Goal: Transaction & Acquisition: Obtain resource

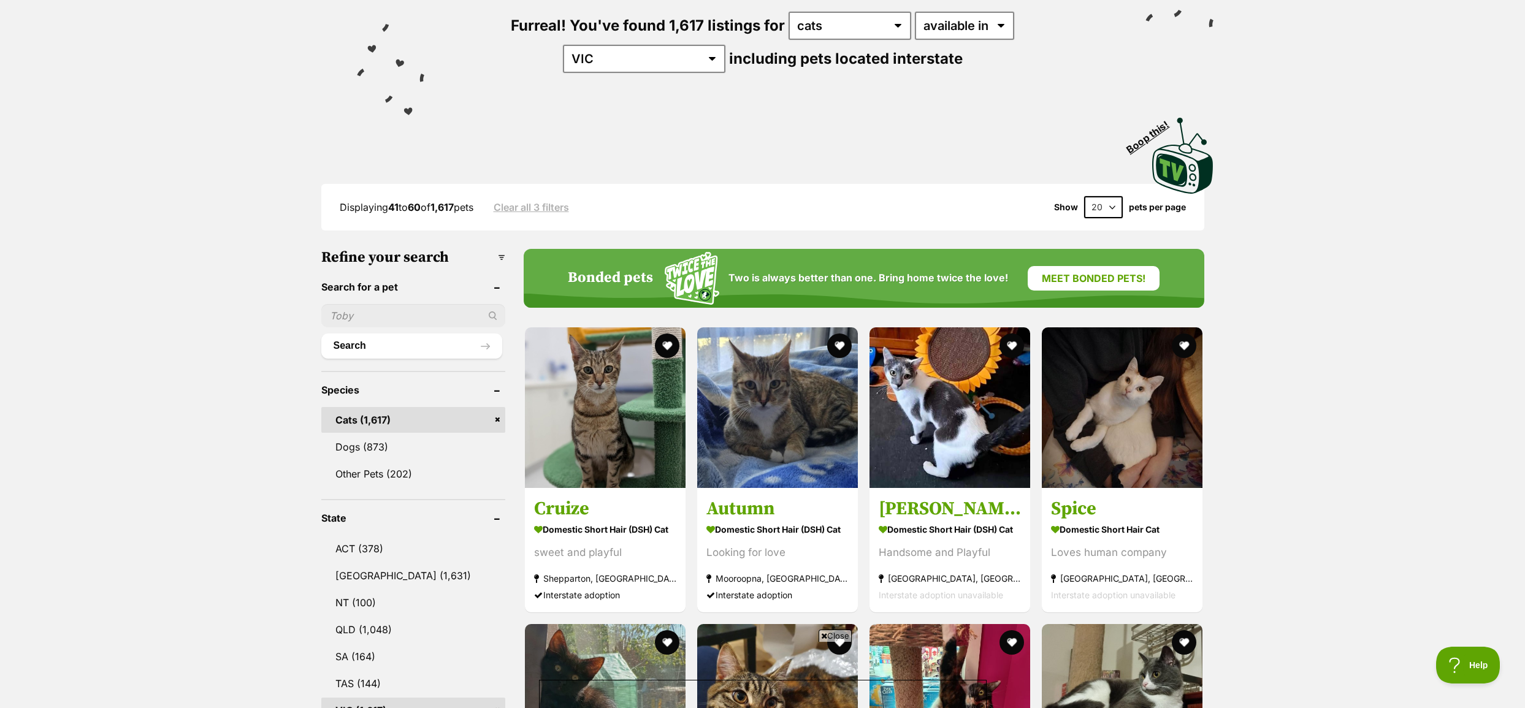
scroll to position [123, 0]
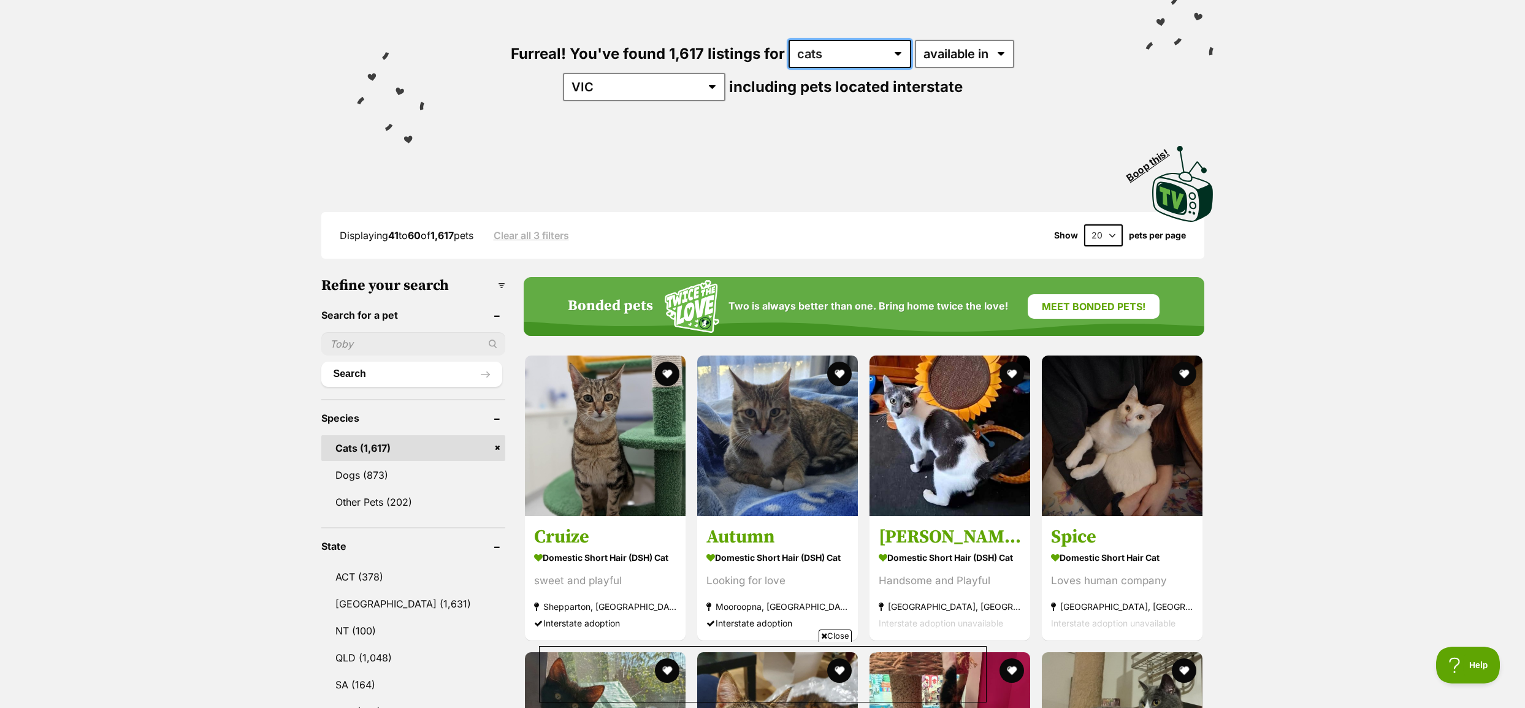
click at [857, 63] on select "any type of pet cats dogs other pets" at bounding box center [850, 54] width 123 height 28
click at [1089, 296] on link "Meet bonded pets!" at bounding box center [1094, 306] width 132 height 25
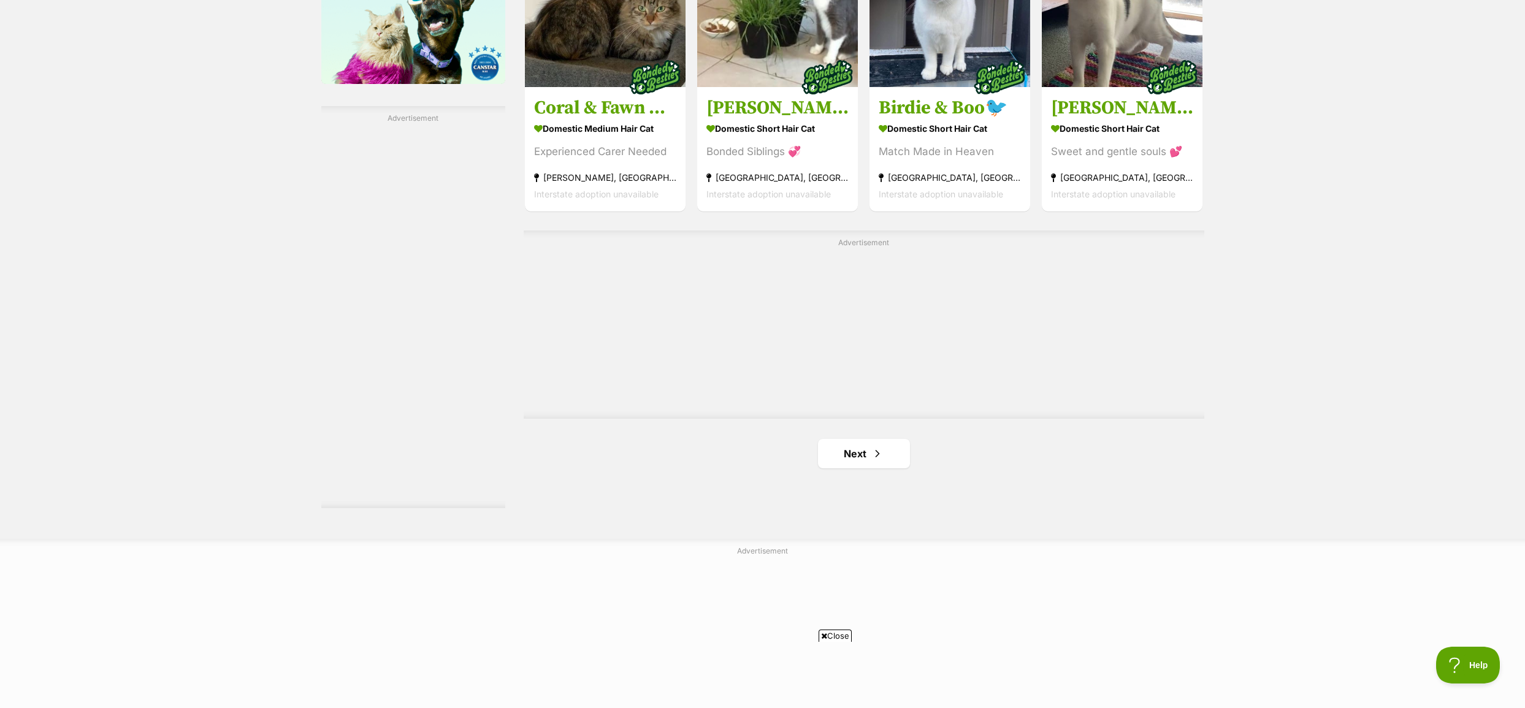
scroll to position [2208, 0]
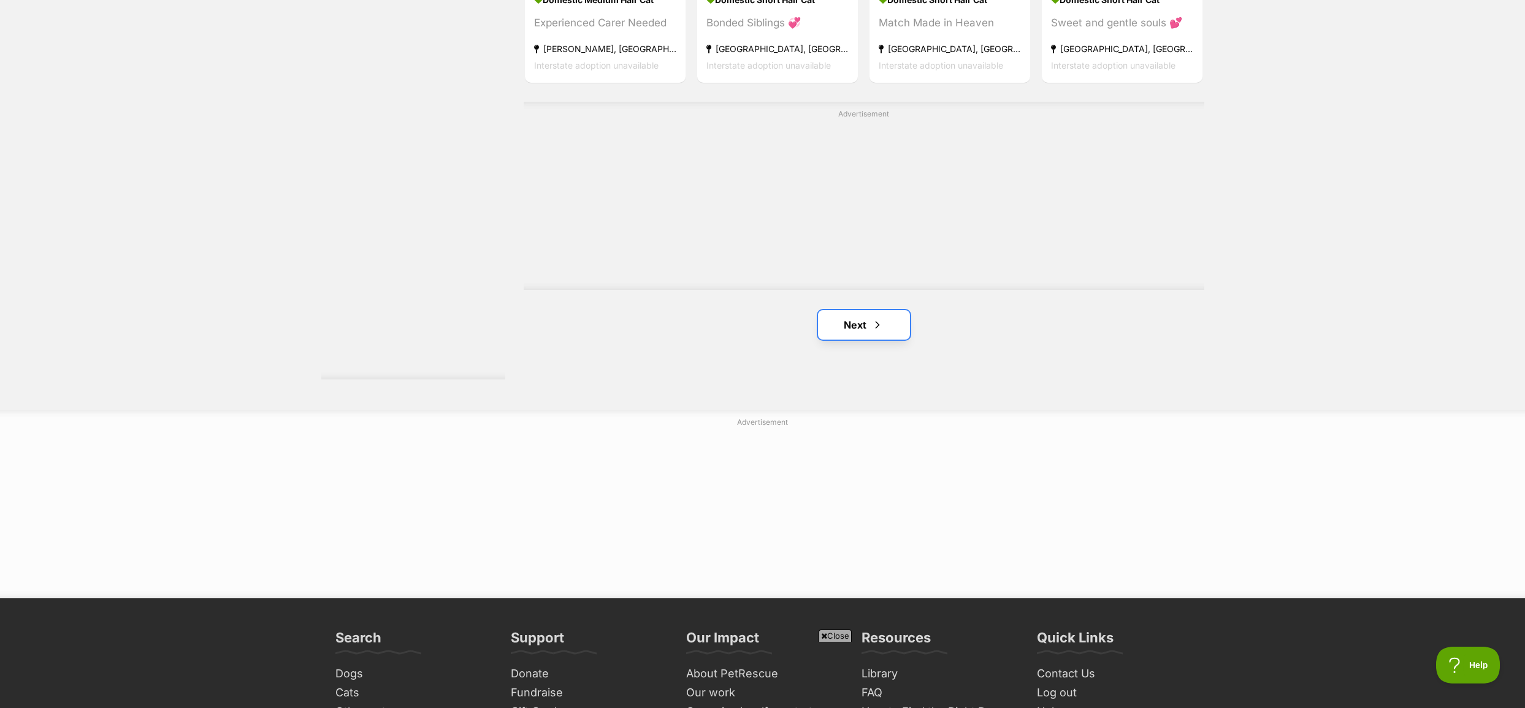
click at [865, 338] on link "Next" at bounding box center [864, 324] width 92 height 29
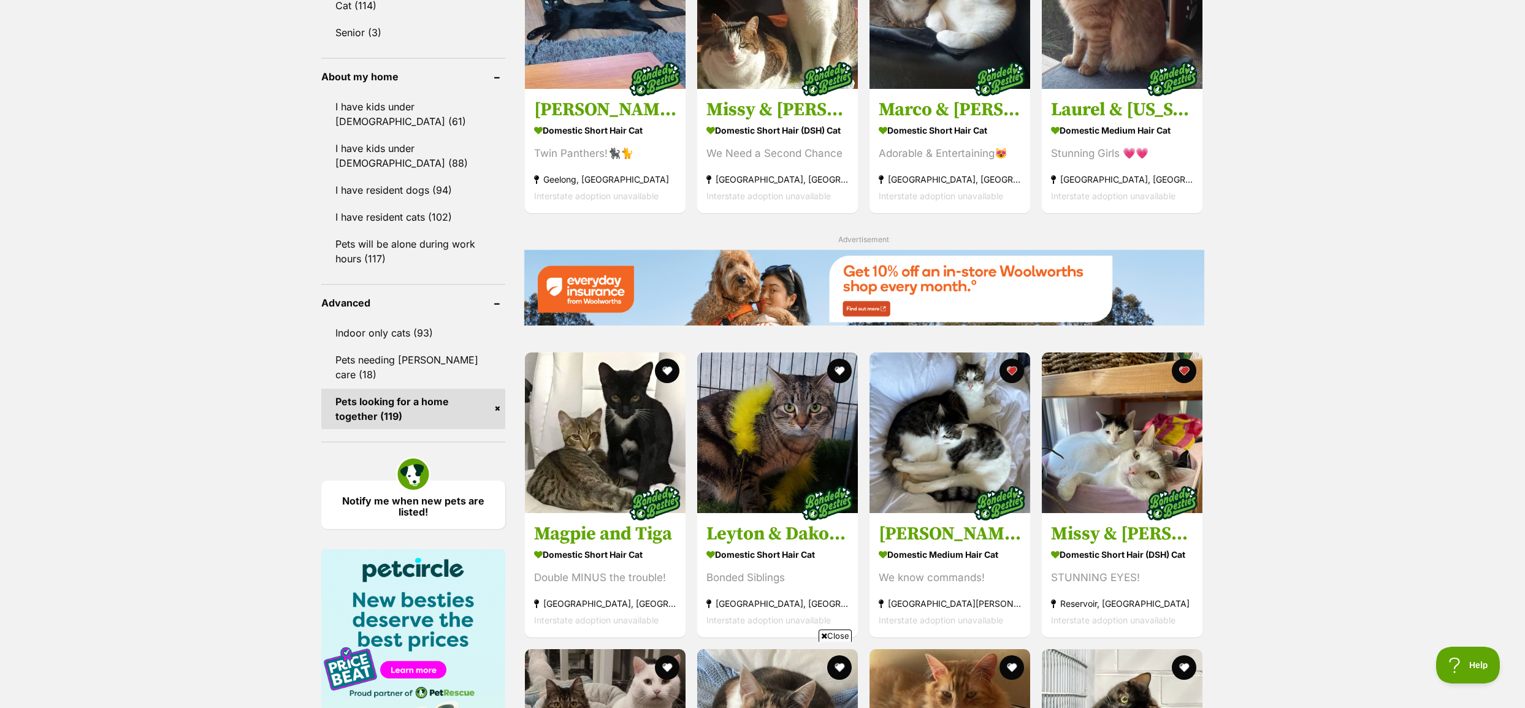
scroll to position [1411, 0]
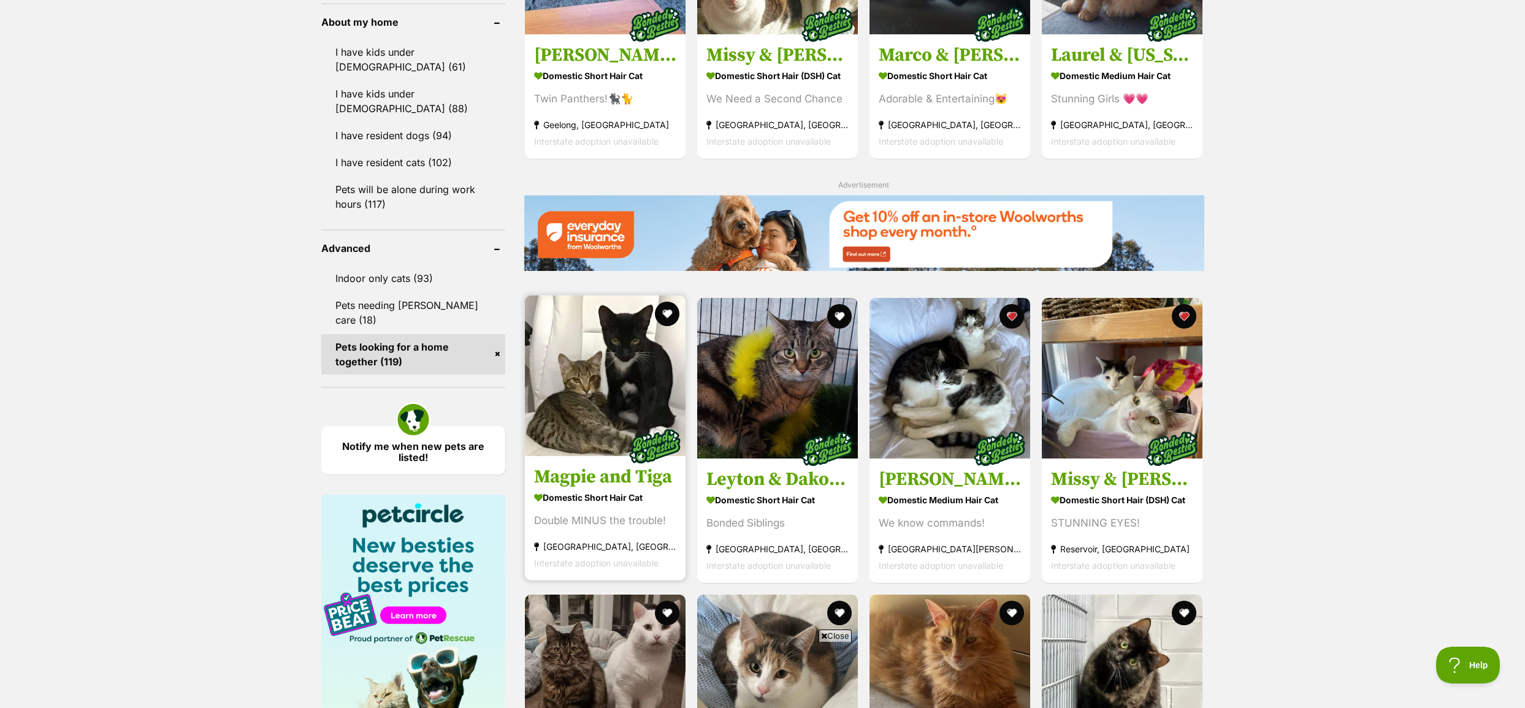
click at [617, 380] on img at bounding box center [605, 376] width 161 height 161
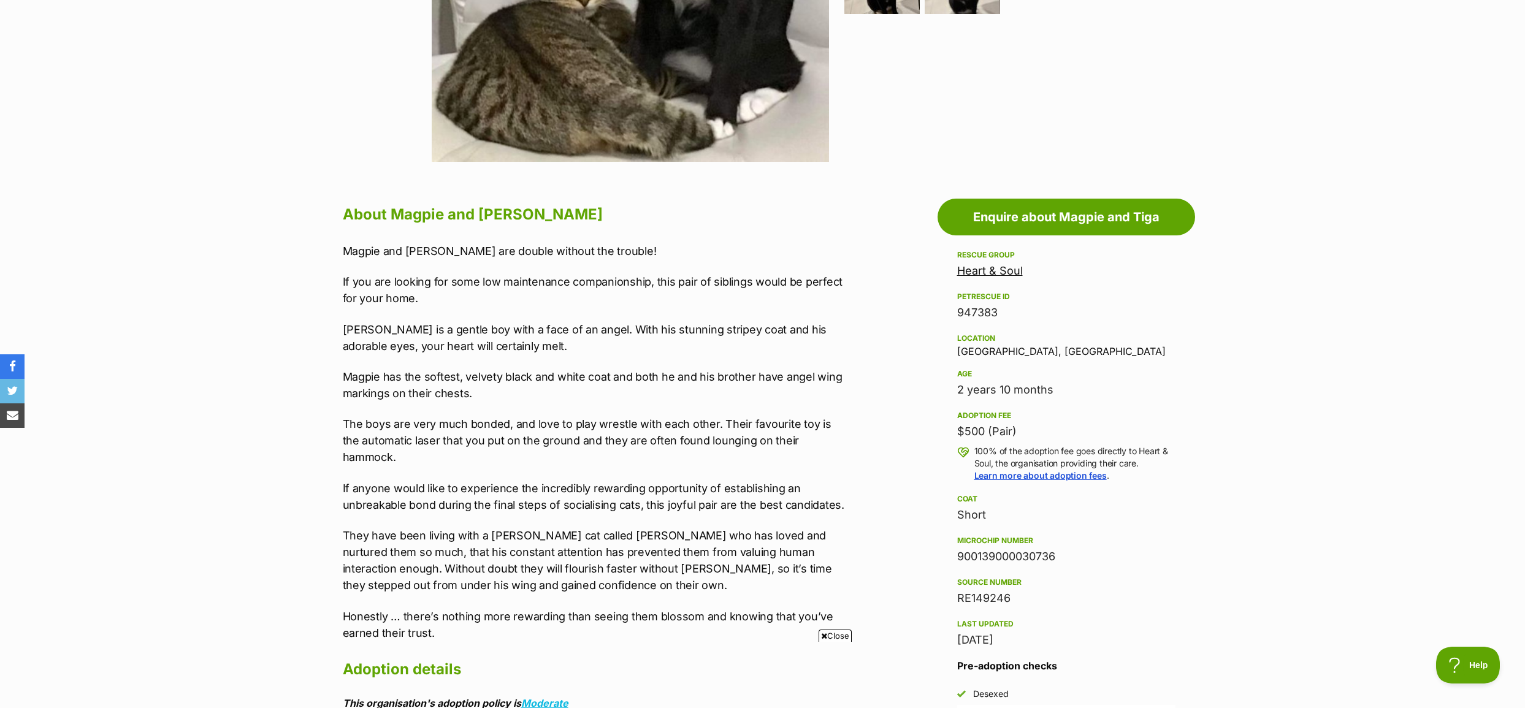
scroll to position [184, 0]
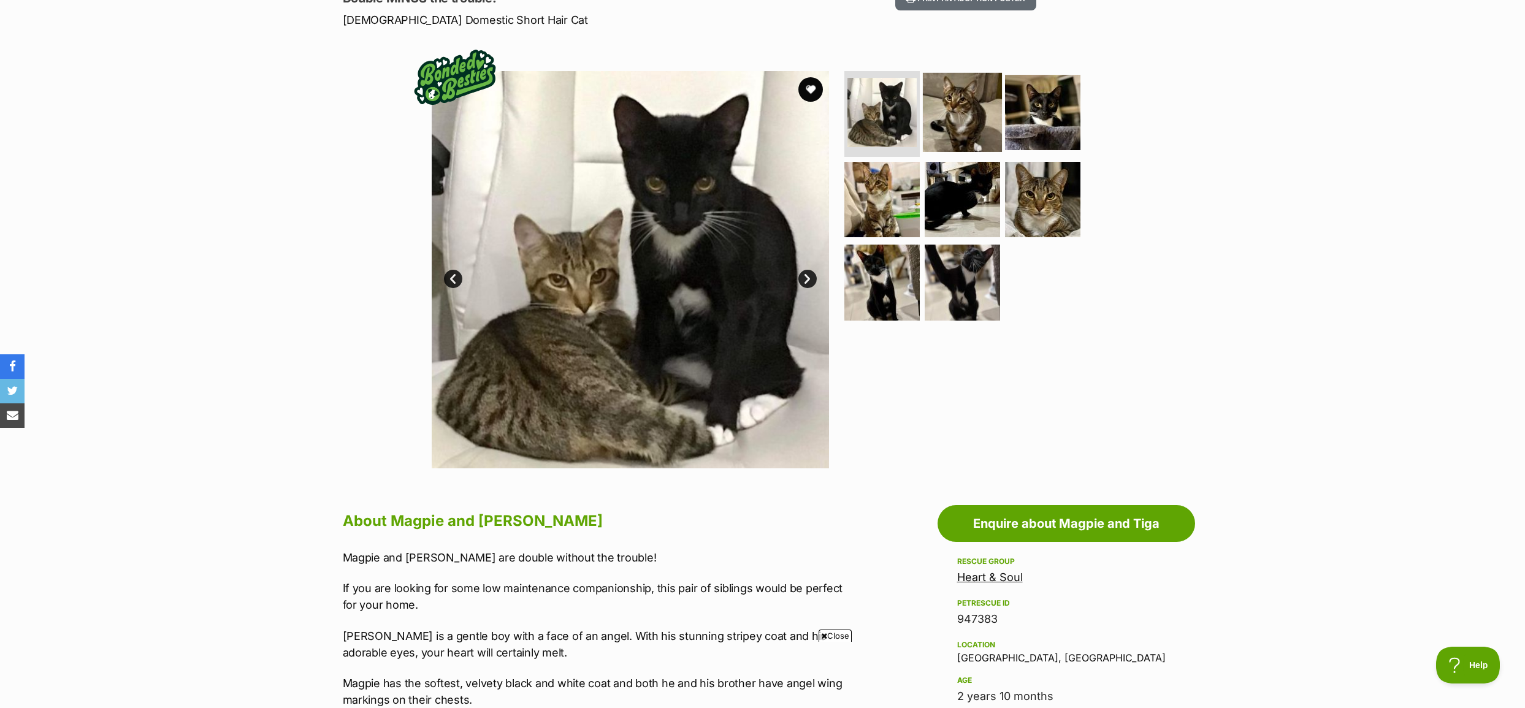
click at [978, 107] on img at bounding box center [962, 112] width 79 height 79
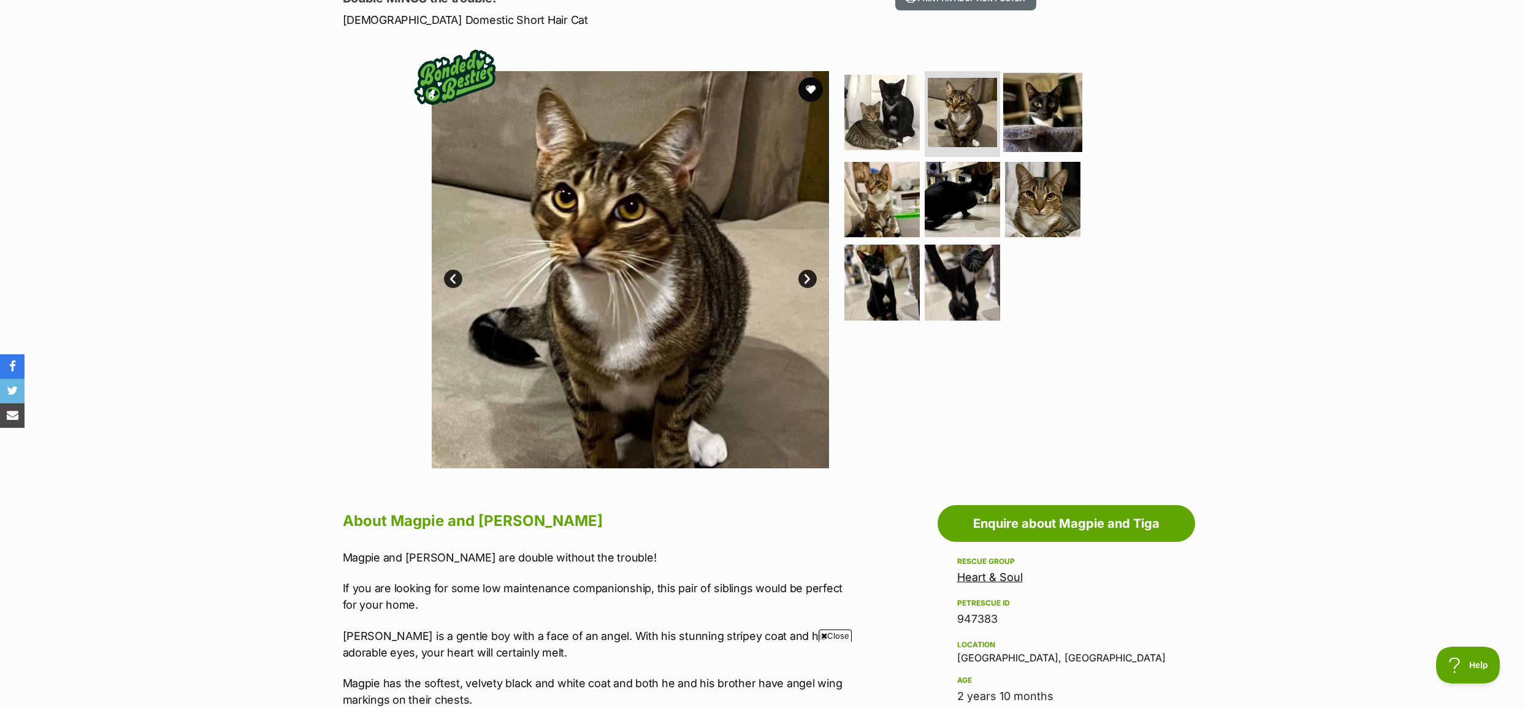
click at [1043, 121] on img at bounding box center [1042, 112] width 79 height 79
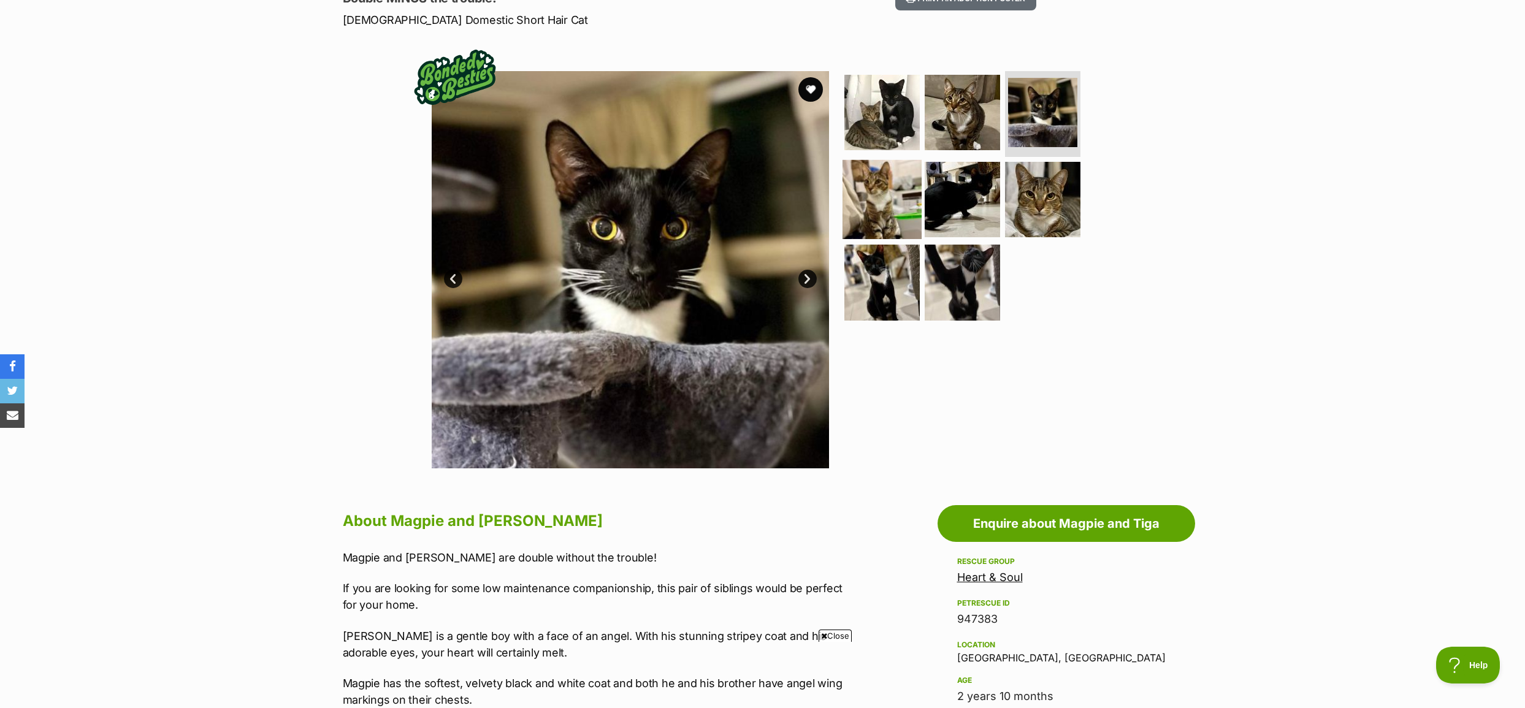
click at [880, 194] on img at bounding box center [882, 198] width 79 height 79
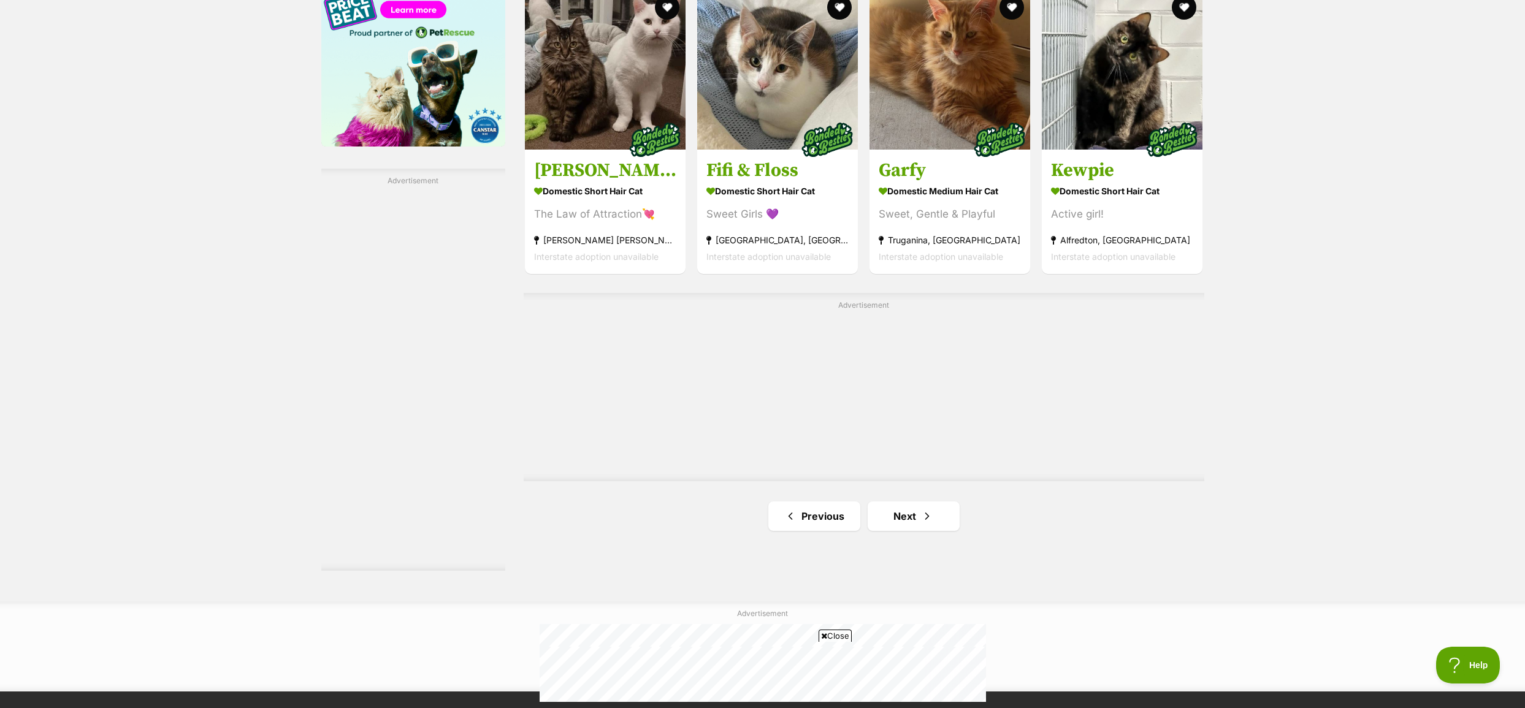
scroll to position [1948, 0]
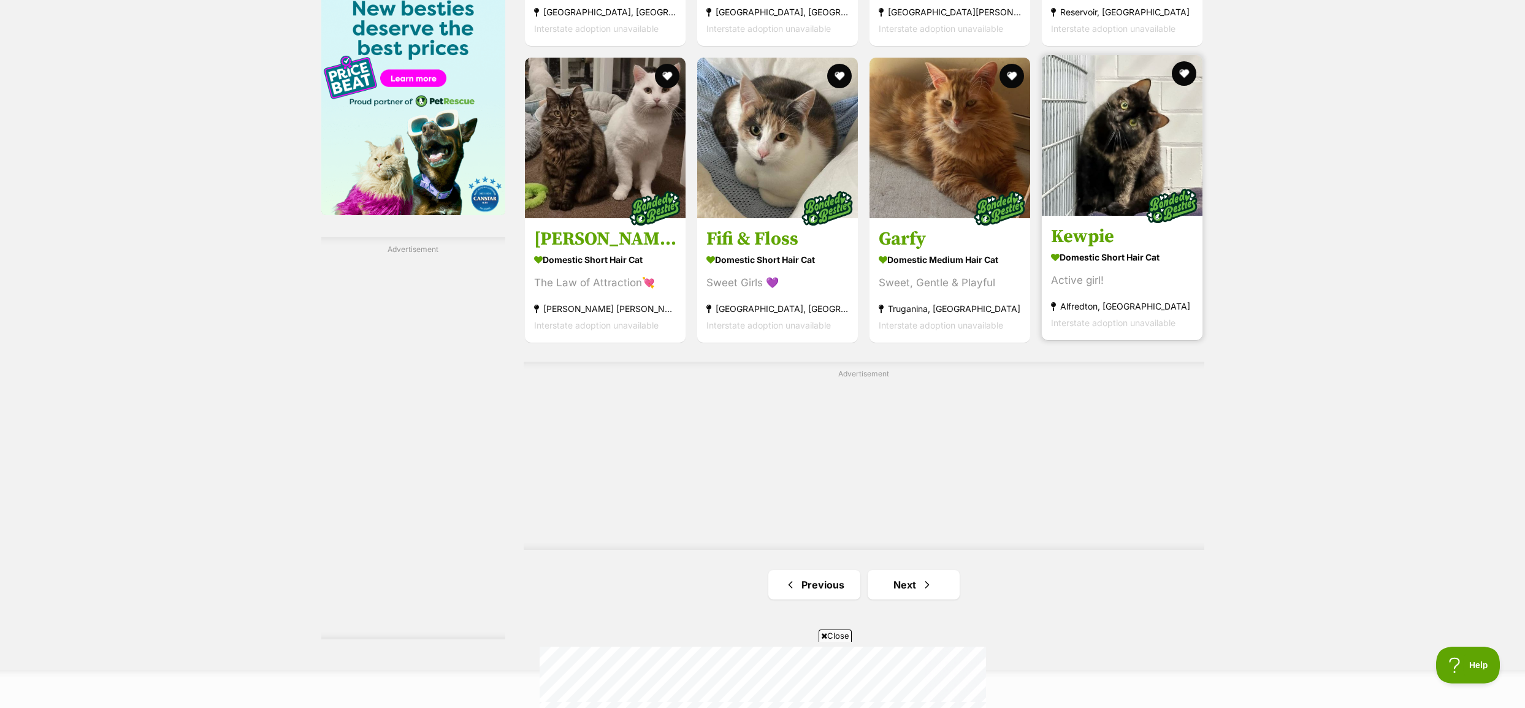
click at [1128, 162] on img at bounding box center [1122, 135] width 161 height 161
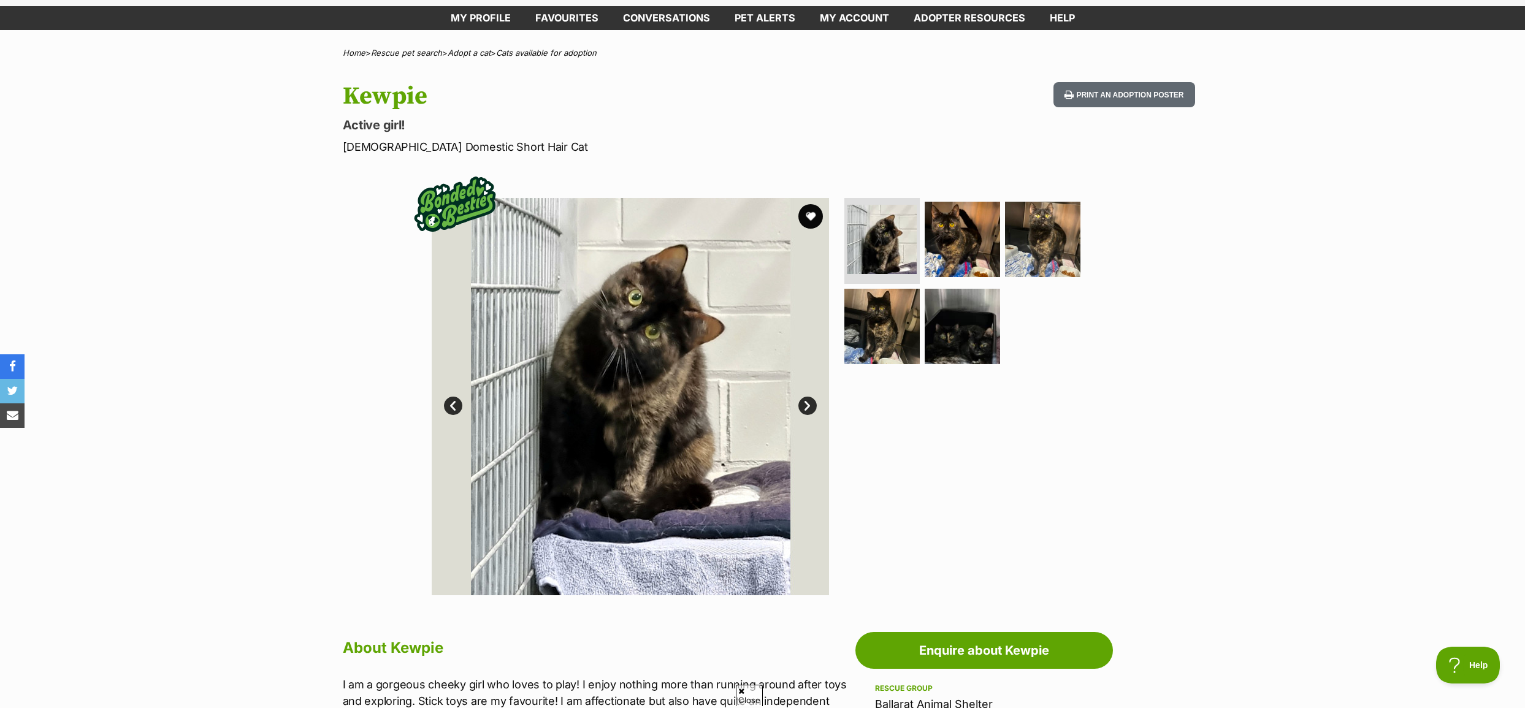
scroll to position [61, 0]
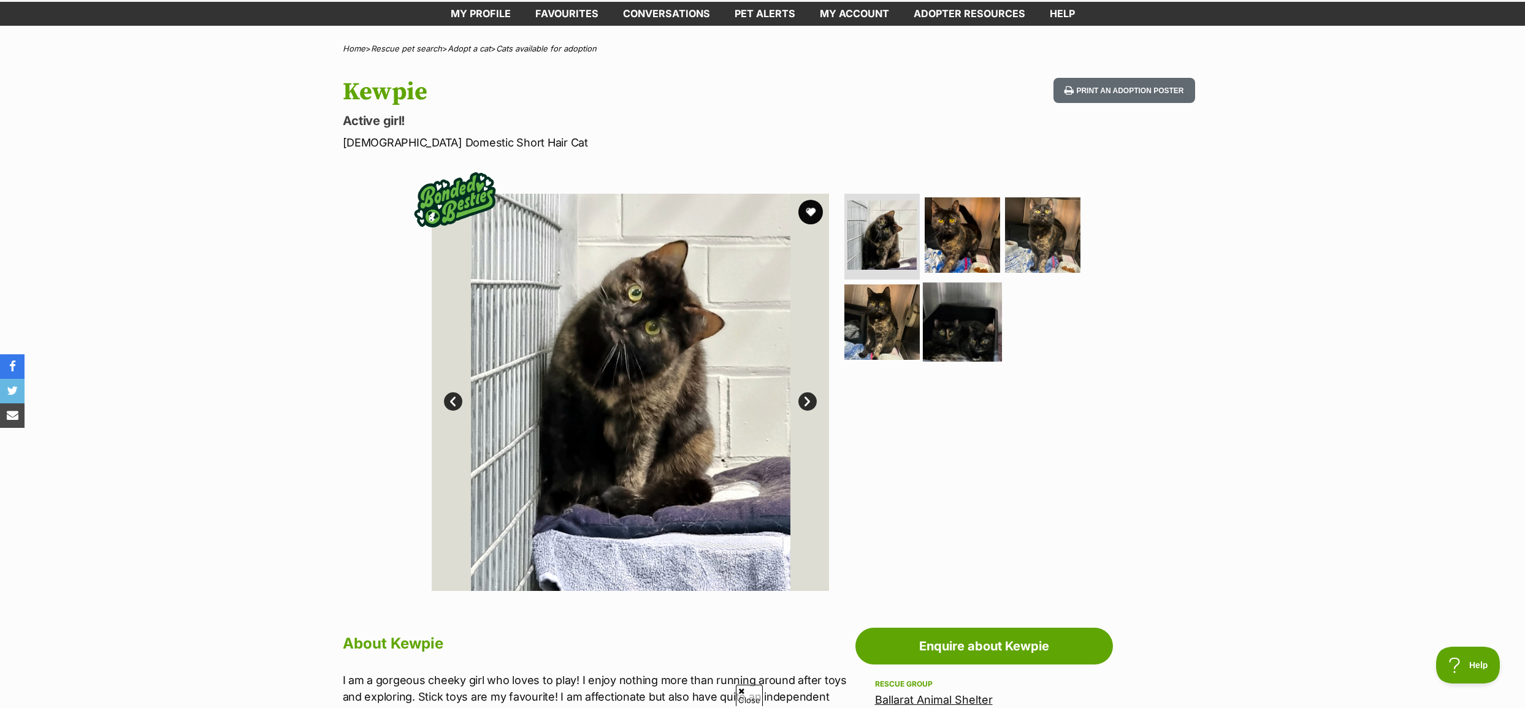
click at [949, 332] on img at bounding box center [962, 321] width 79 height 79
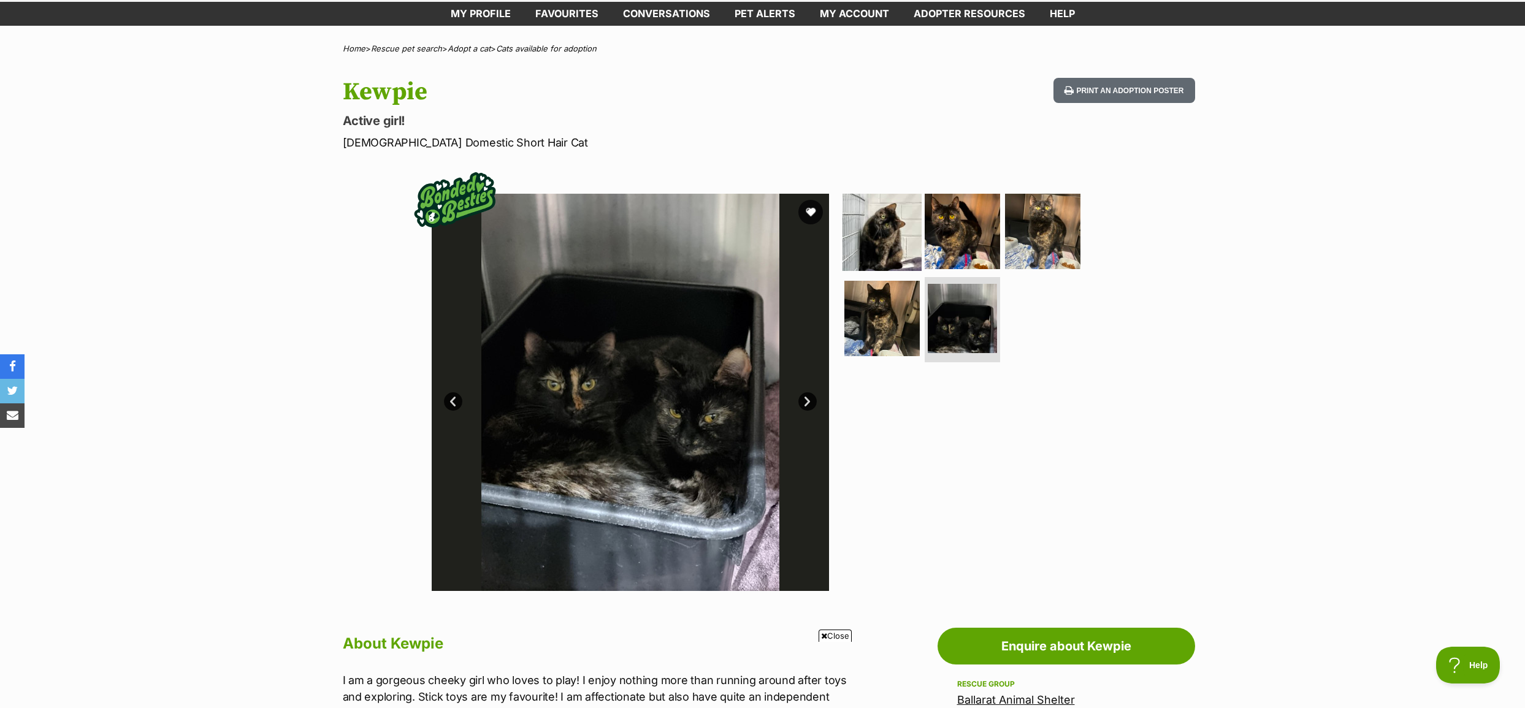
scroll to position [0, 0]
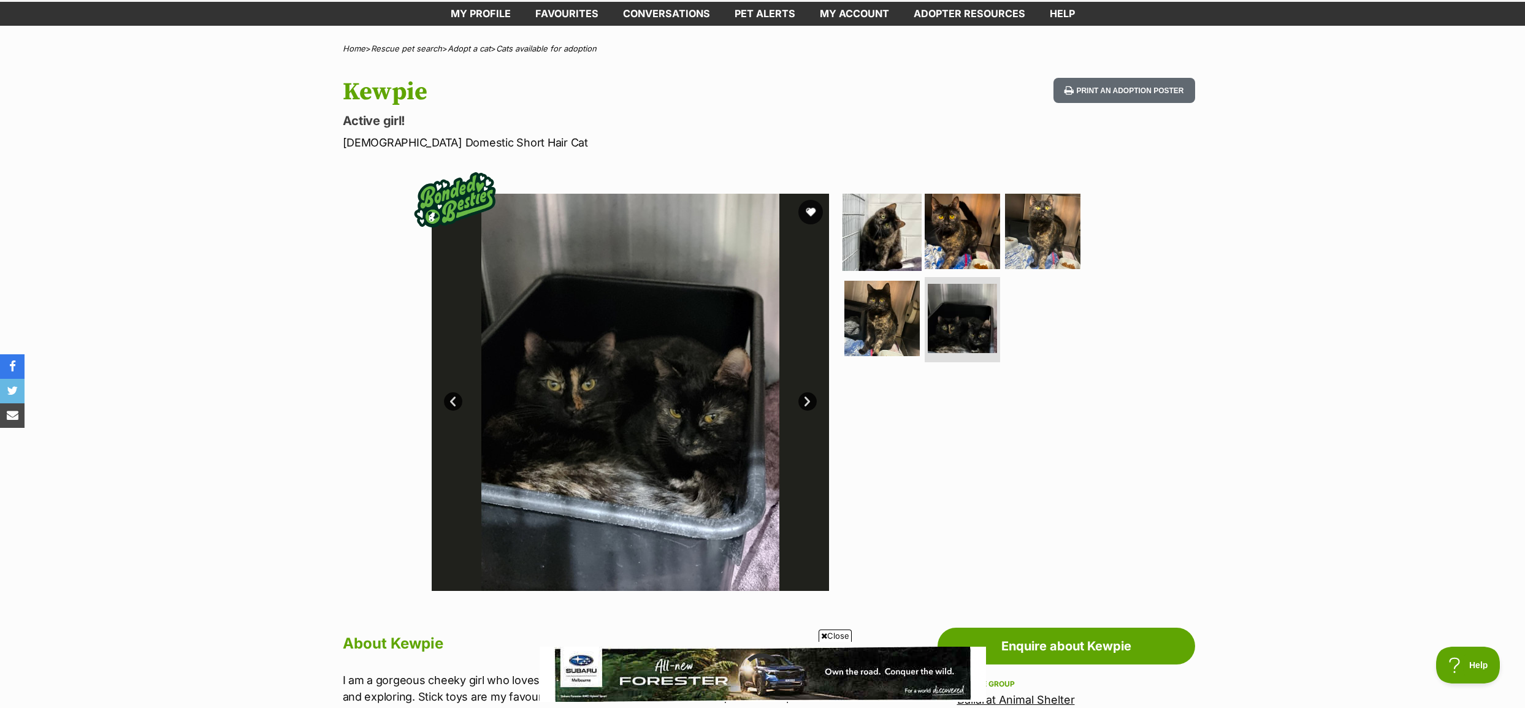
click at [875, 228] on img at bounding box center [882, 231] width 79 height 79
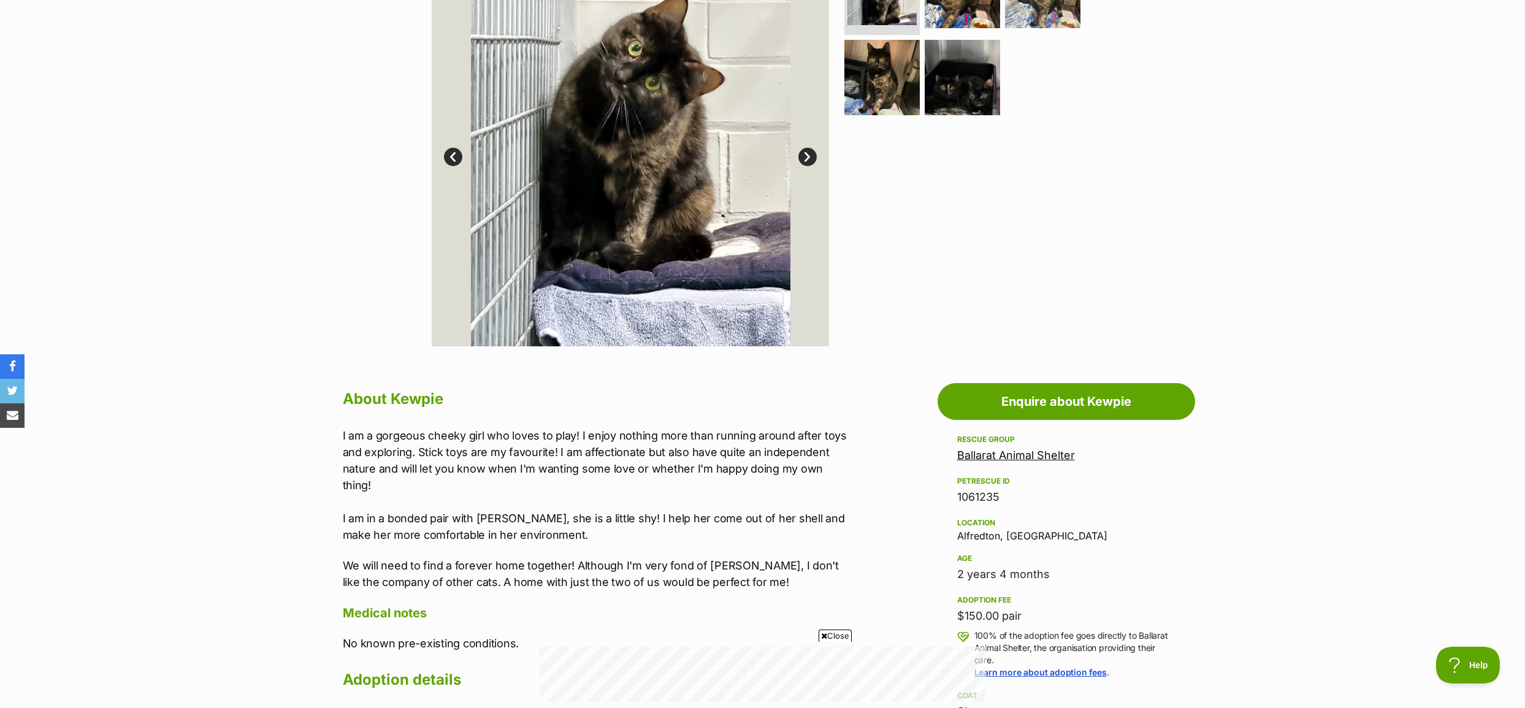
scroll to position [307, 0]
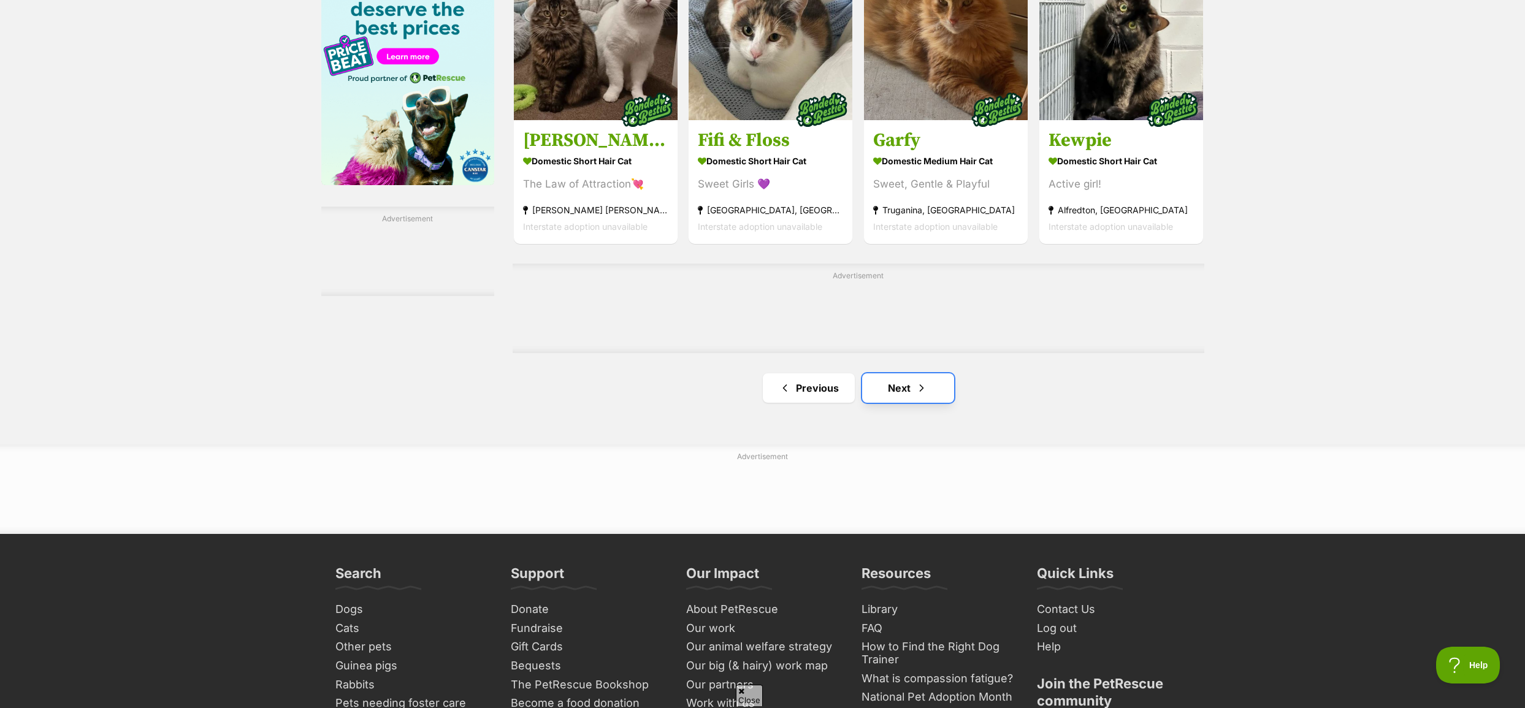
click at [907, 399] on link "Next" at bounding box center [908, 388] width 92 height 29
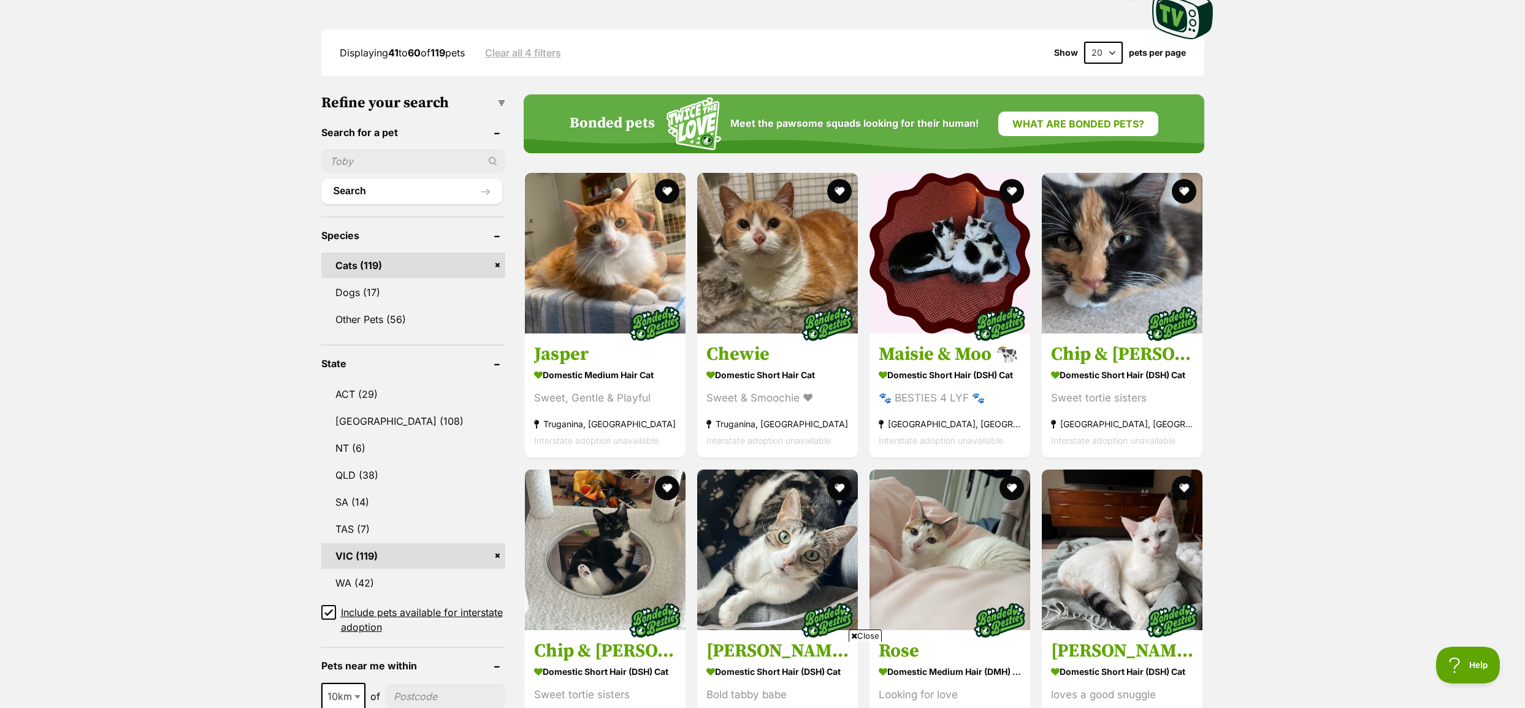
scroll to position [307, 0]
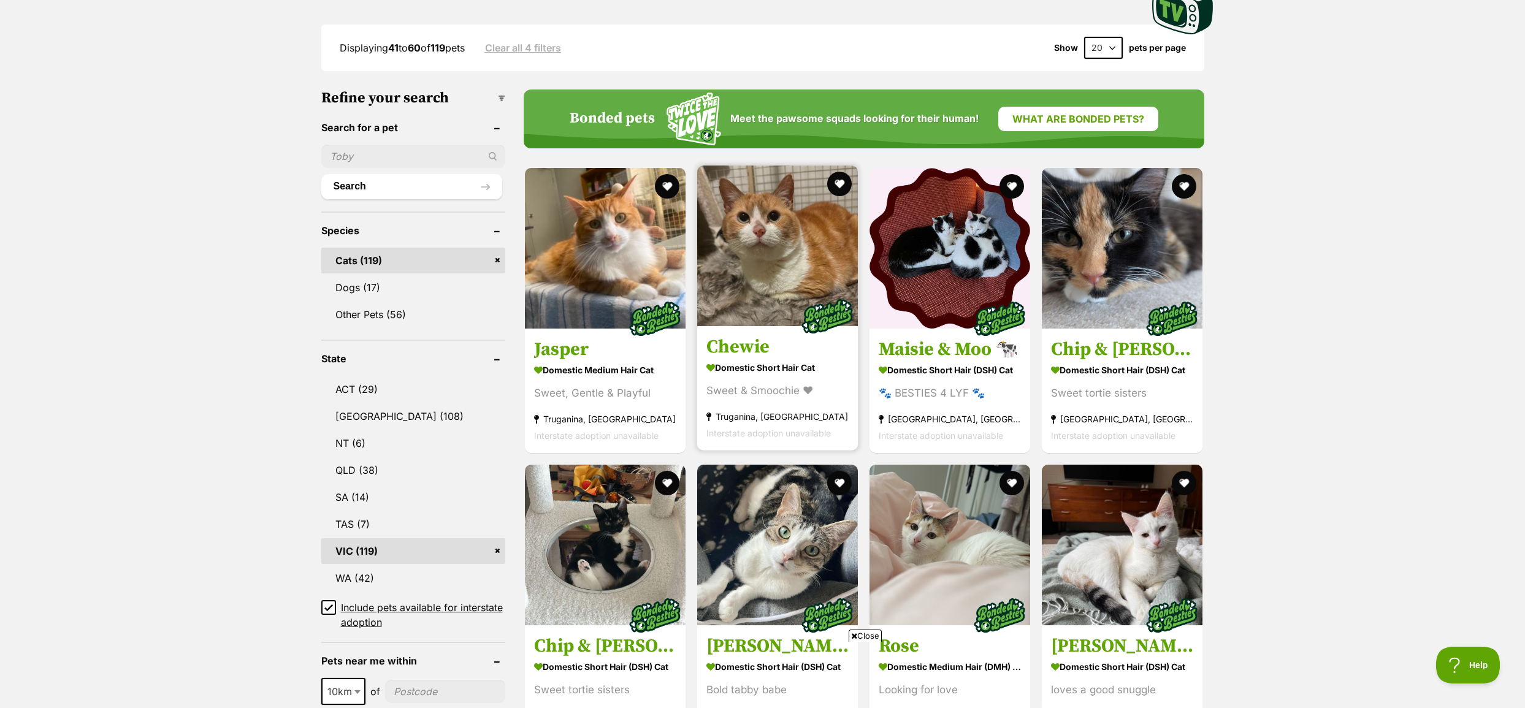
click at [788, 265] on img at bounding box center [777, 246] width 161 height 161
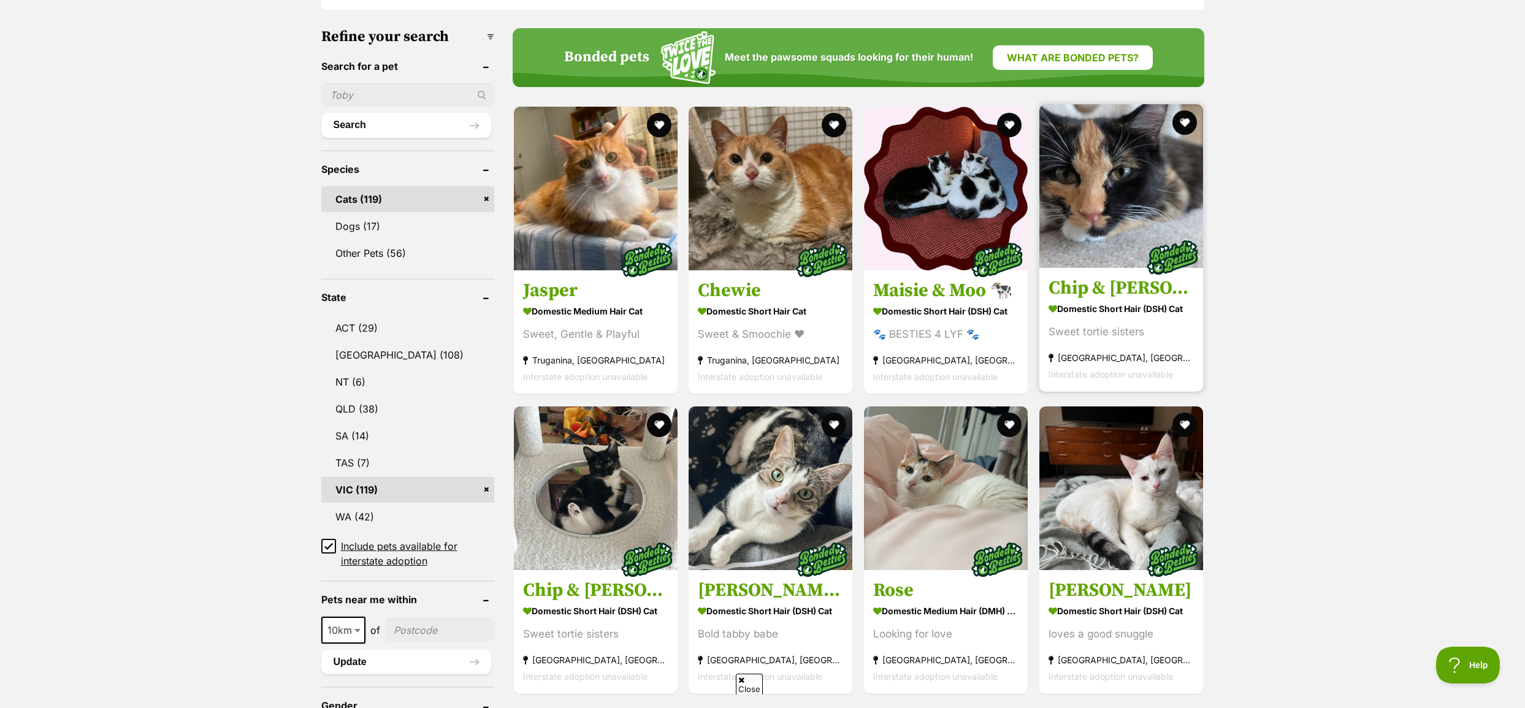
click at [1148, 200] on img at bounding box center [1122, 186] width 164 height 164
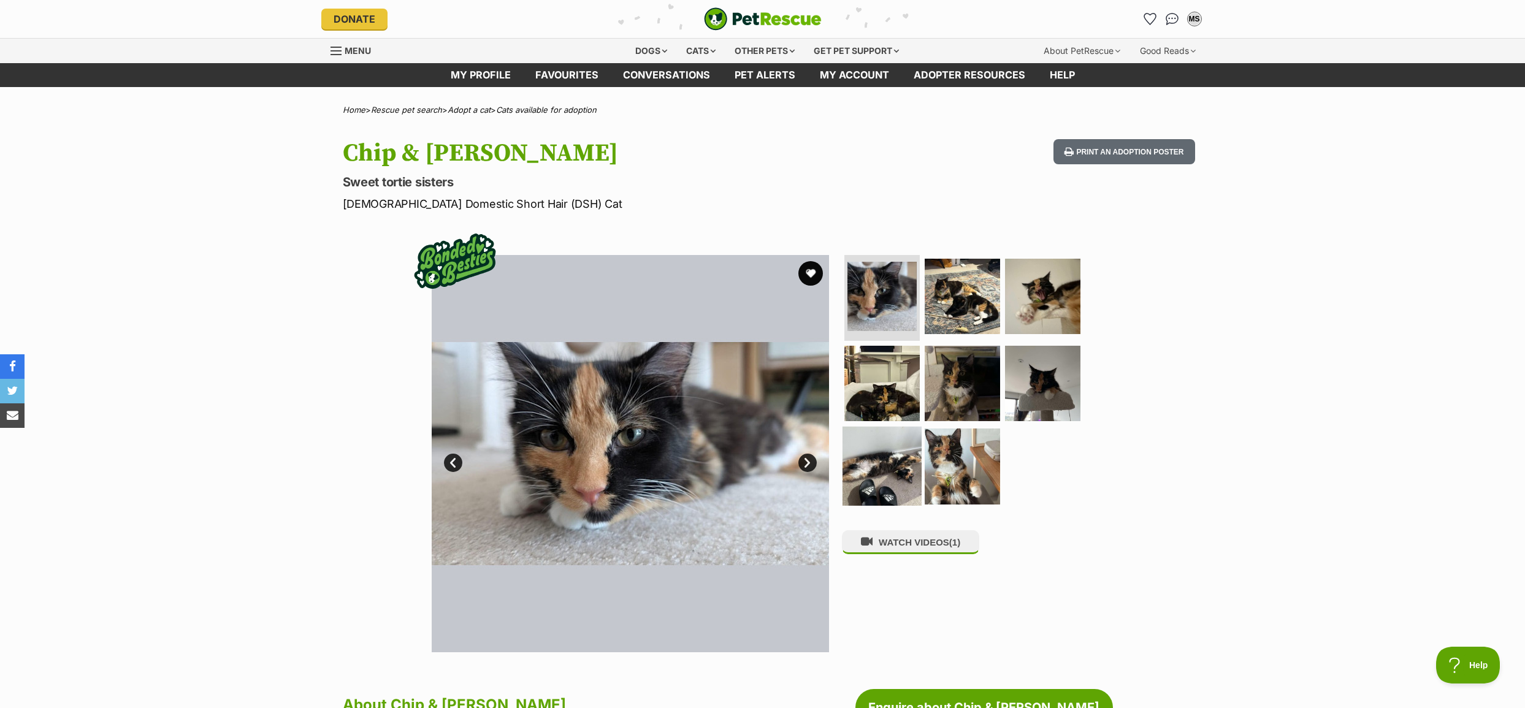
click at [877, 461] on img at bounding box center [882, 466] width 79 height 79
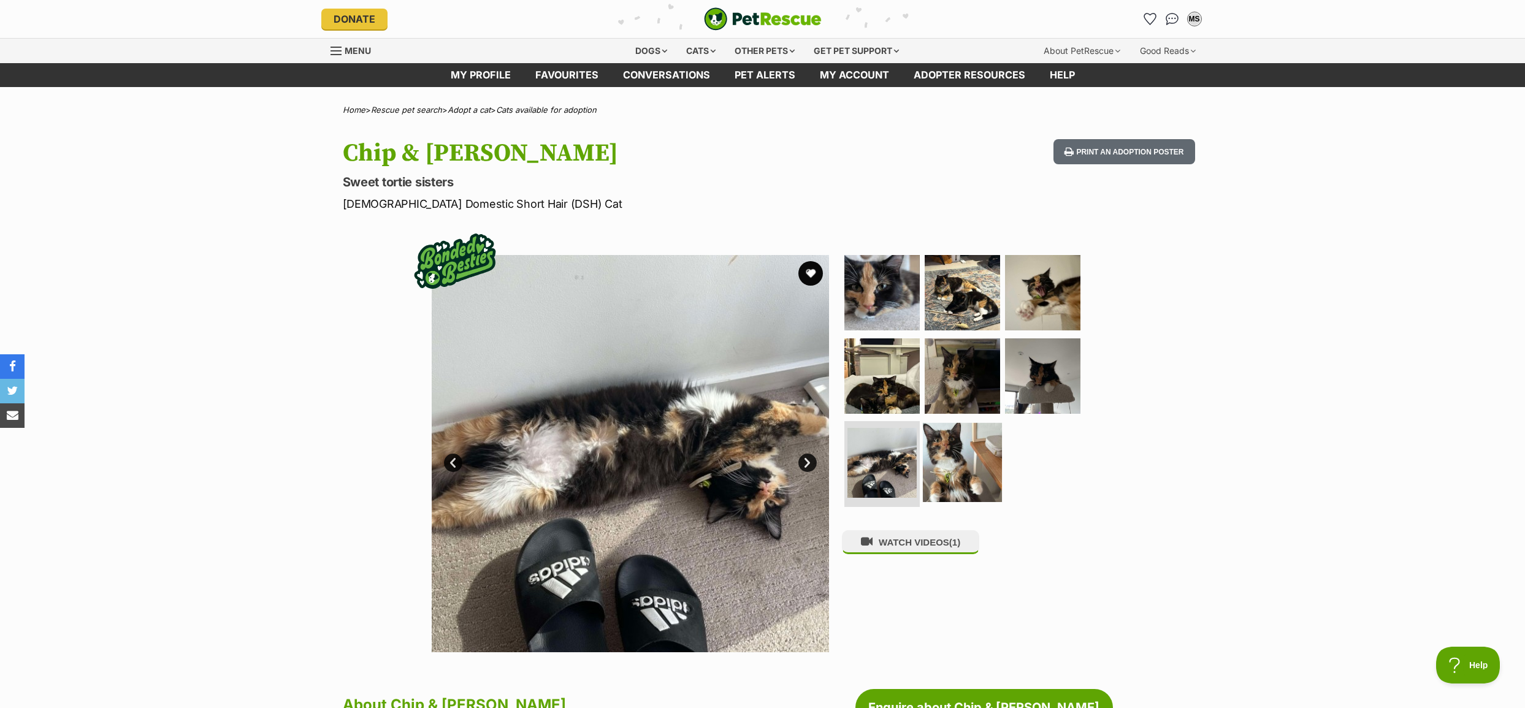
click at [971, 467] on img at bounding box center [962, 462] width 79 height 79
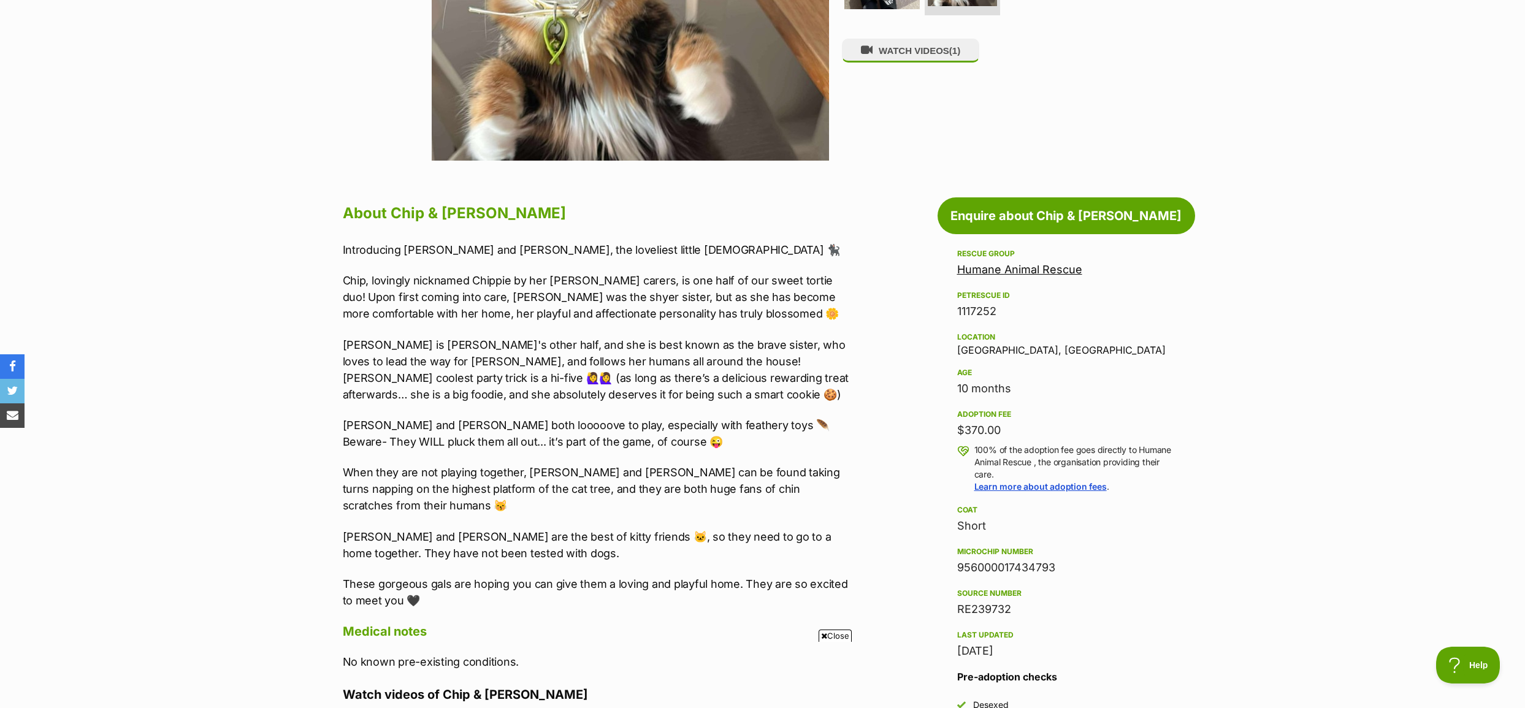
scroll to position [552, 0]
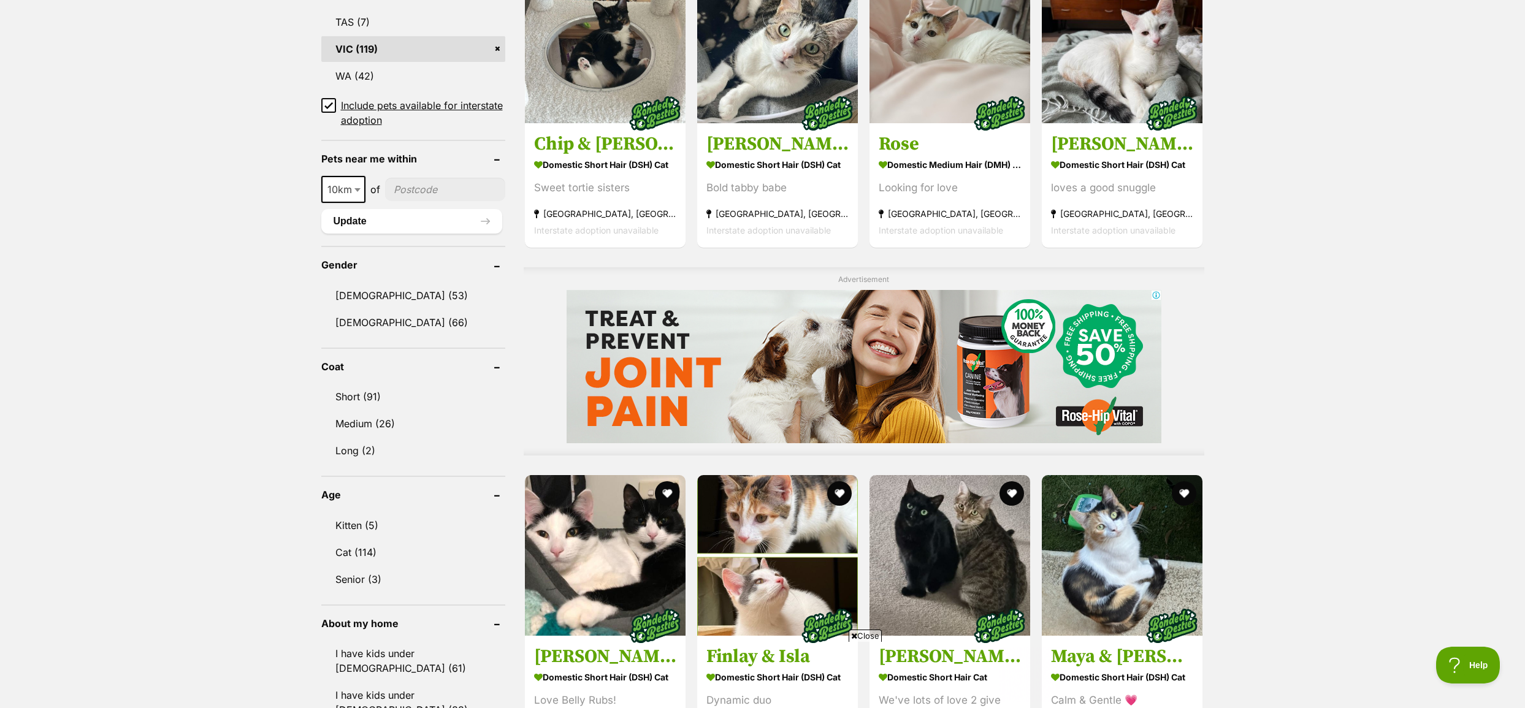
scroll to position [931, 0]
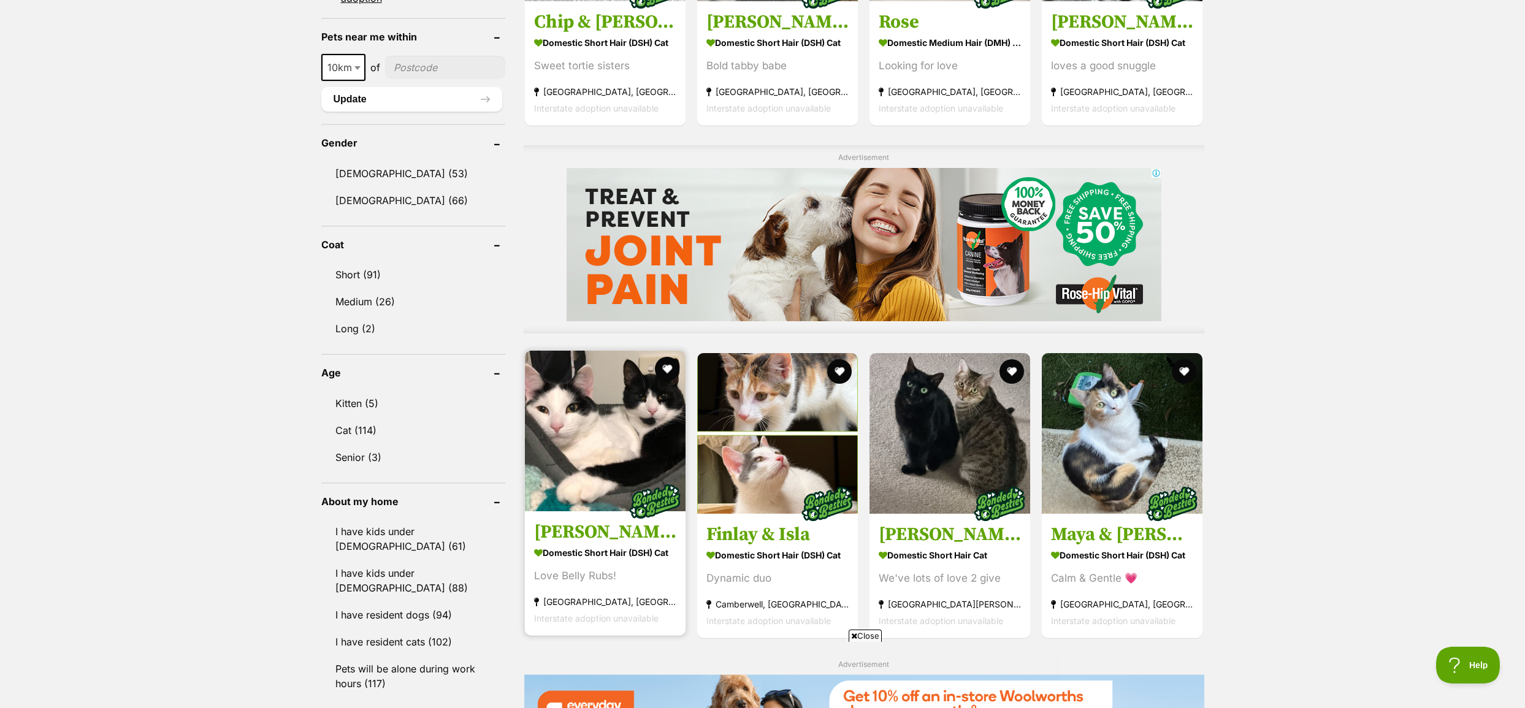
click at [591, 451] on img at bounding box center [605, 431] width 161 height 161
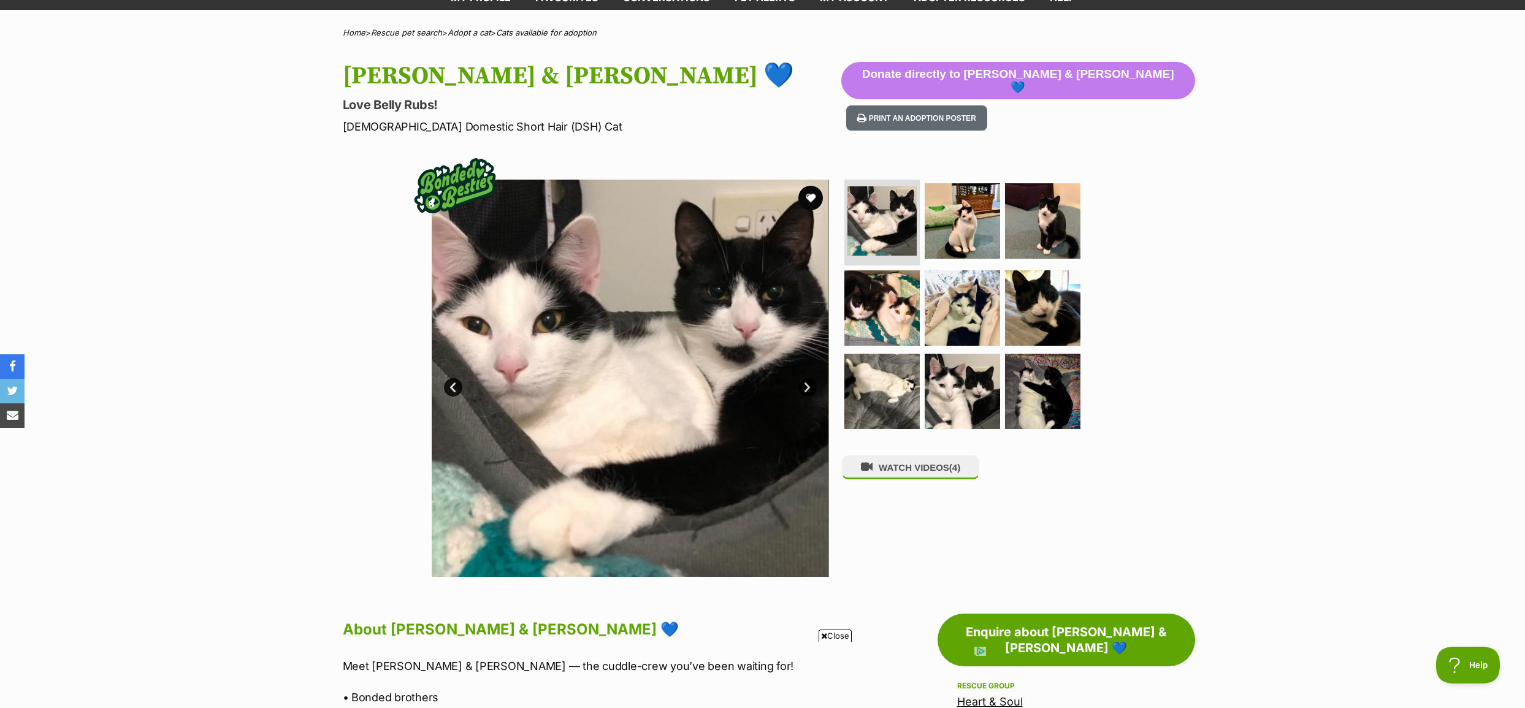
scroll to position [61, 0]
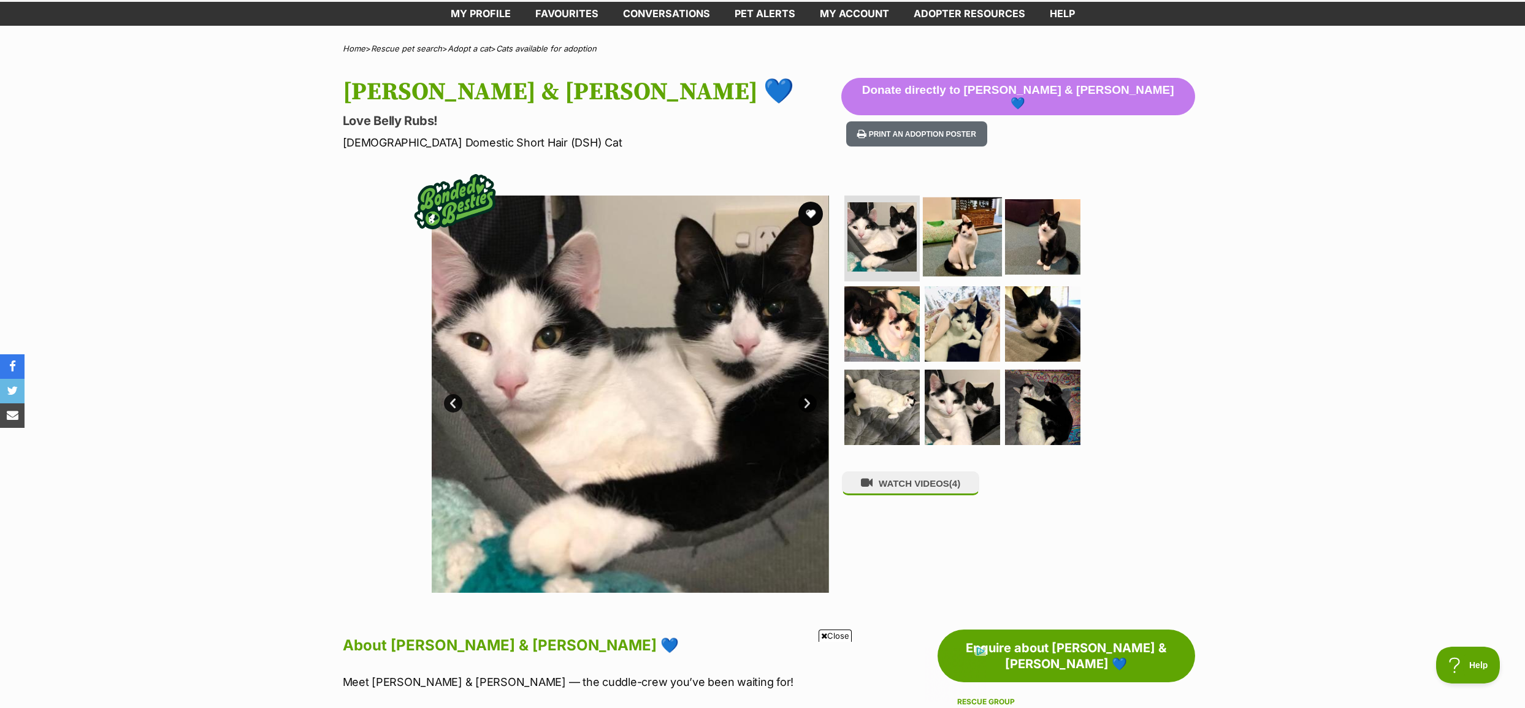
click at [964, 248] on img at bounding box center [962, 237] width 79 height 79
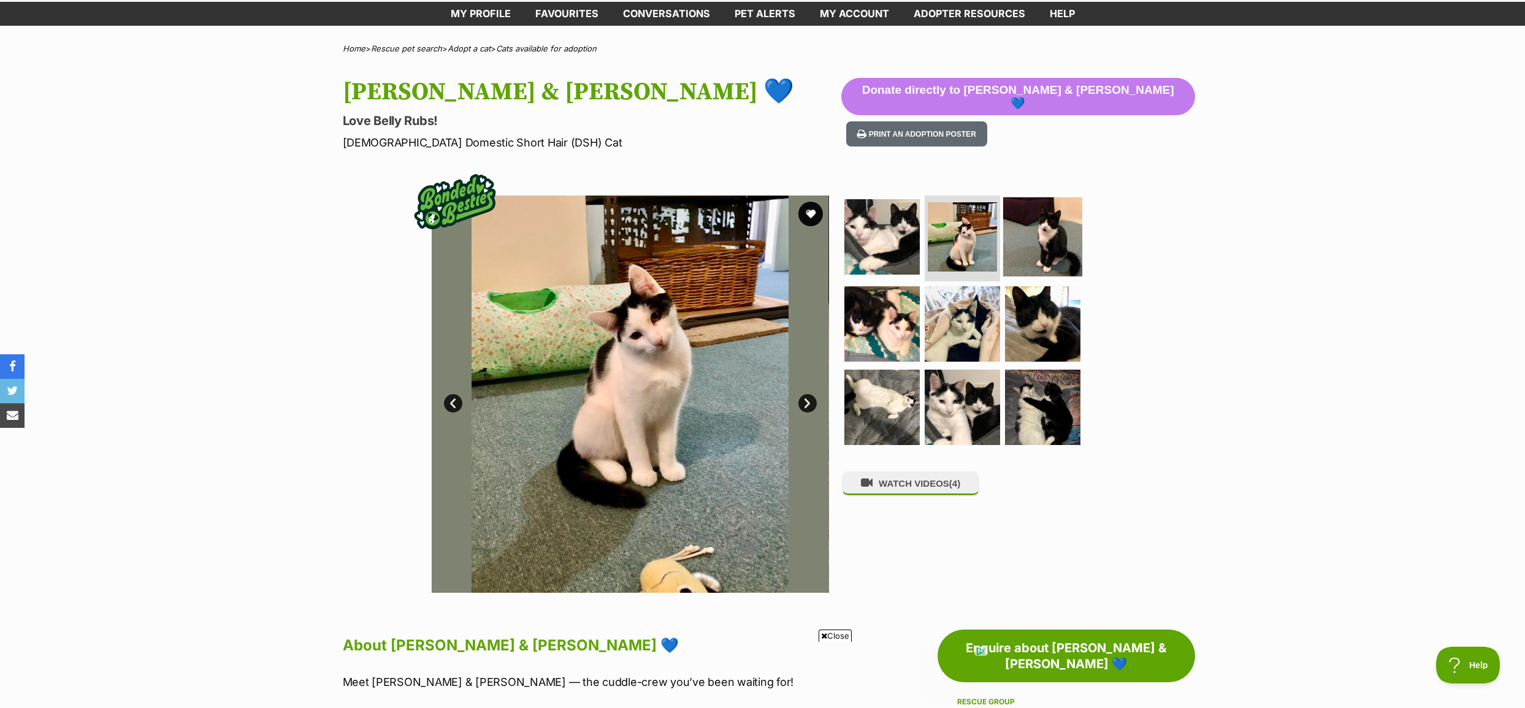
click at [1039, 243] on img at bounding box center [1042, 237] width 79 height 79
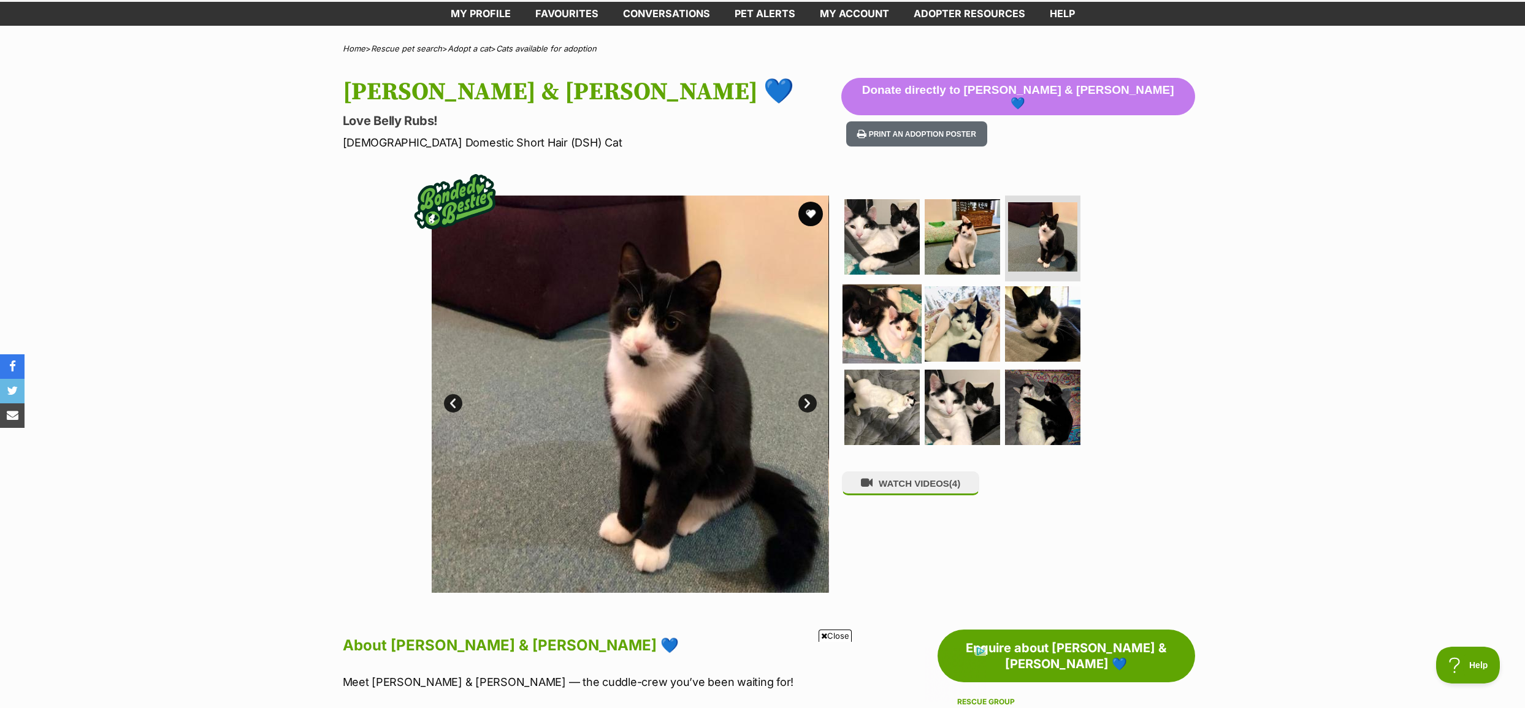
click at [876, 320] on img at bounding box center [882, 324] width 79 height 79
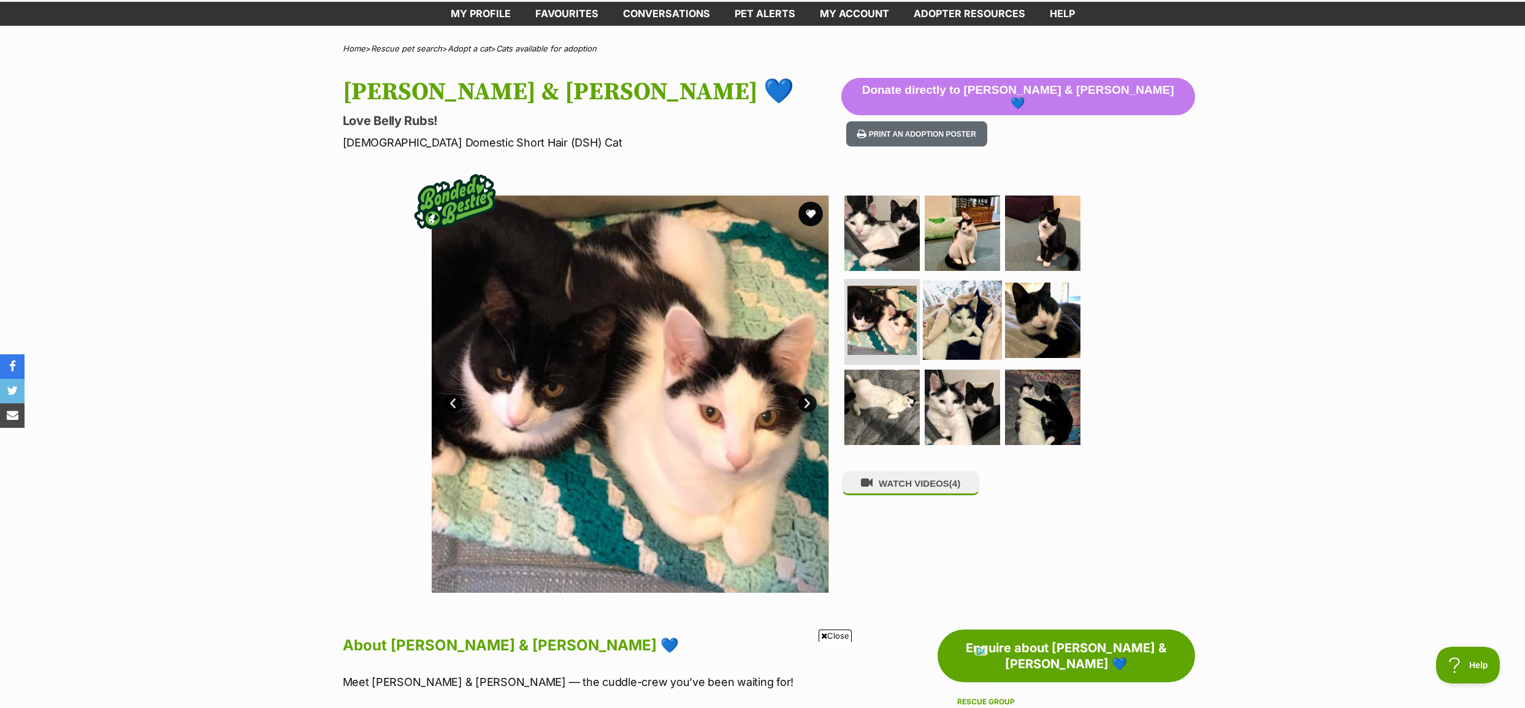
click at [962, 328] on img at bounding box center [962, 320] width 79 height 79
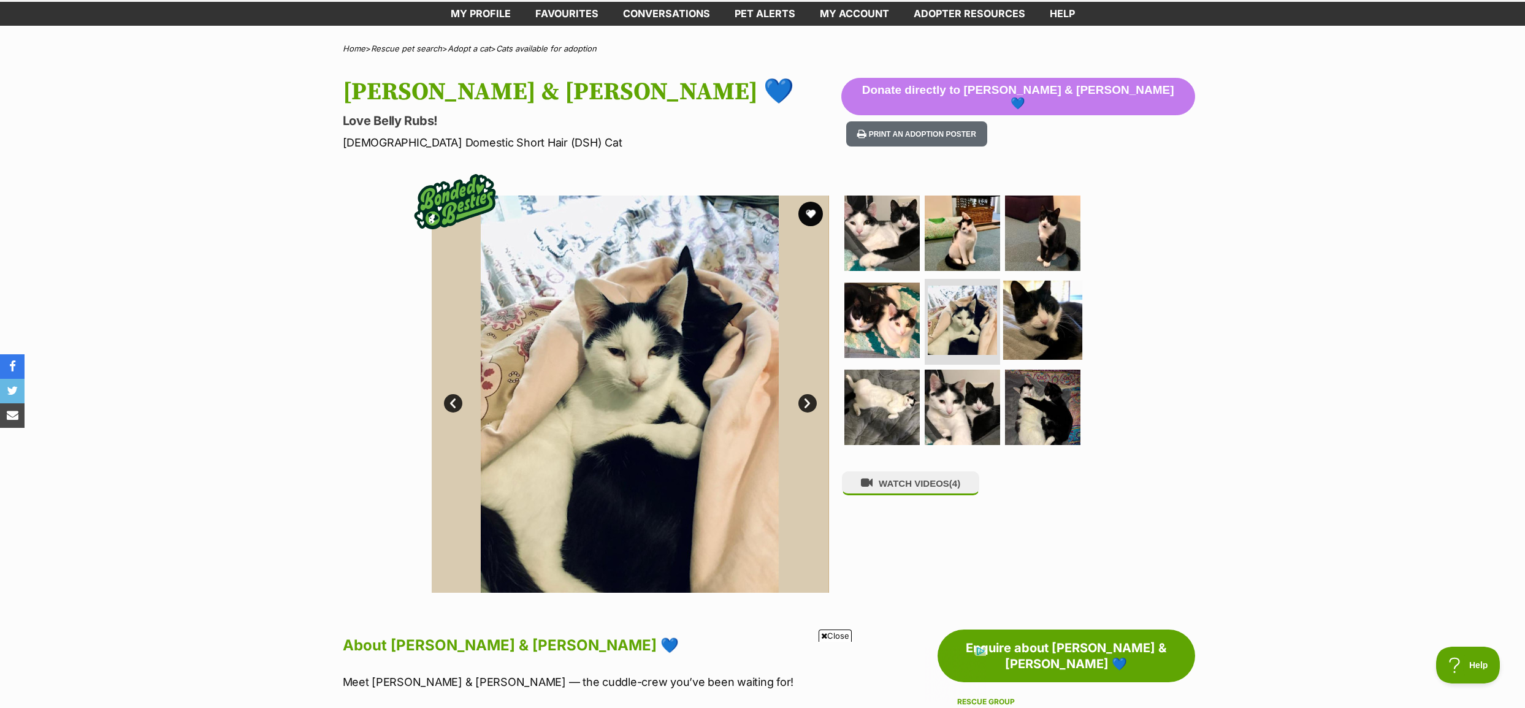
click at [1032, 316] on img at bounding box center [1042, 320] width 79 height 79
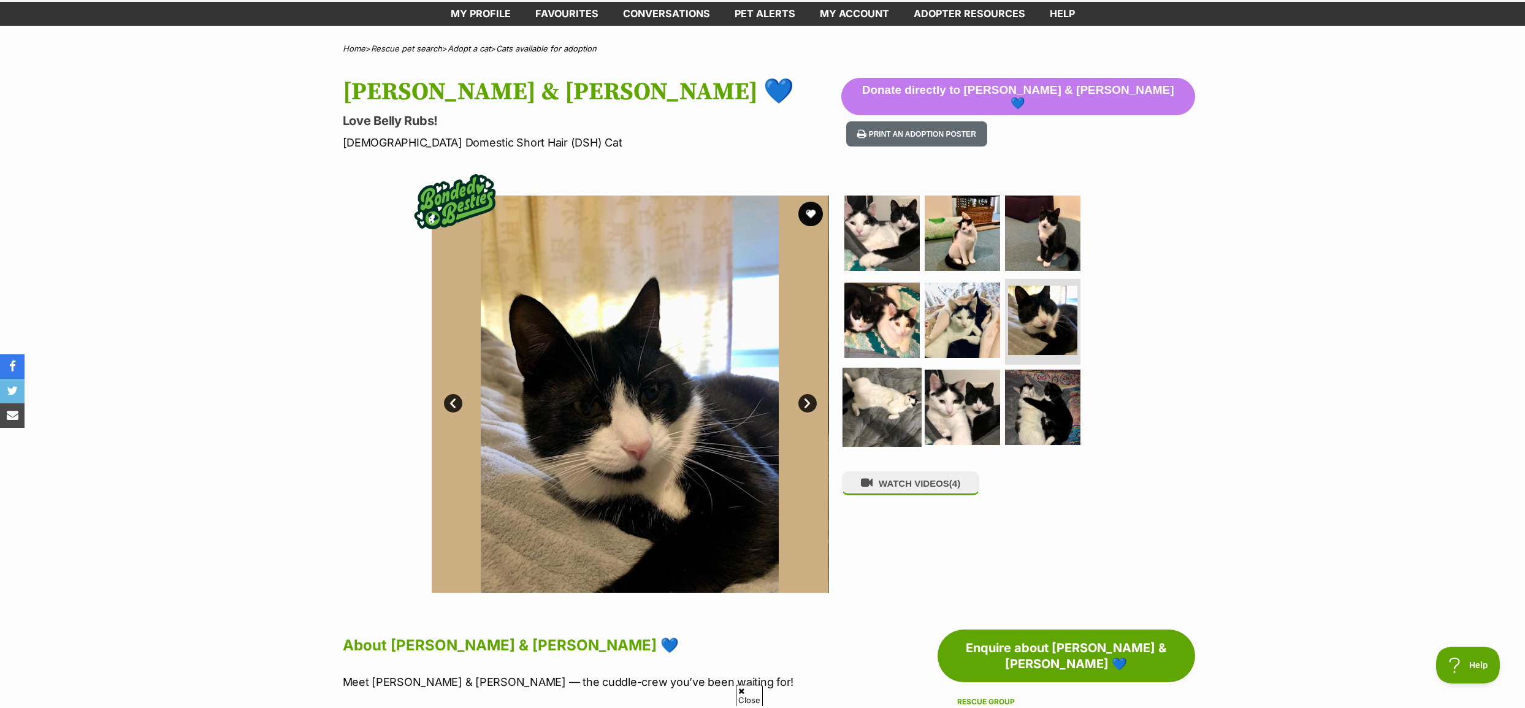
click at [877, 394] on img at bounding box center [882, 407] width 79 height 79
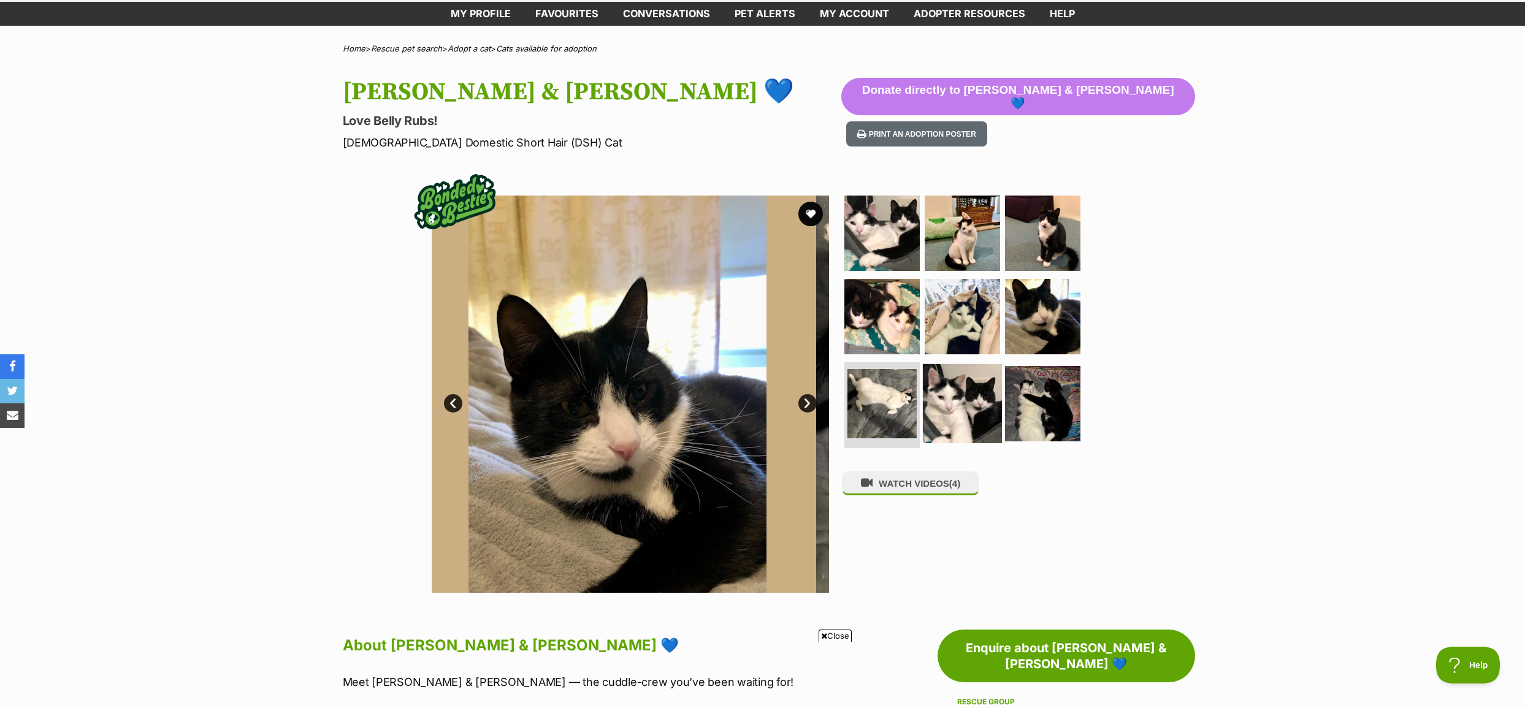
scroll to position [0, 0]
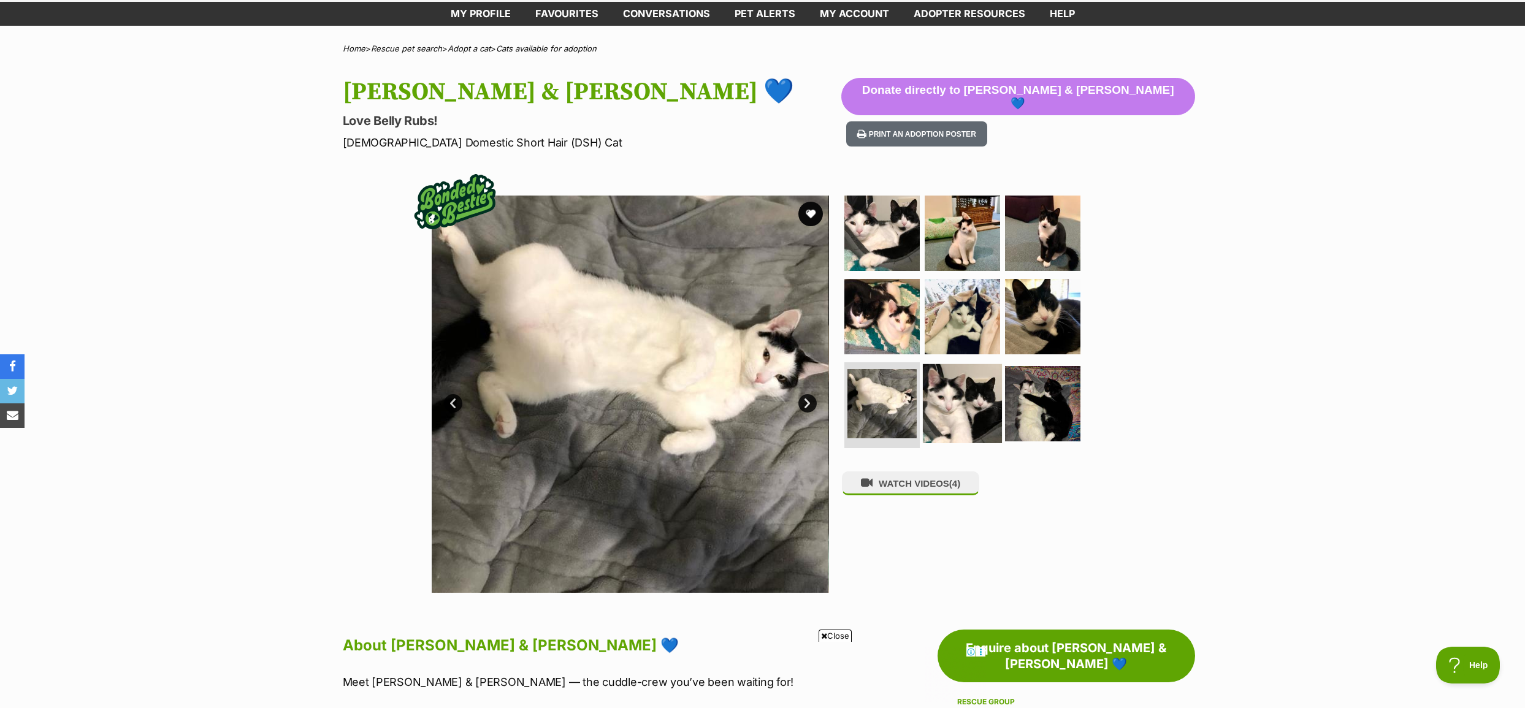
click at [970, 394] on img at bounding box center [962, 403] width 79 height 79
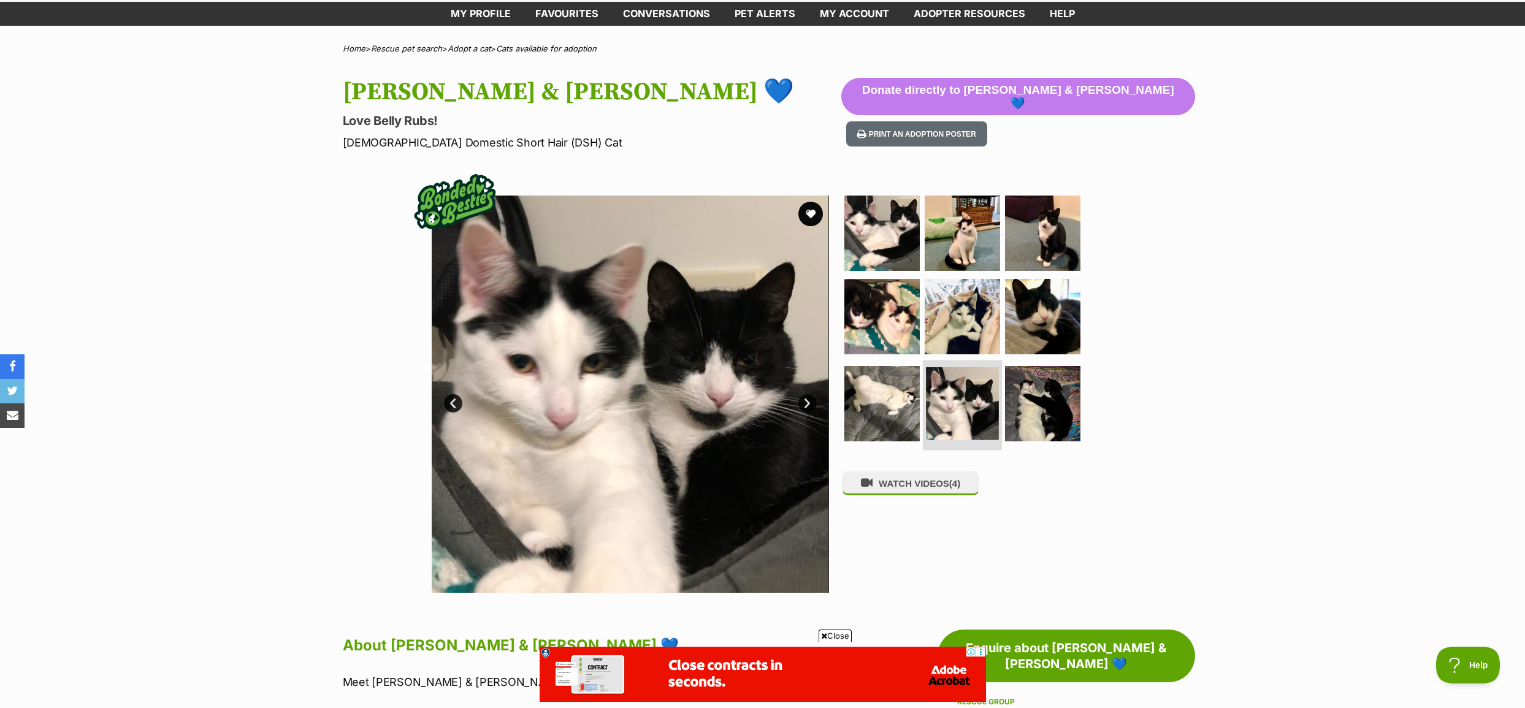
click at [945, 394] on img at bounding box center [962, 403] width 73 height 73
click at [907, 393] on img at bounding box center [882, 403] width 79 height 79
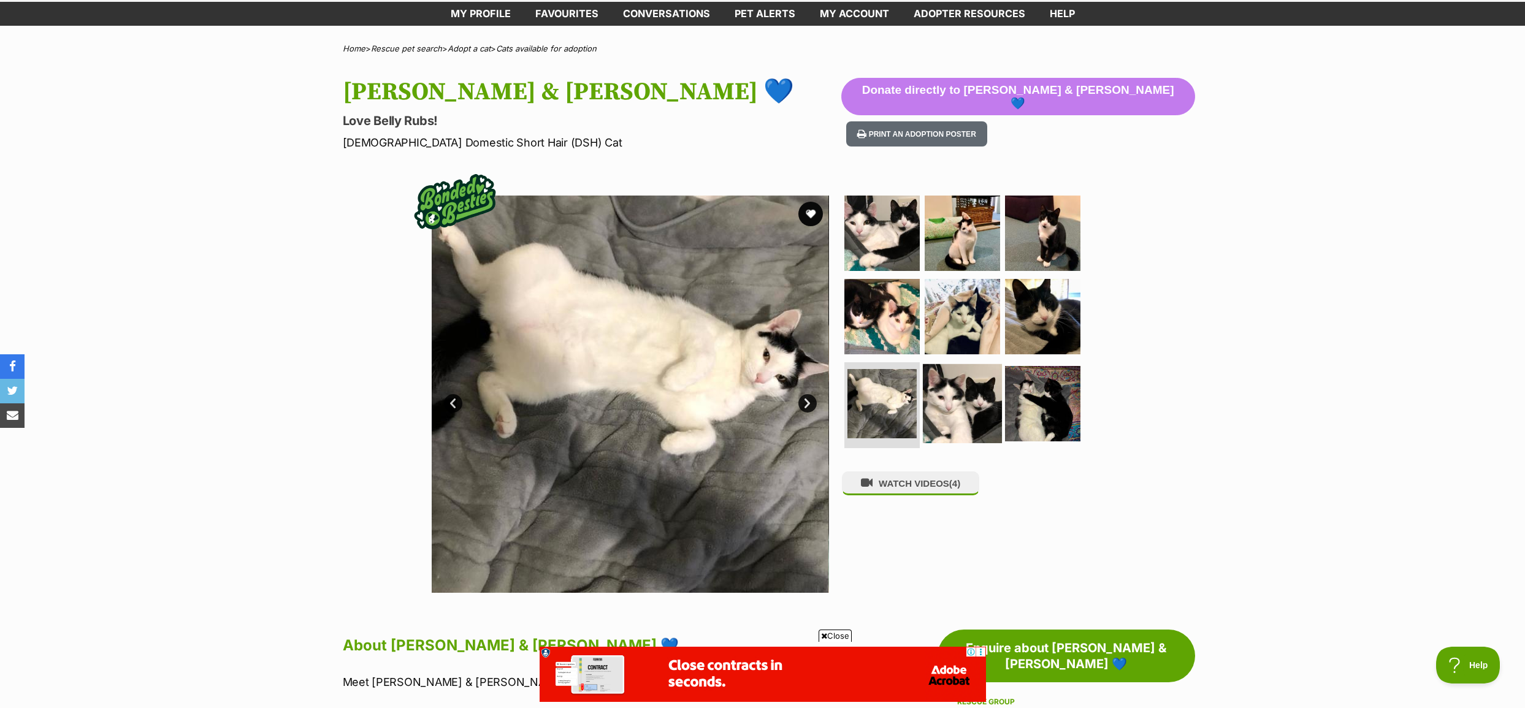
click at [949, 401] on img at bounding box center [962, 403] width 79 height 79
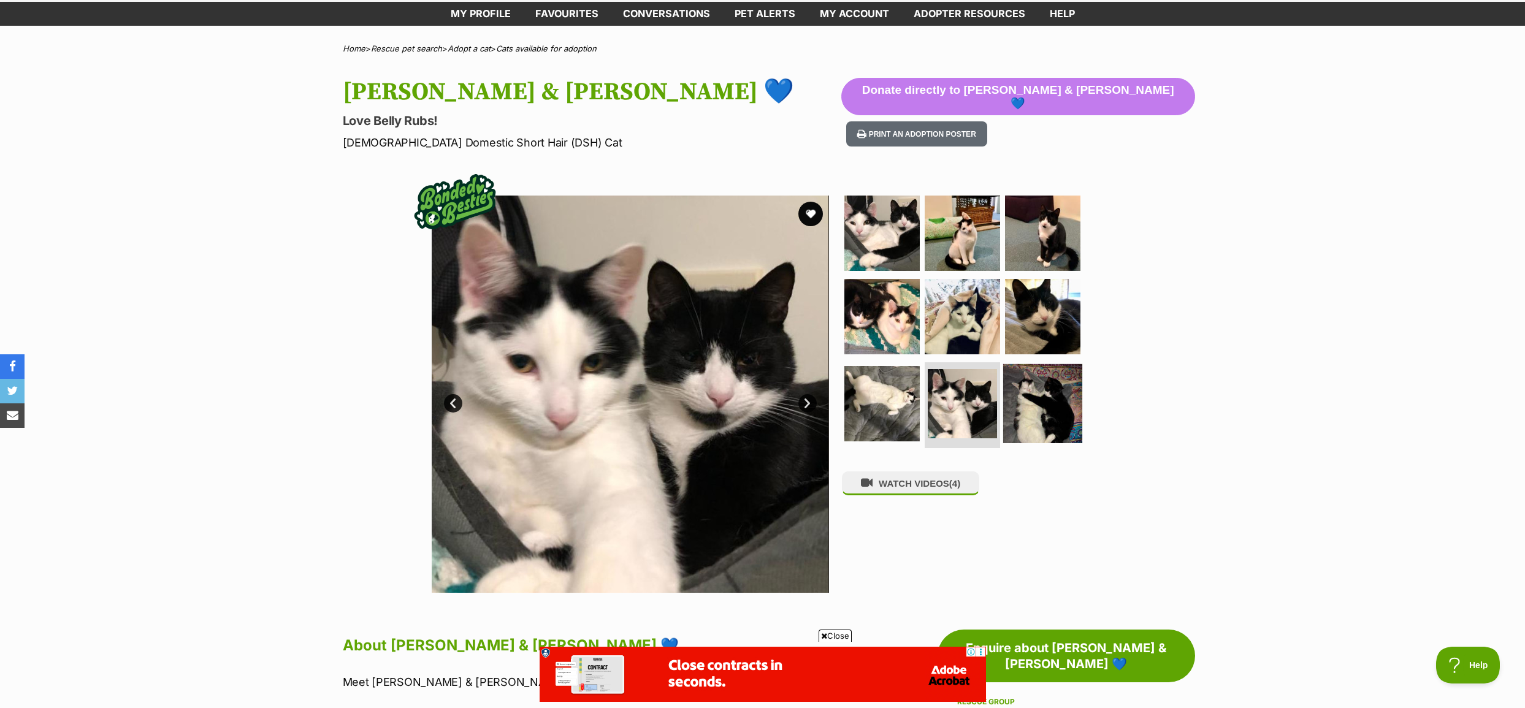
click at [1049, 399] on img at bounding box center [1042, 403] width 79 height 79
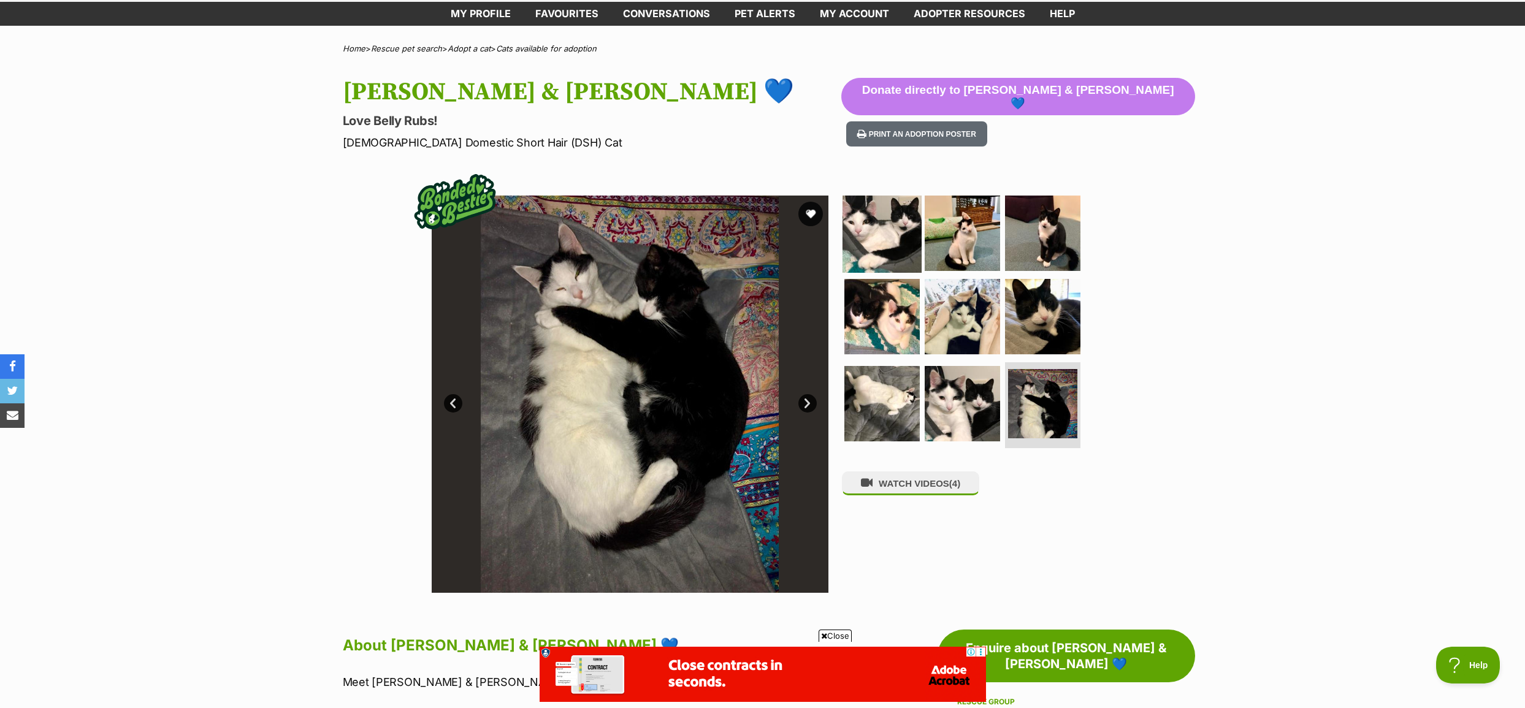
click at [878, 244] on img at bounding box center [882, 233] width 79 height 79
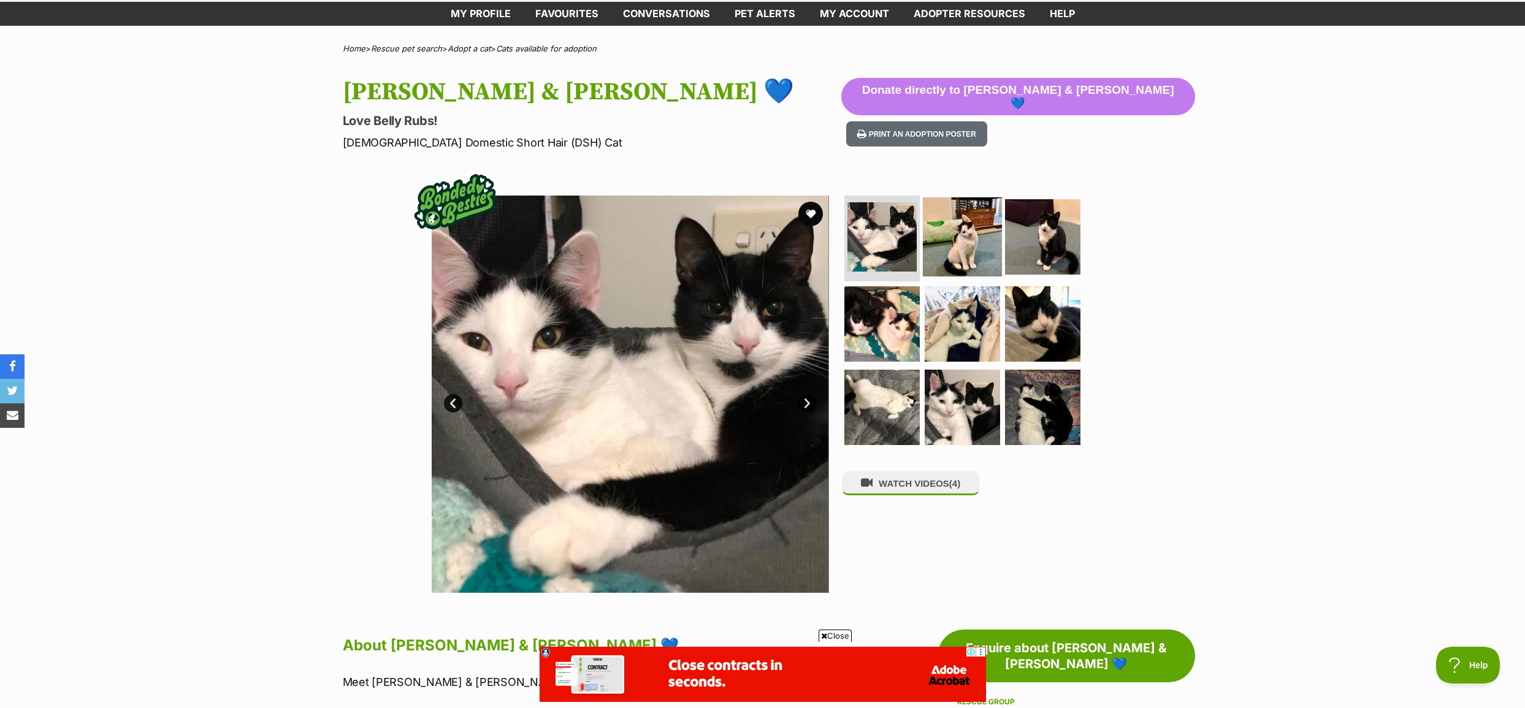
click at [964, 239] on img at bounding box center [962, 237] width 79 height 79
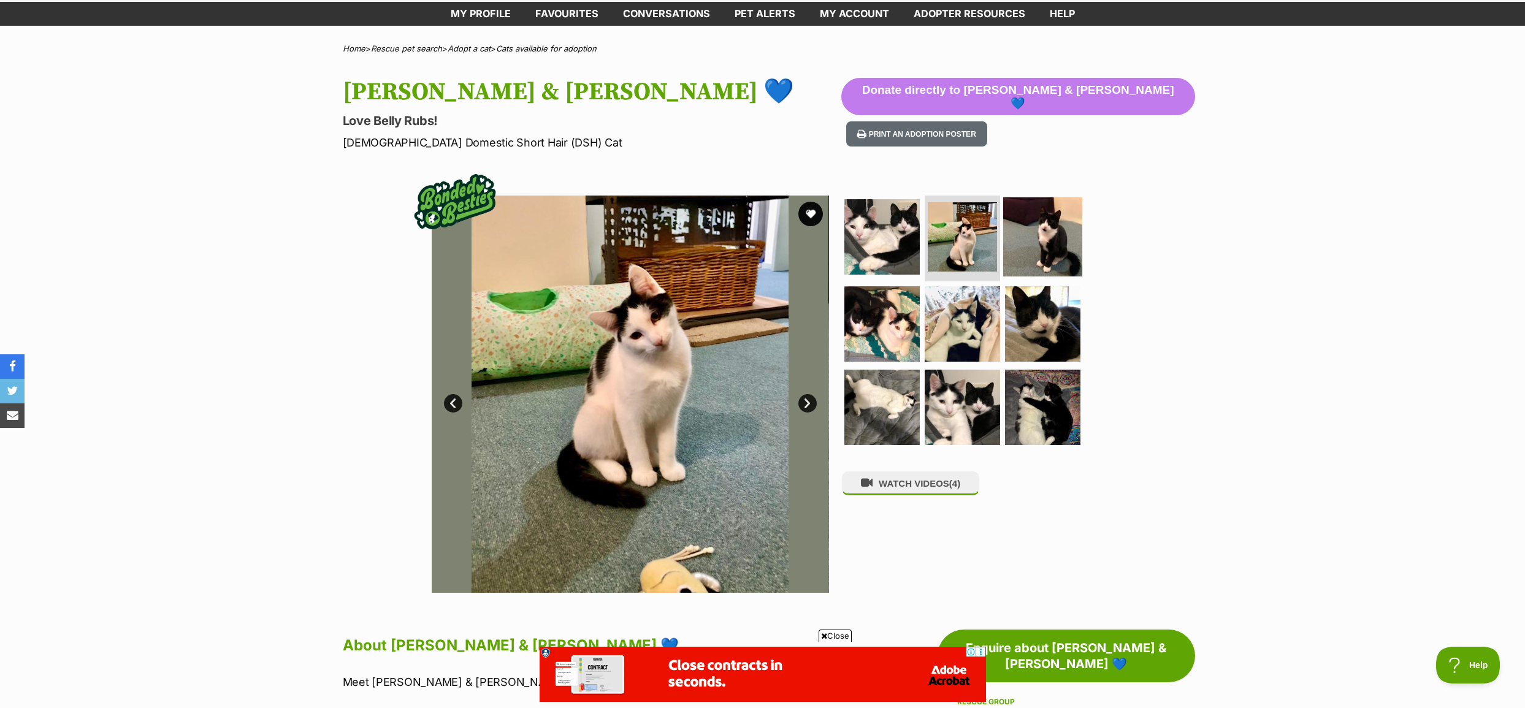
click at [1024, 241] on img at bounding box center [1042, 237] width 79 height 79
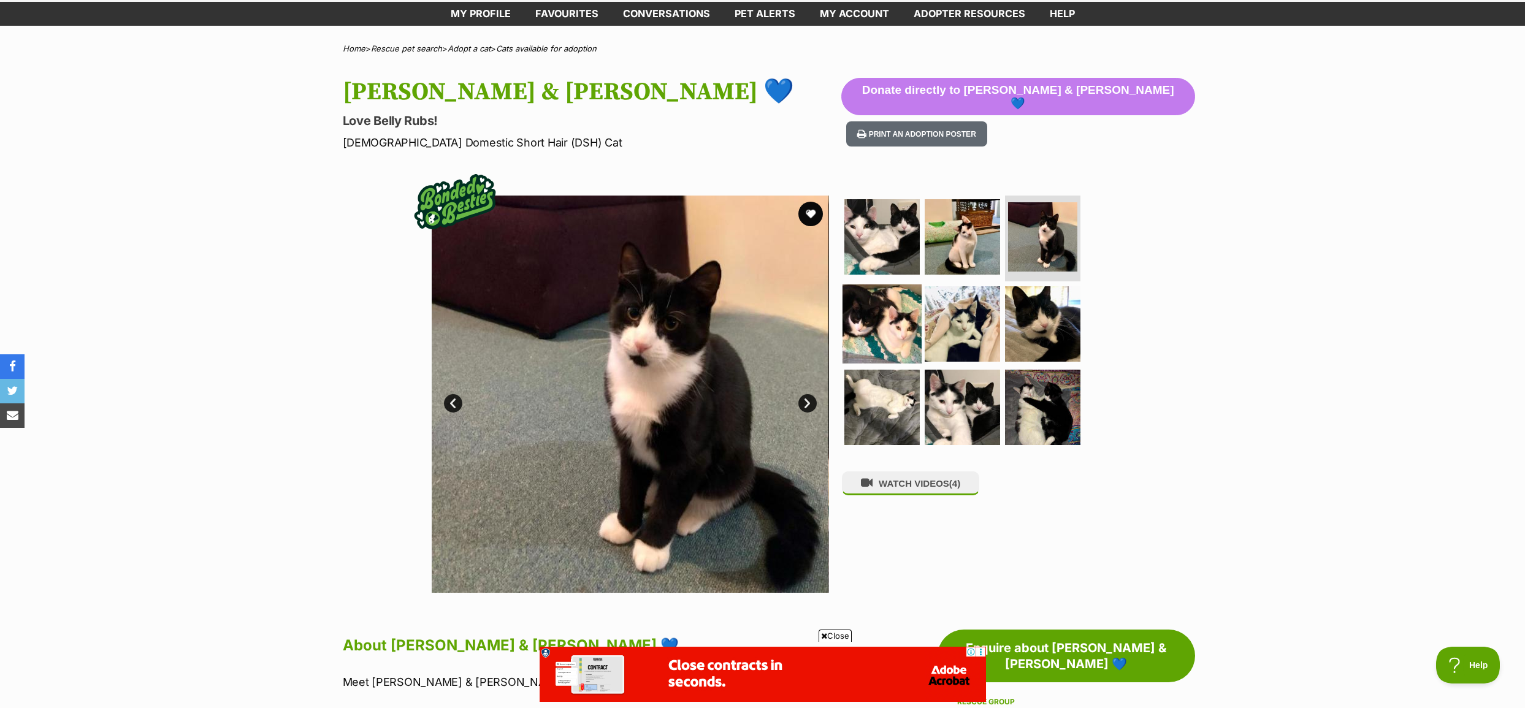
click at [886, 317] on img at bounding box center [882, 324] width 79 height 79
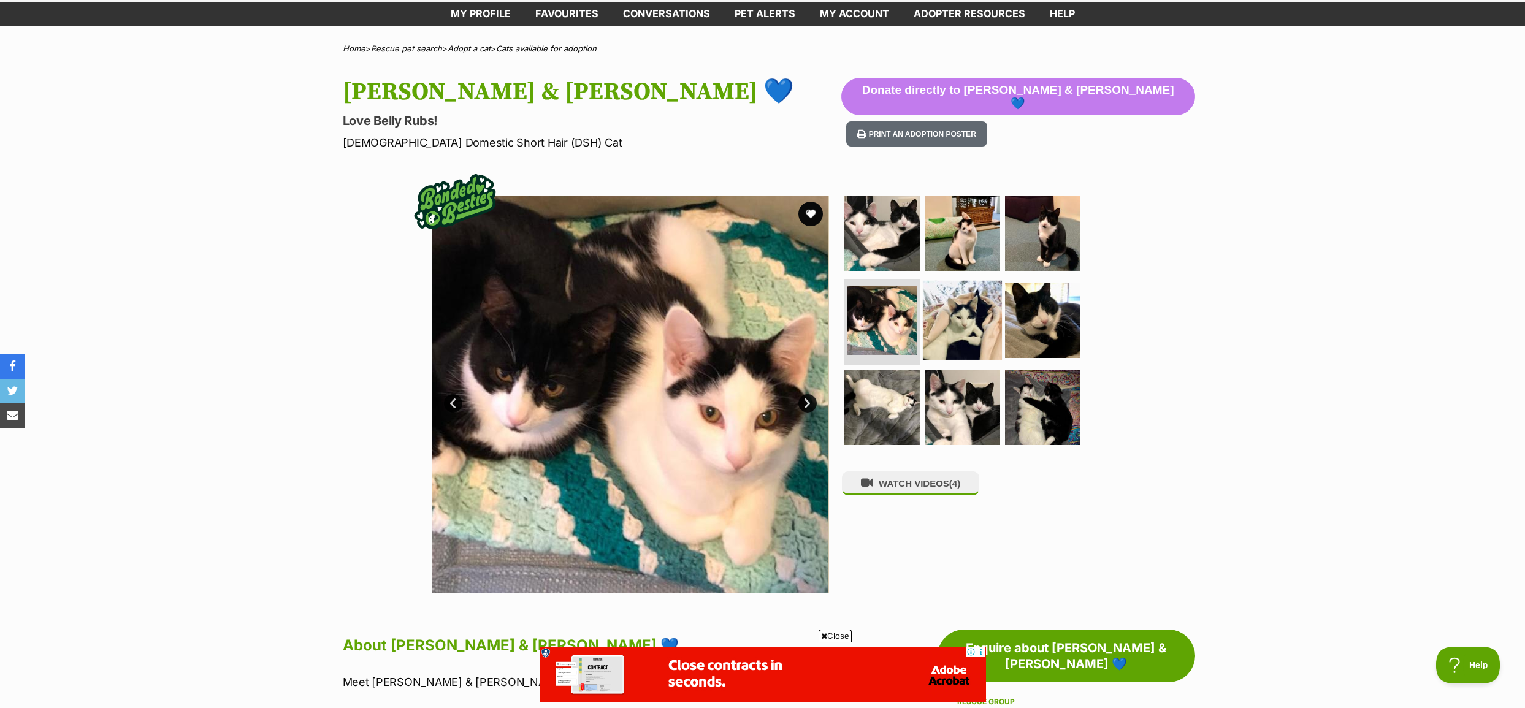
click at [937, 325] on img at bounding box center [962, 320] width 79 height 79
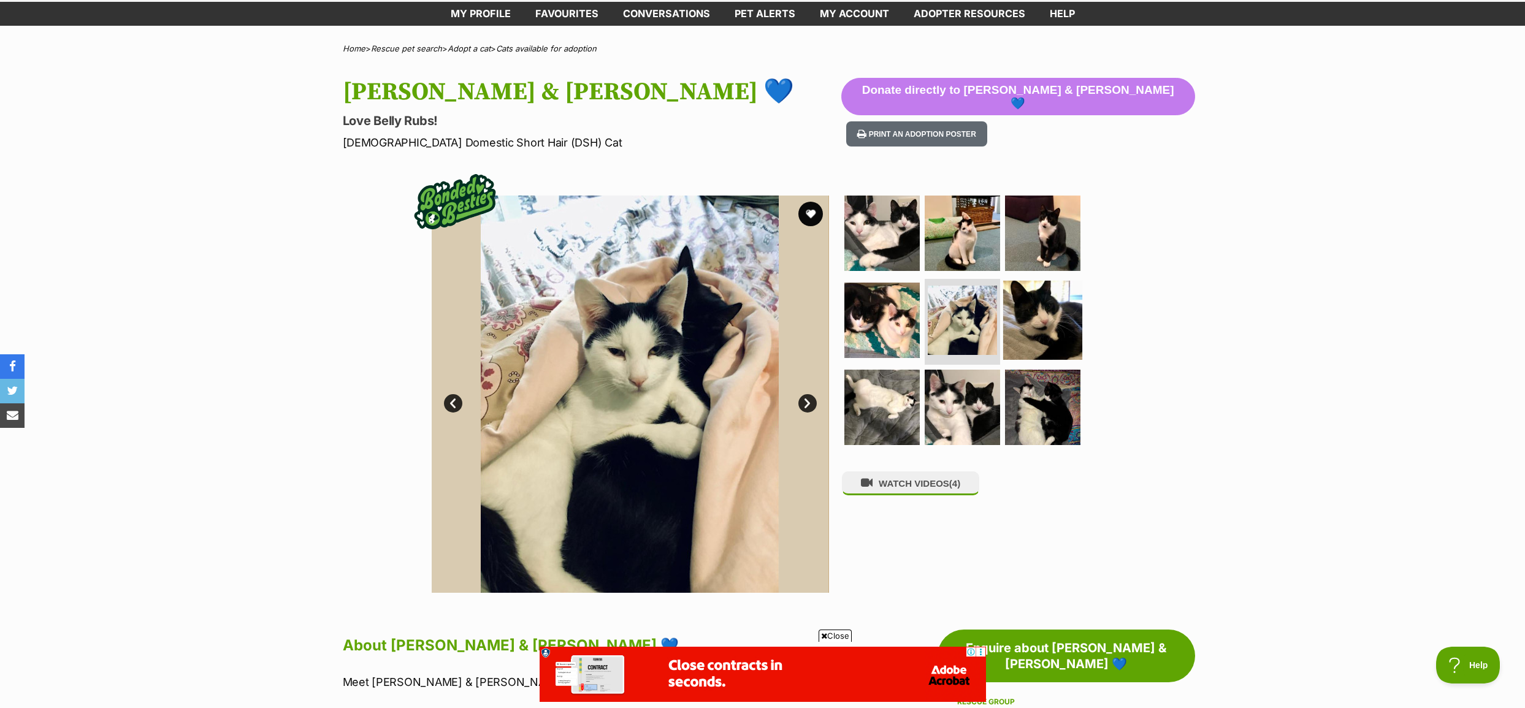
click at [1051, 318] on img at bounding box center [1042, 320] width 79 height 79
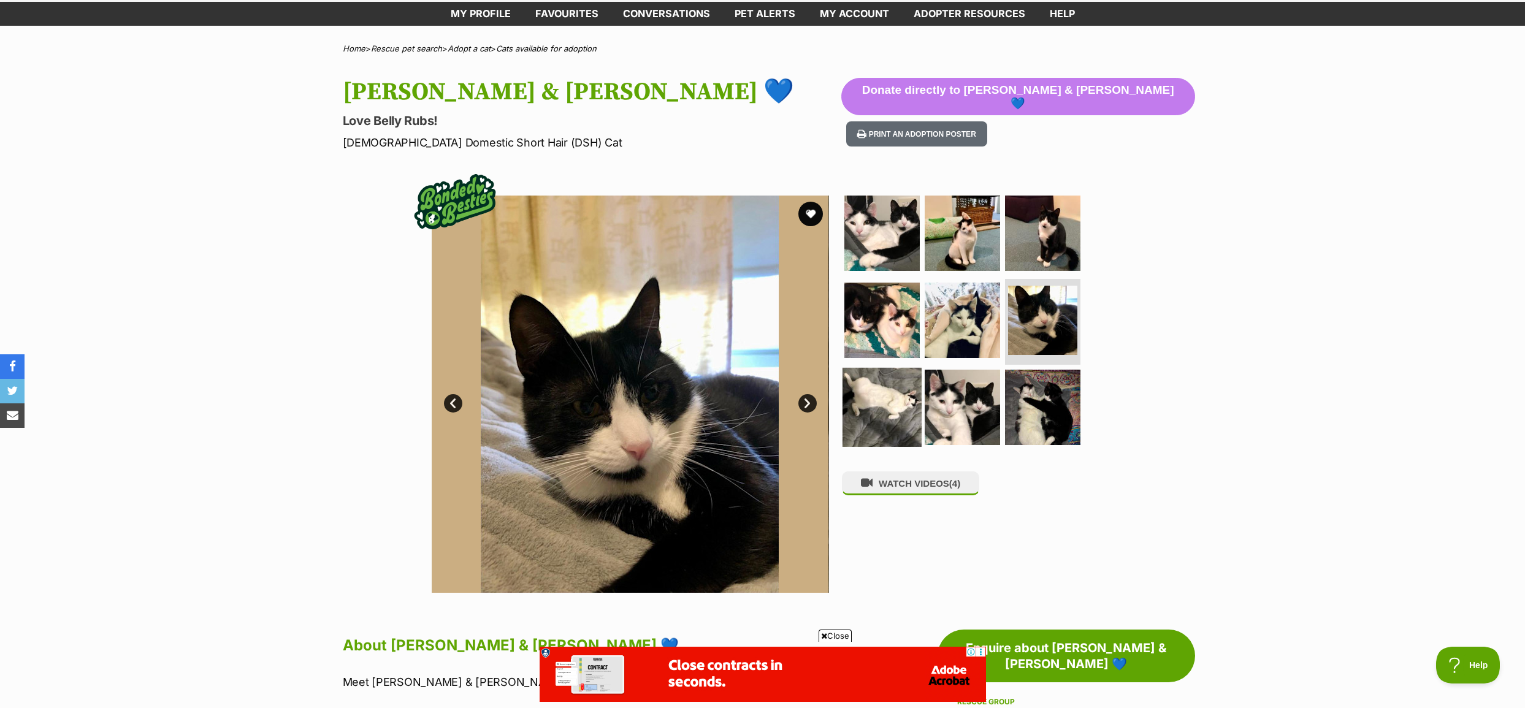
click at [891, 394] on img at bounding box center [882, 407] width 79 height 79
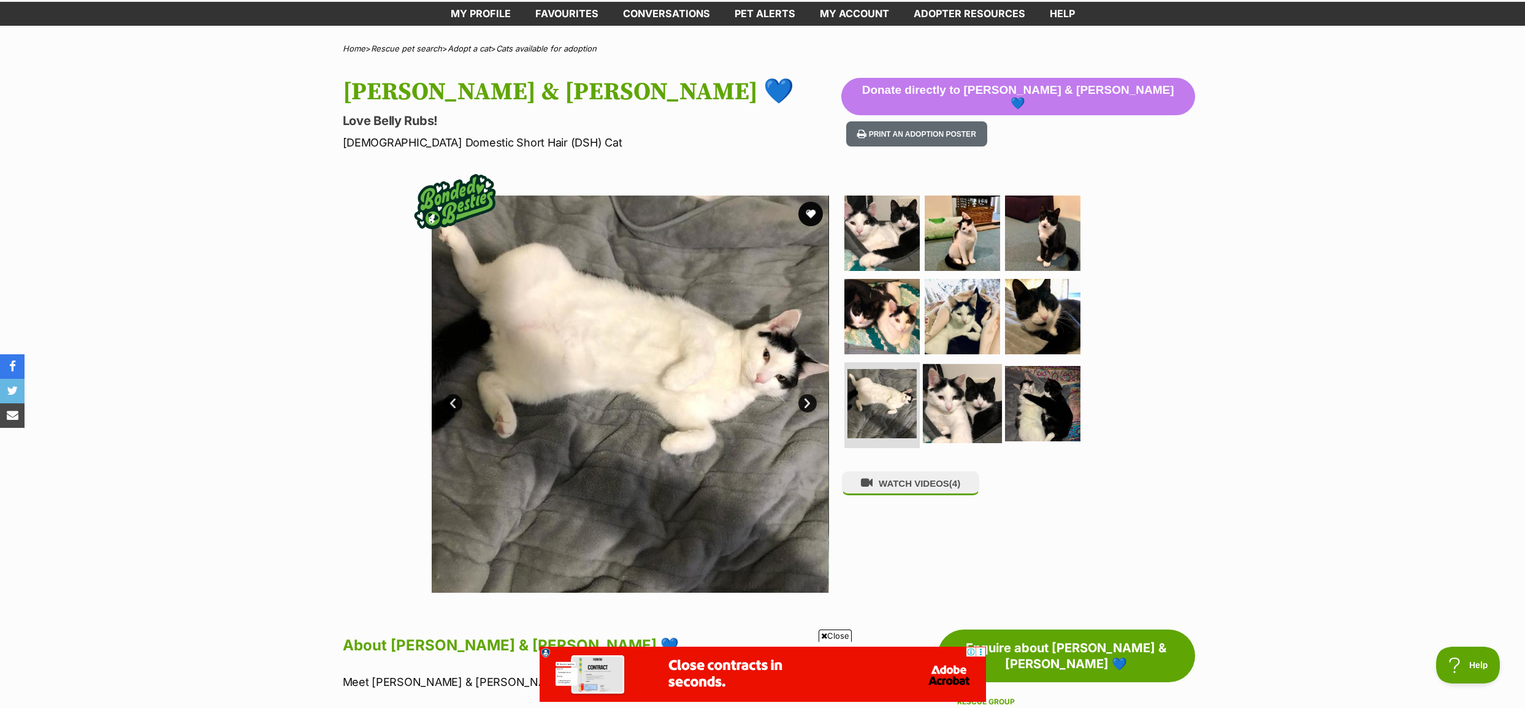
click at [967, 404] on img at bounding box center [962, 403] width 79 height 79
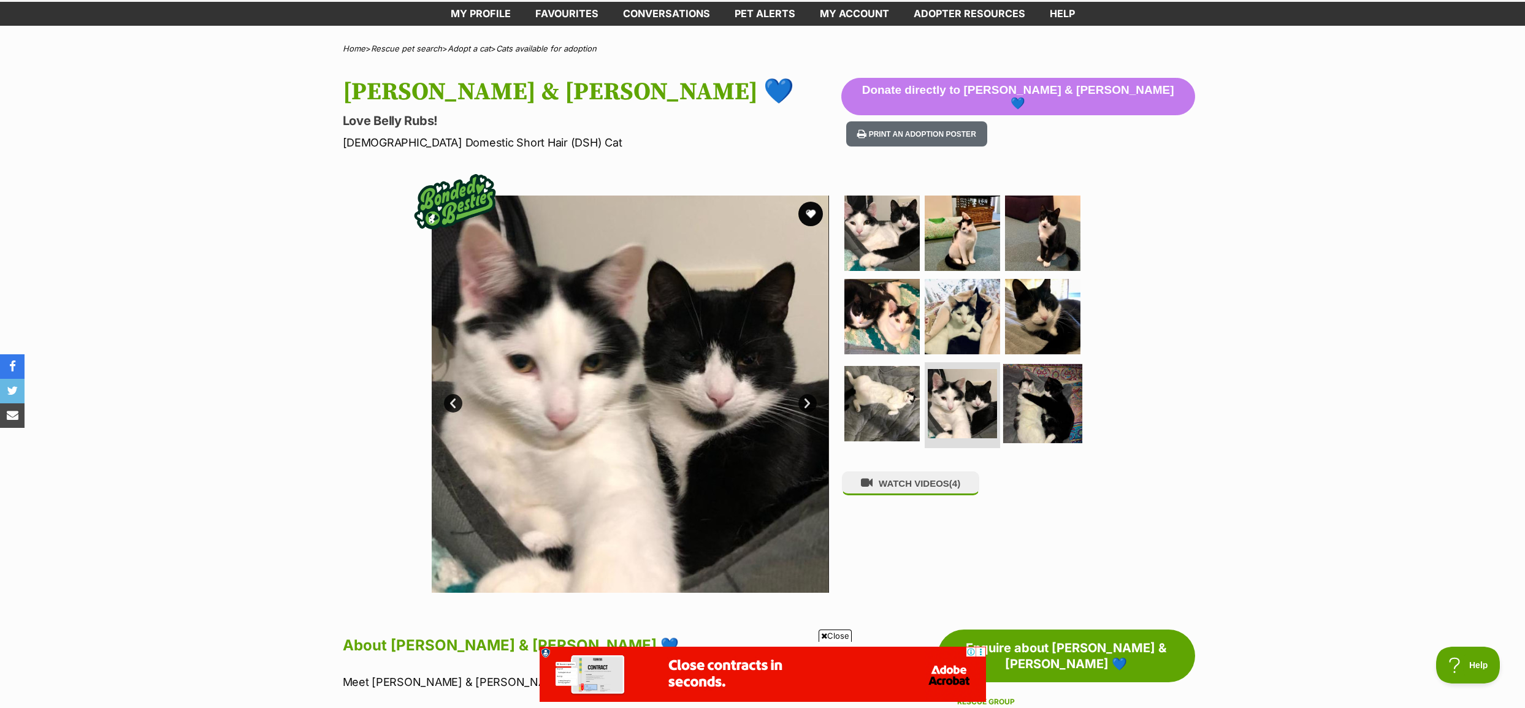
click at [1033, 402] on img at bounding box center [1042, 403] width 79 height 79
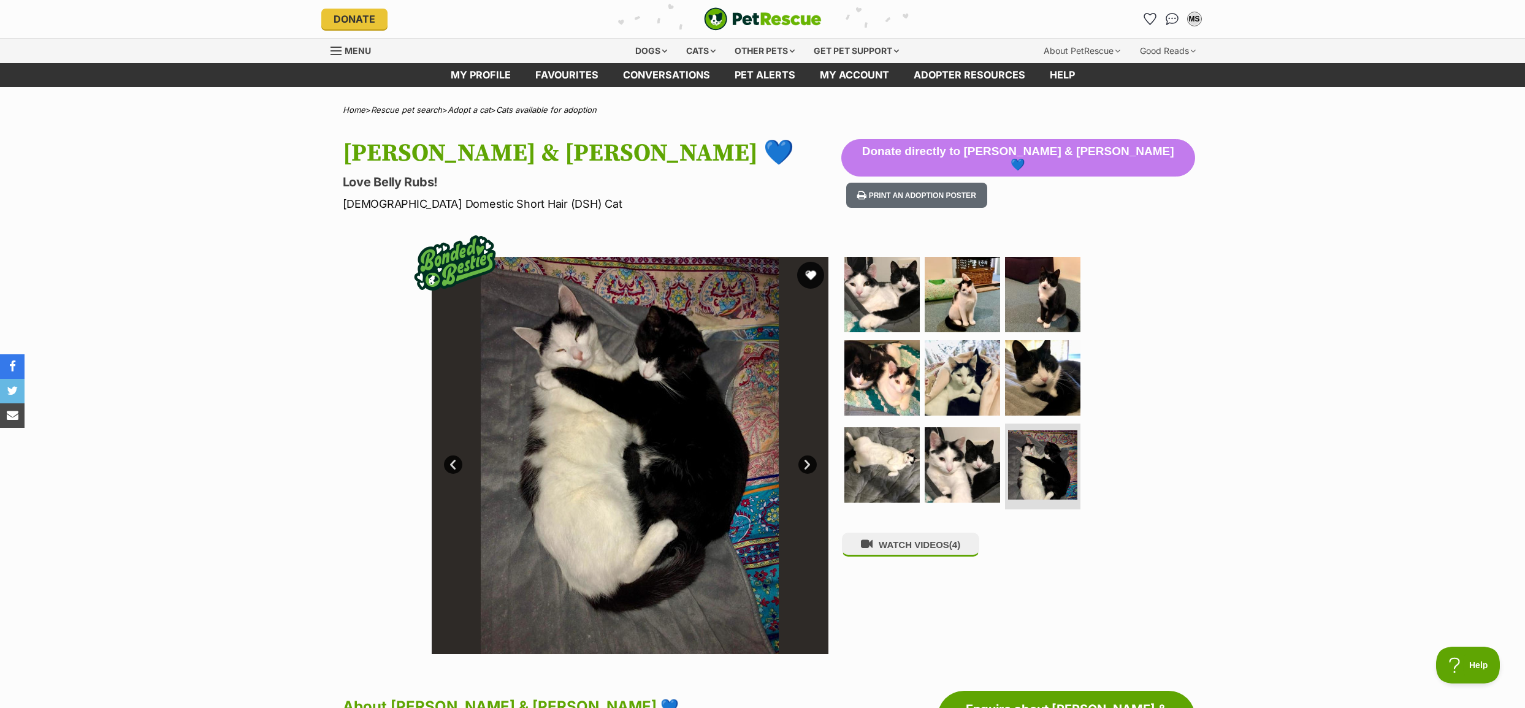
click at [808, 270] on button "favourite" at bounding box center [810, 275] width 27 height 27
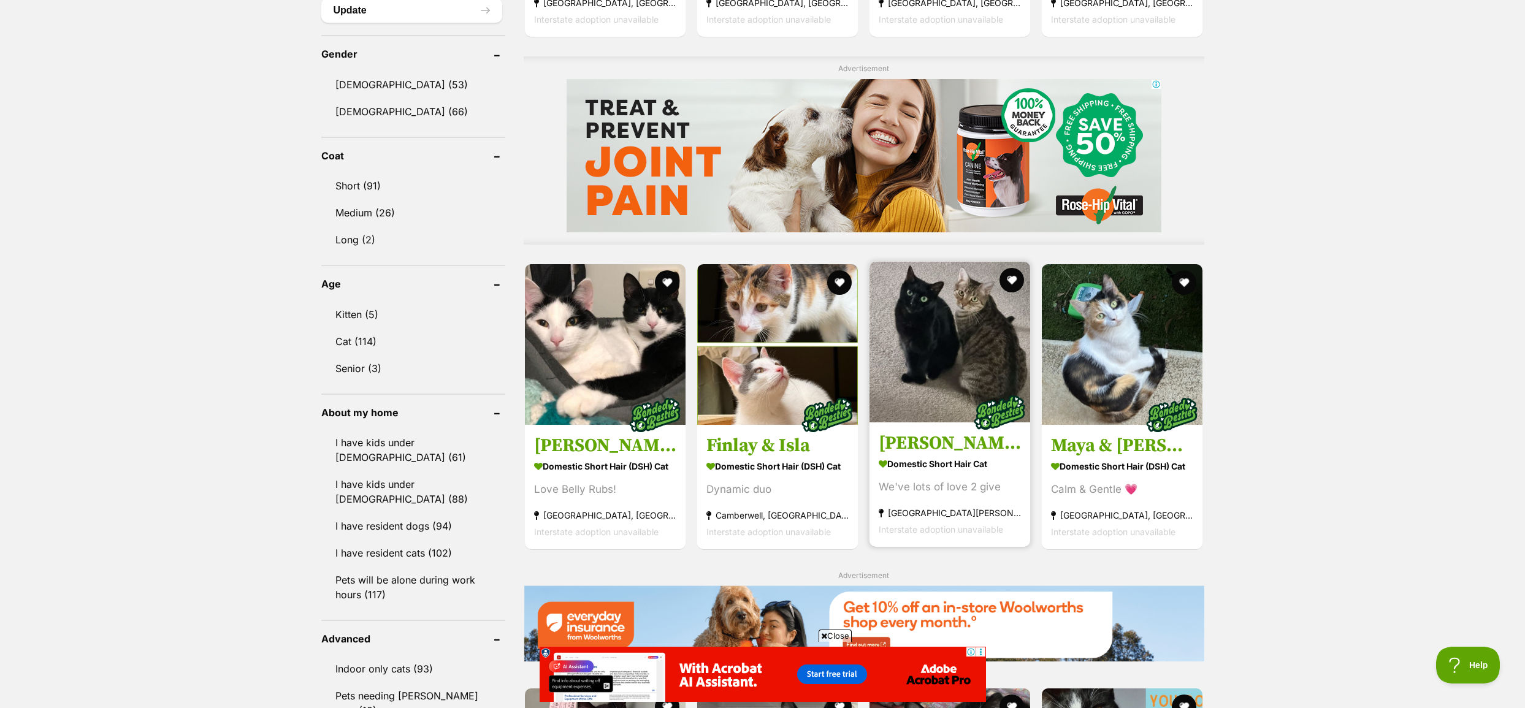
scroll to position [1054, 0]
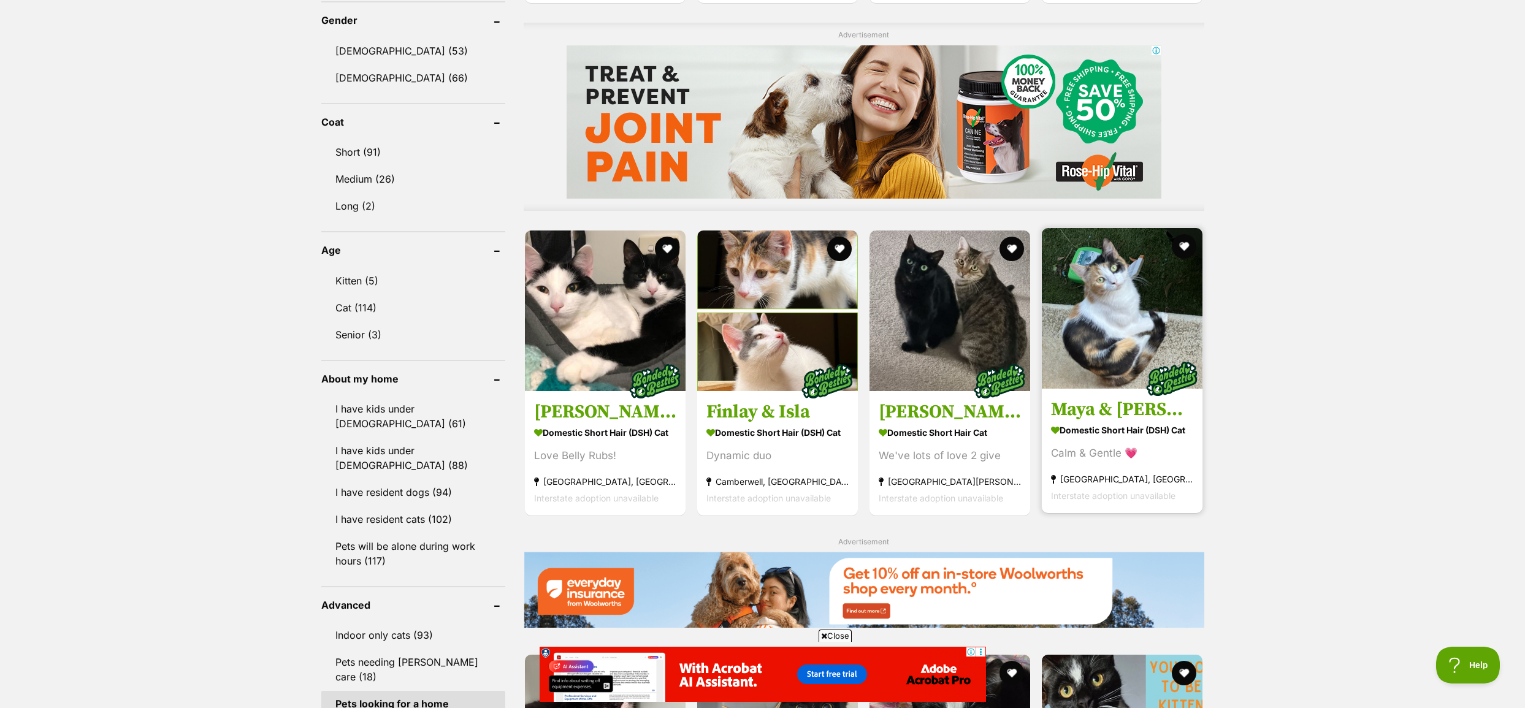
click at [1110, 343] on img at bounding box center [1122, 308] width 161 height 161
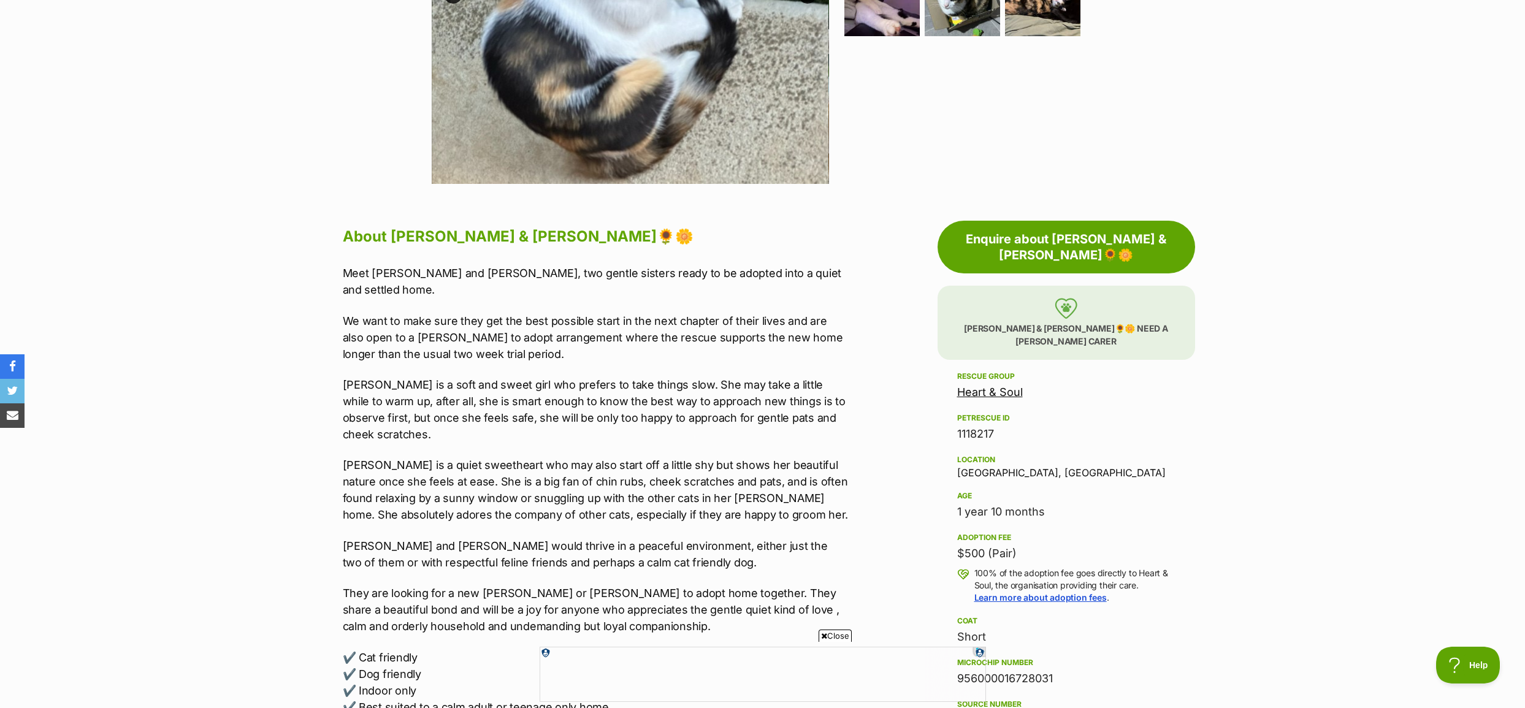
scroll to position [491, 0]
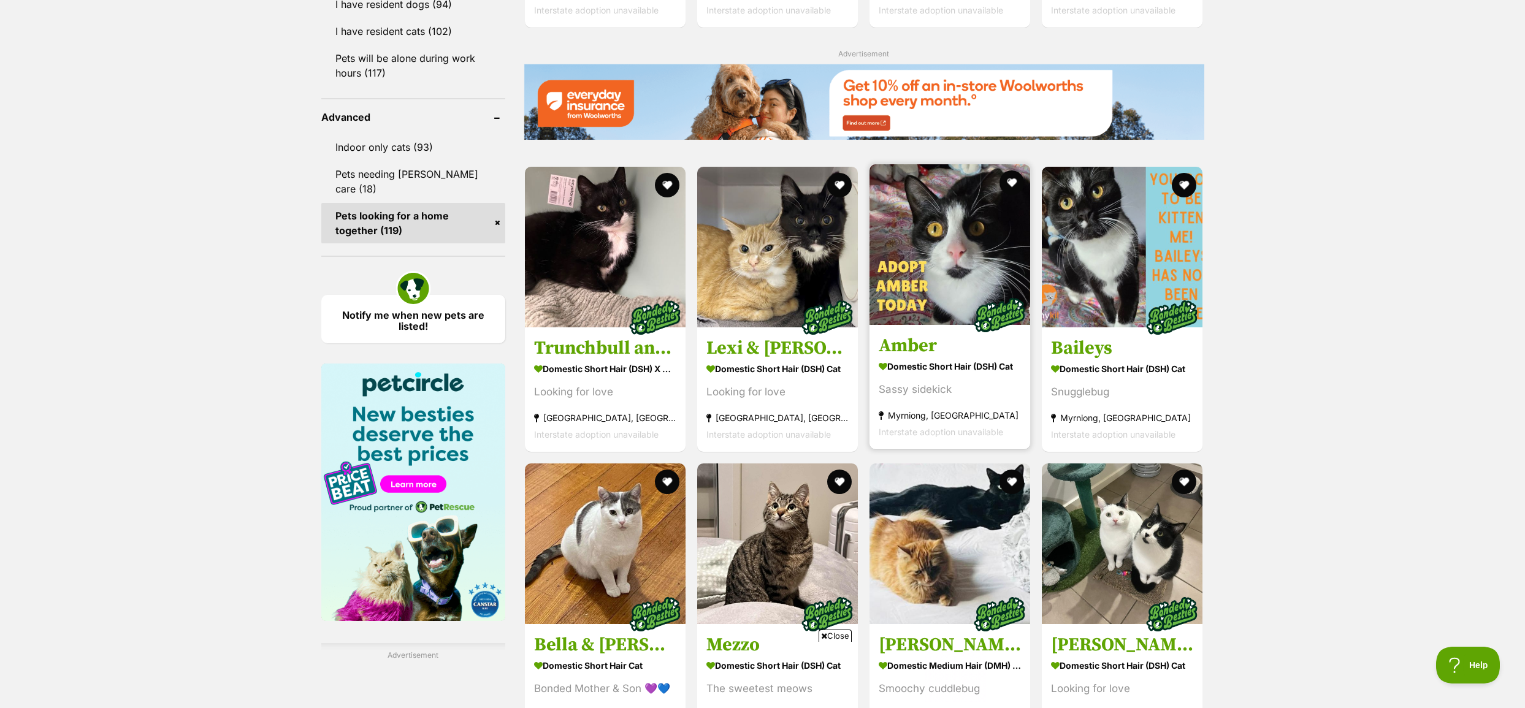
scroll to position [1544, 0]
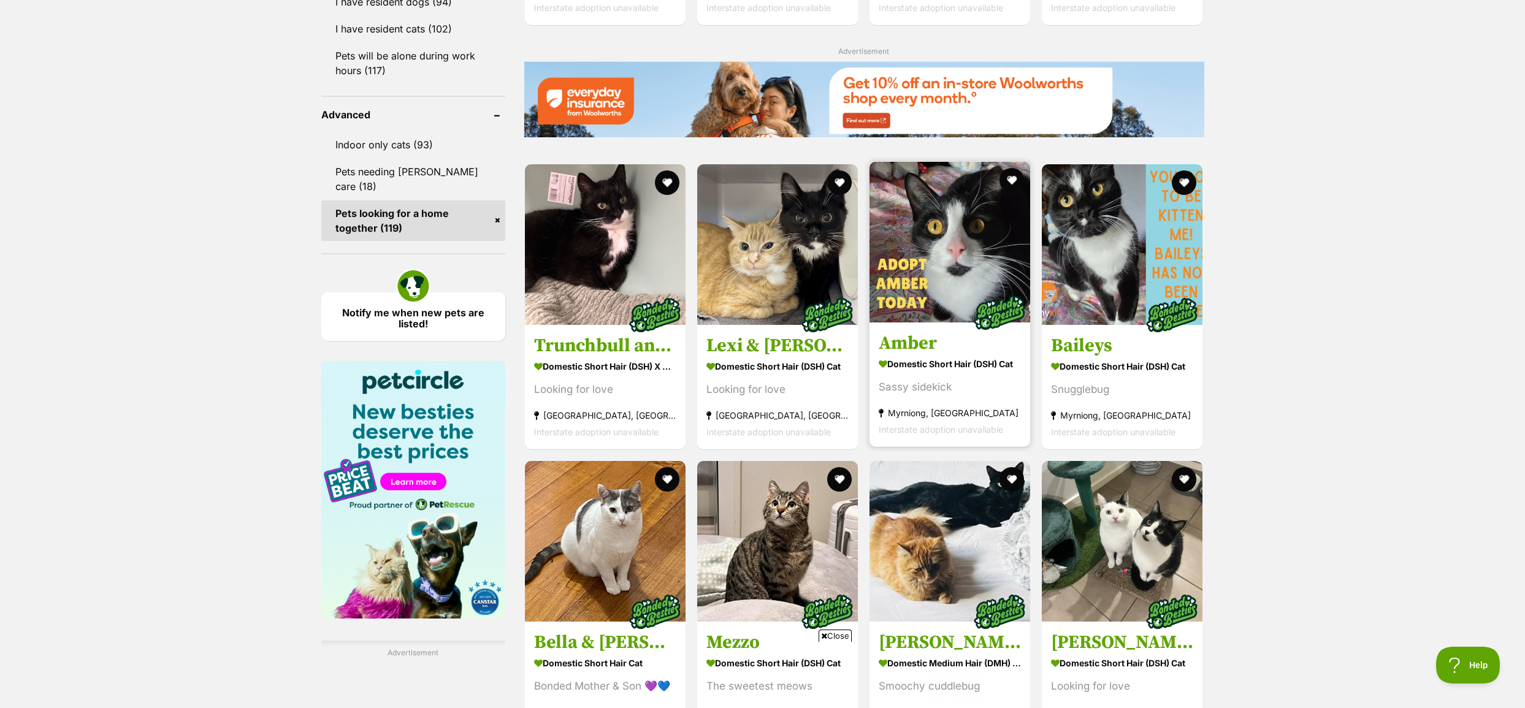
click at [939, 250] on img at bounding box center [950, 242] width 161 height 161
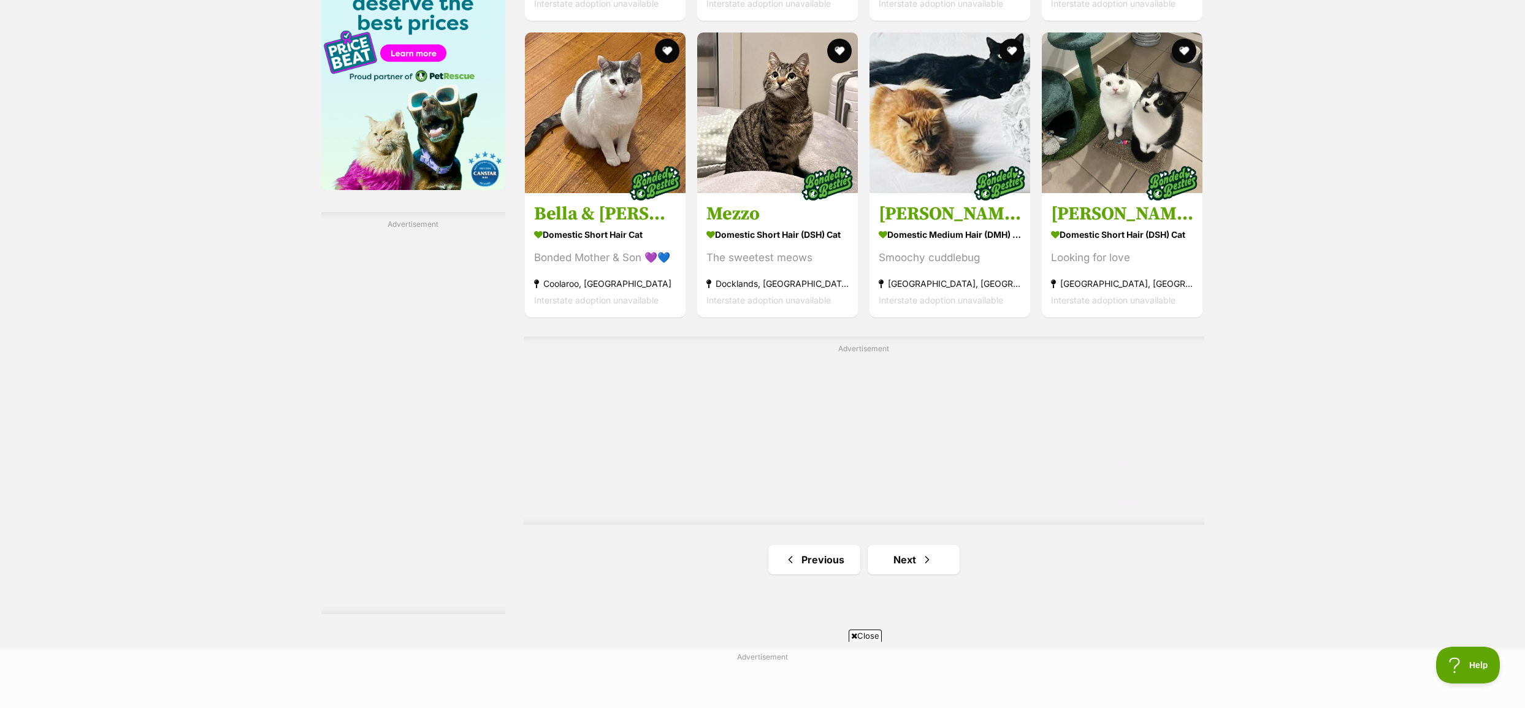
scroll to position [1974, 0]
click at [897, 567] on link "Next" at bounding box center [914, 559] width 92 height 29
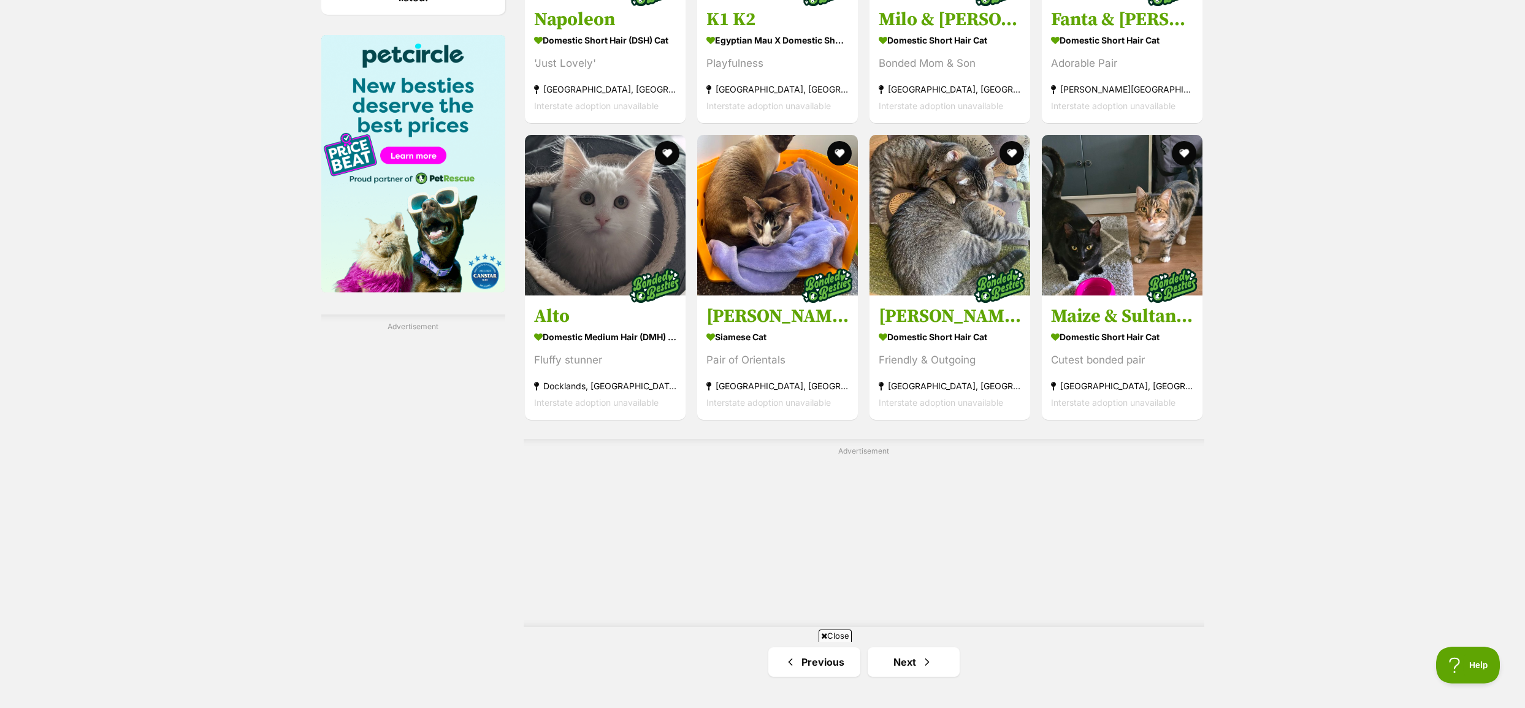
scroll to position [1901, 0]
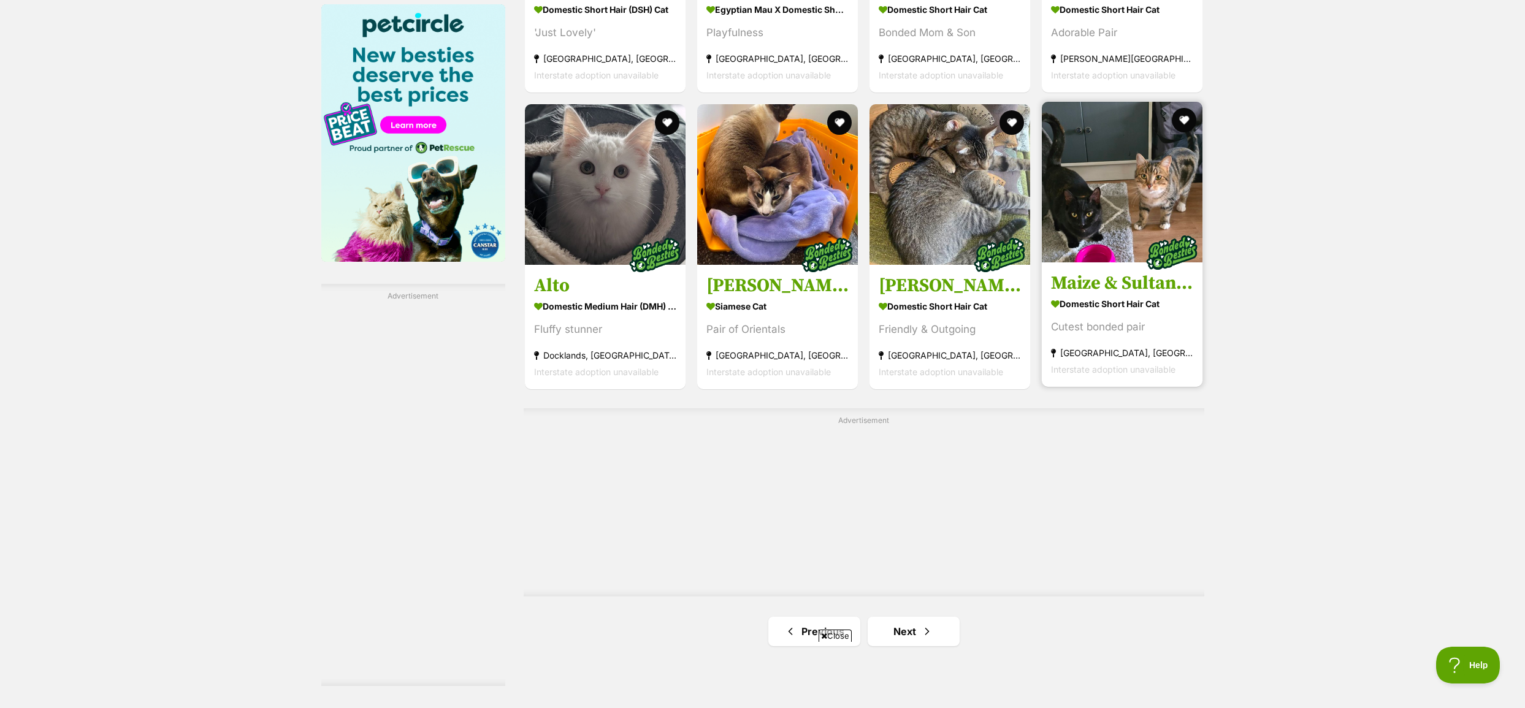
click at [1110, 213] on img at bounding box center [1122, 182] width 161 height 161
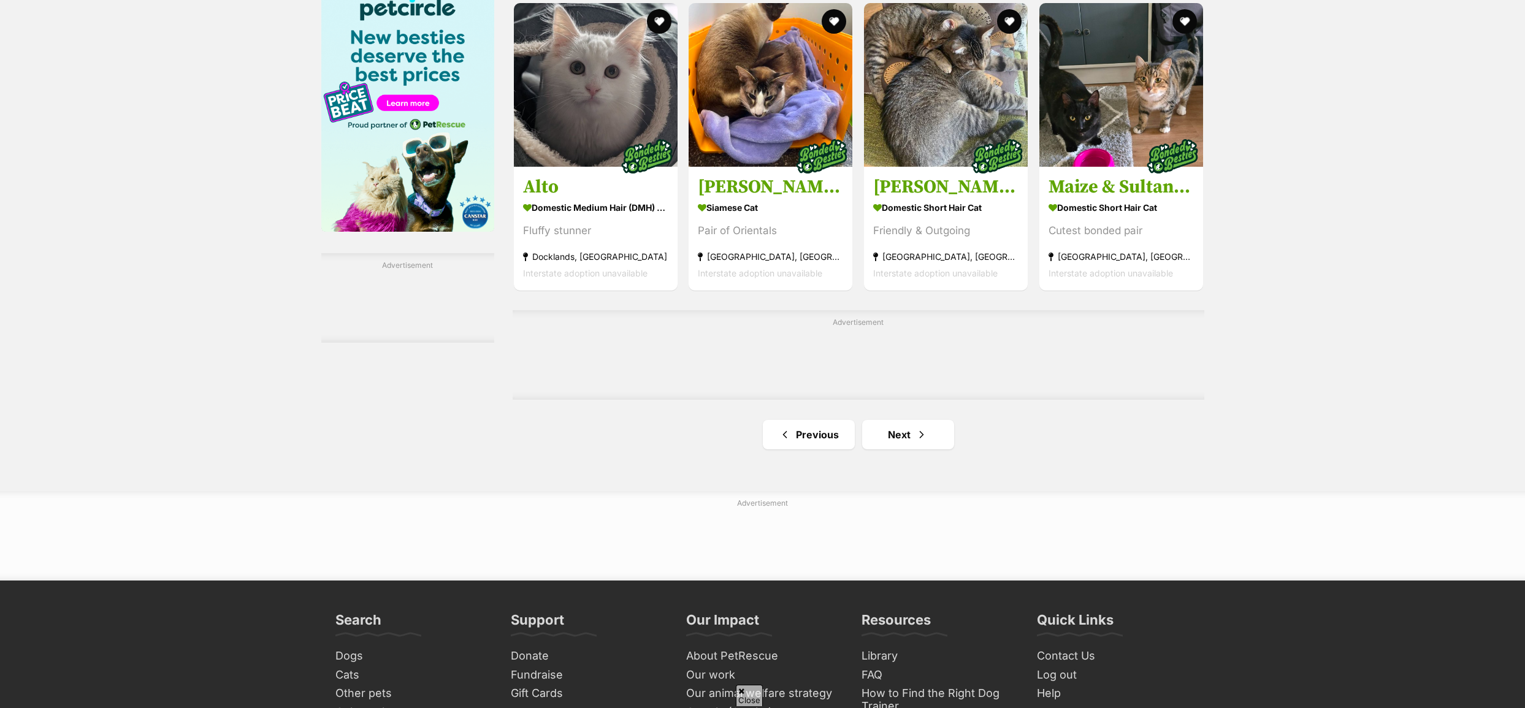
scroll to position [1916, 0]
click at [921, 437] on span "Next page" at bounding box center [922, 435] width 12 height 15
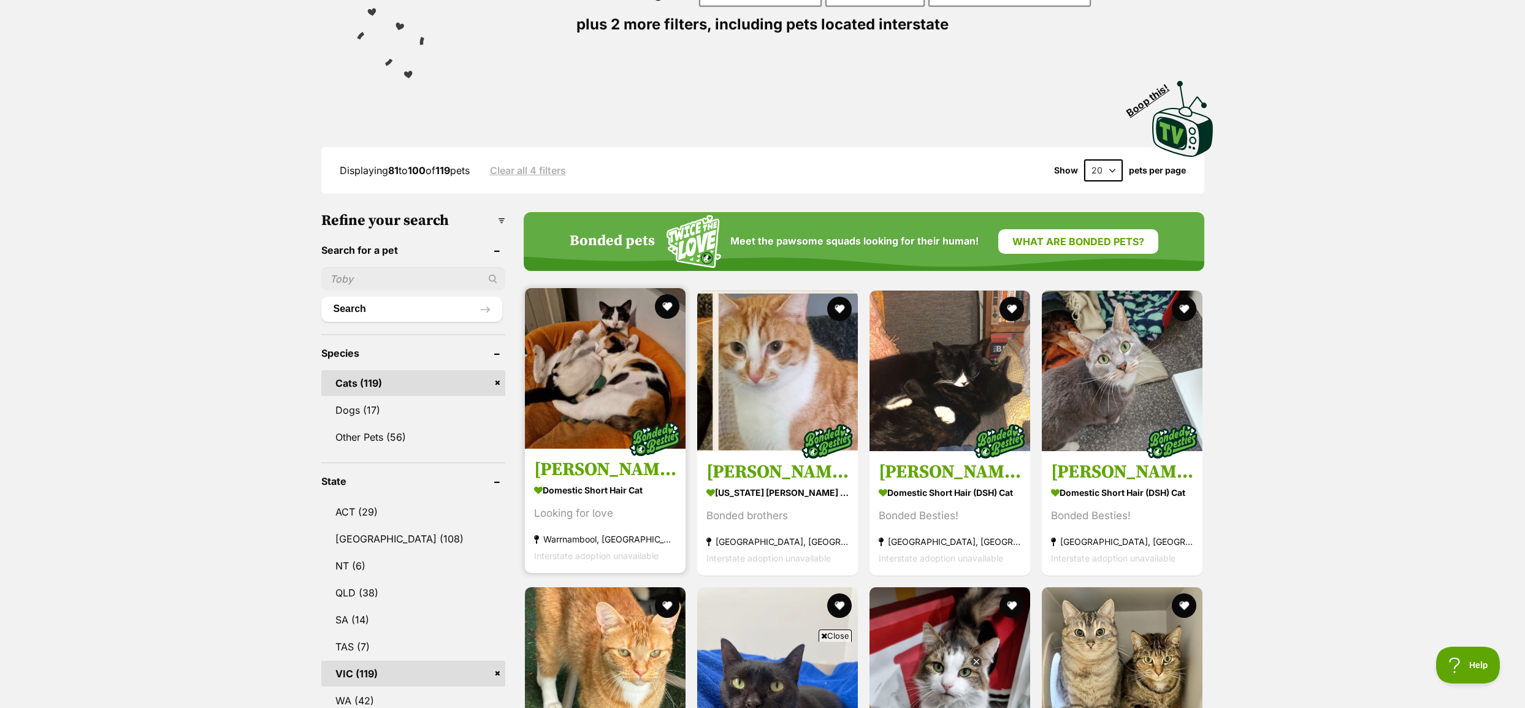
click at [623, 383] on img at bounding box center [605, 368] width 161 height 161
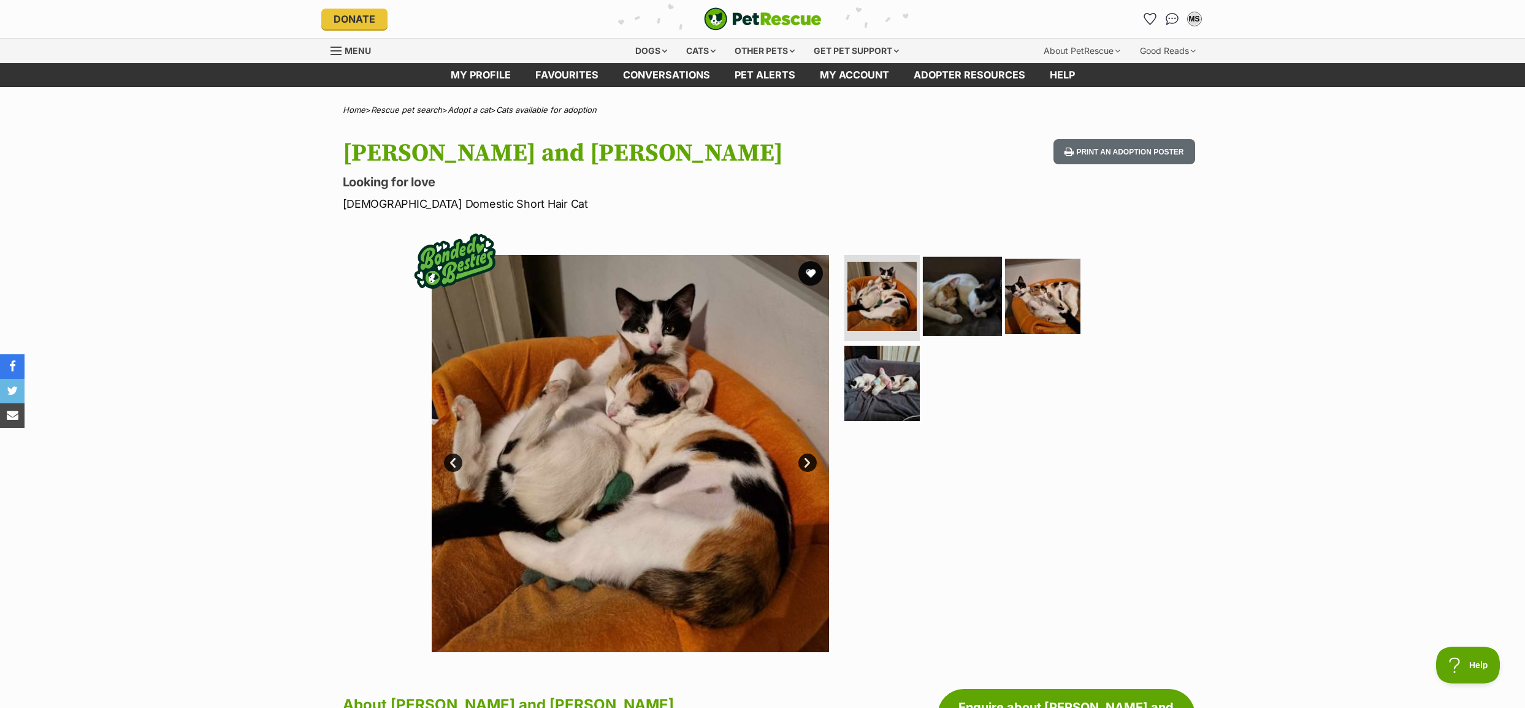
click at [942, 300] on img at bounding box center [962, 296] width 79 height 79
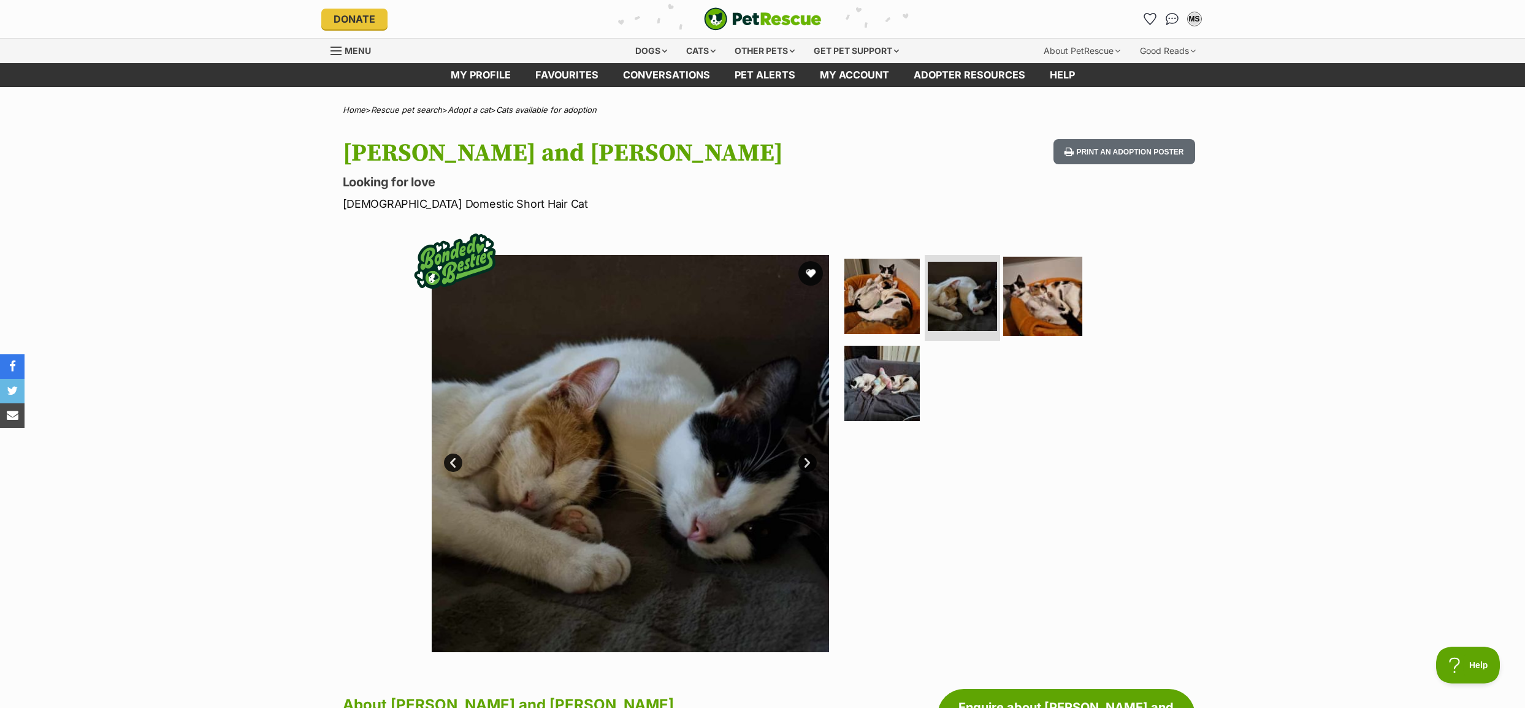
click at [1041, 313] on img at bounding box center [1042, 296] width 79 height 79
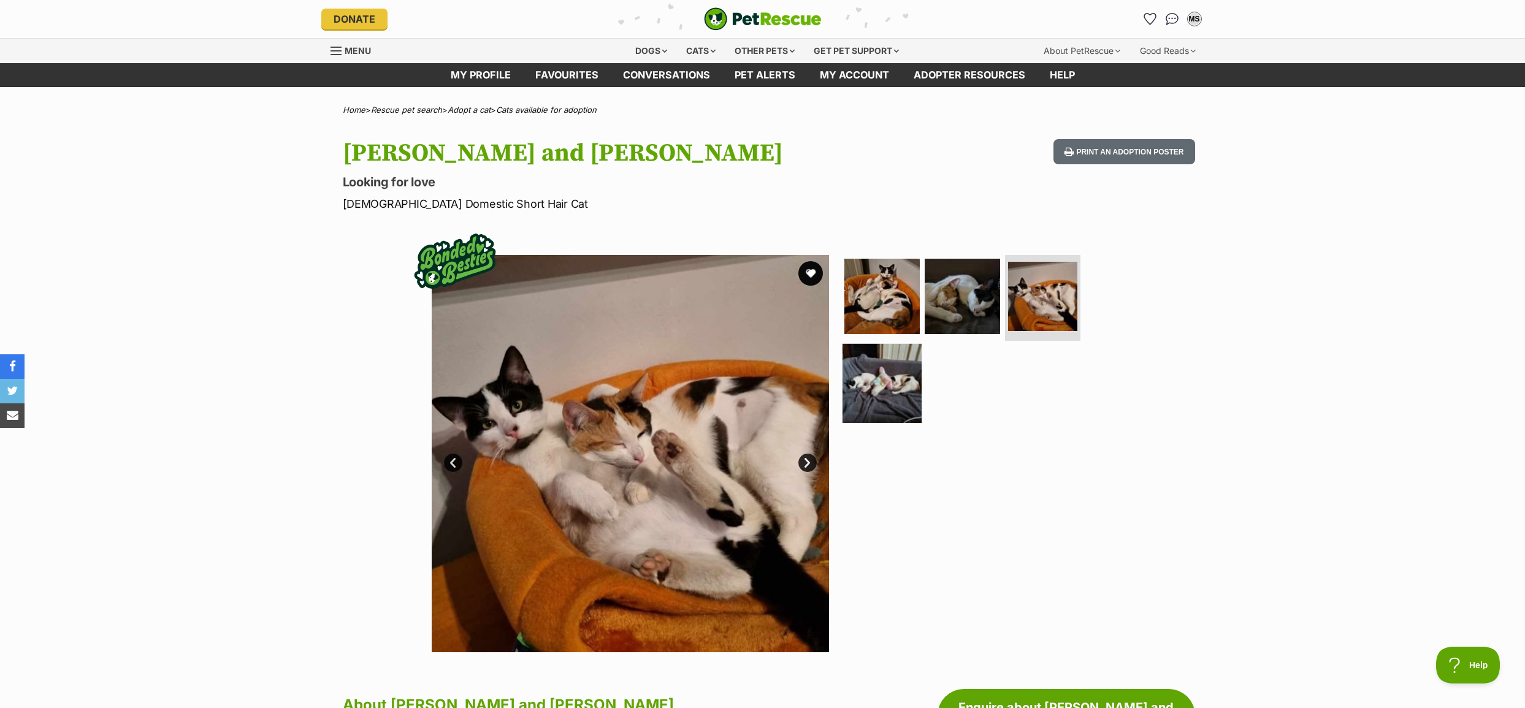
click at [905, 367] on img at bounding box center [882, 382] width 79 height 79
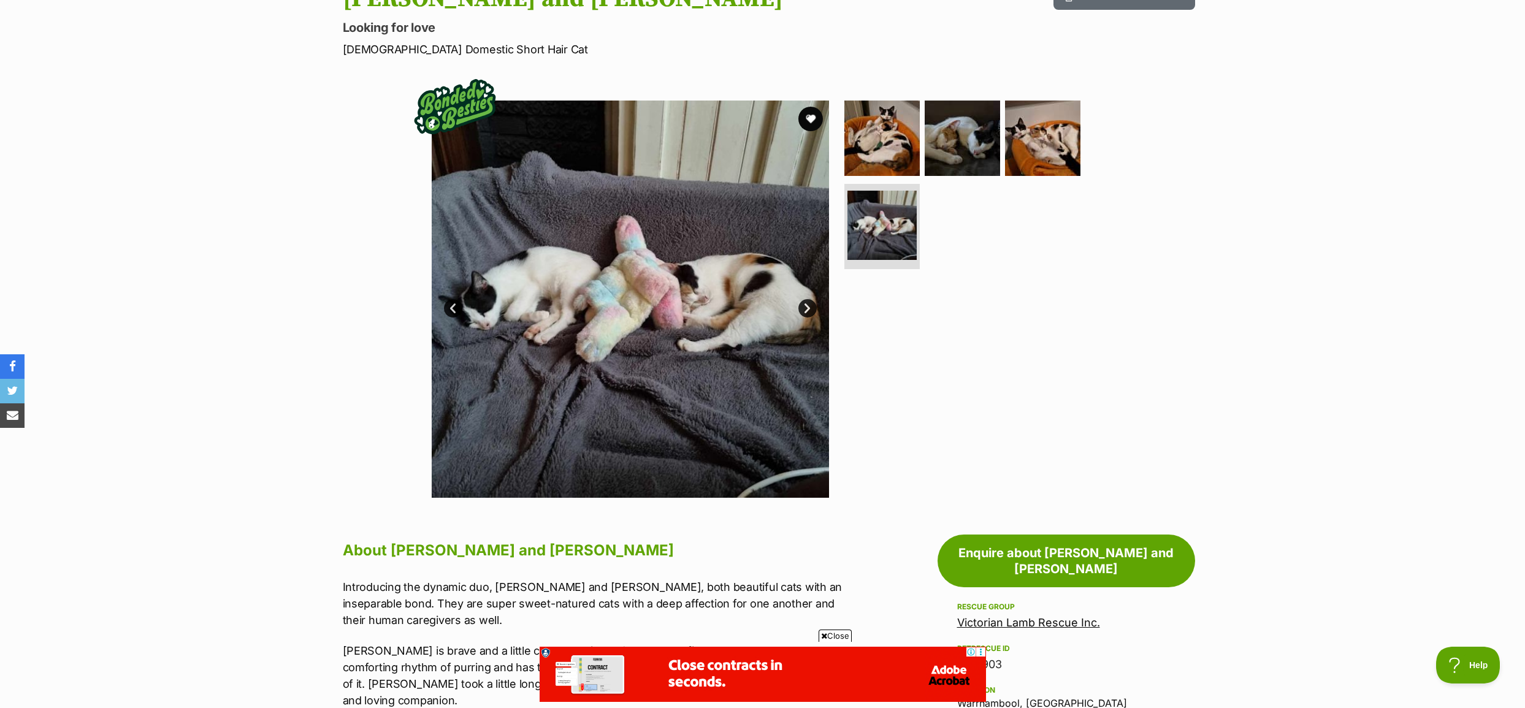
scroll to position [123, 0]
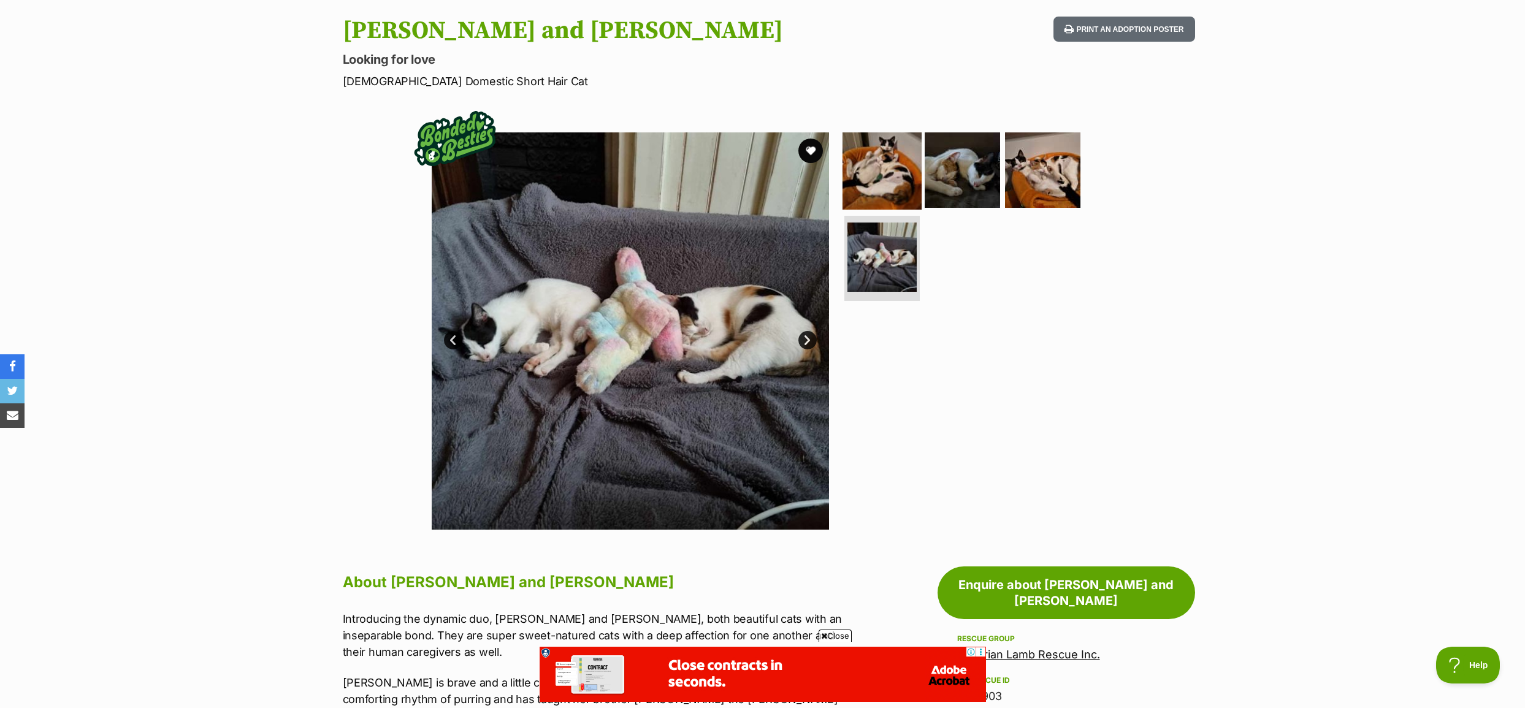
drag, startPoint x: 869, startPoint y: 171, endPoint x: 882, endPoint y: 166, distance: 13.8
click at [869, 171] on img at bounding box center [882, 170] width 79 height 79
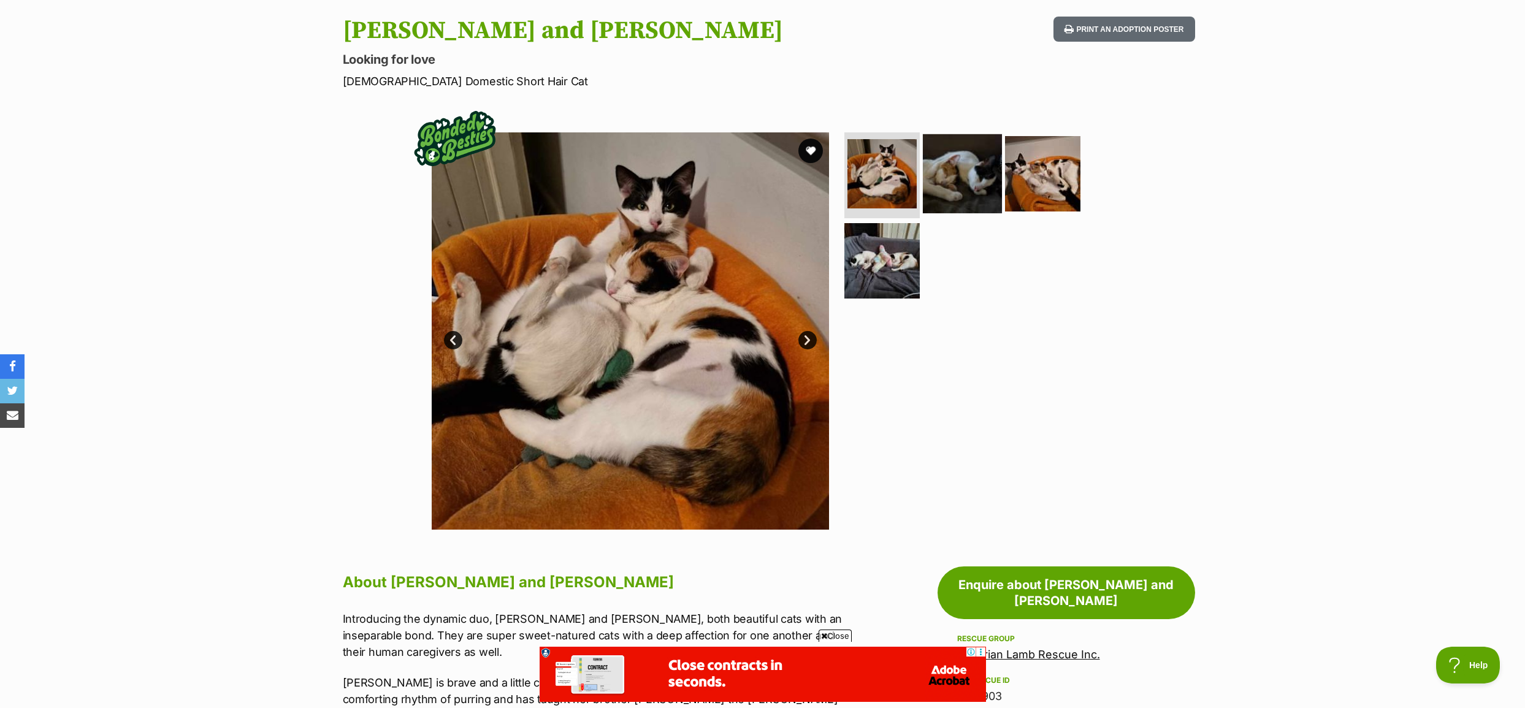
click at [957, 169] on img at bounding box center [962, 173] width 79 height 79
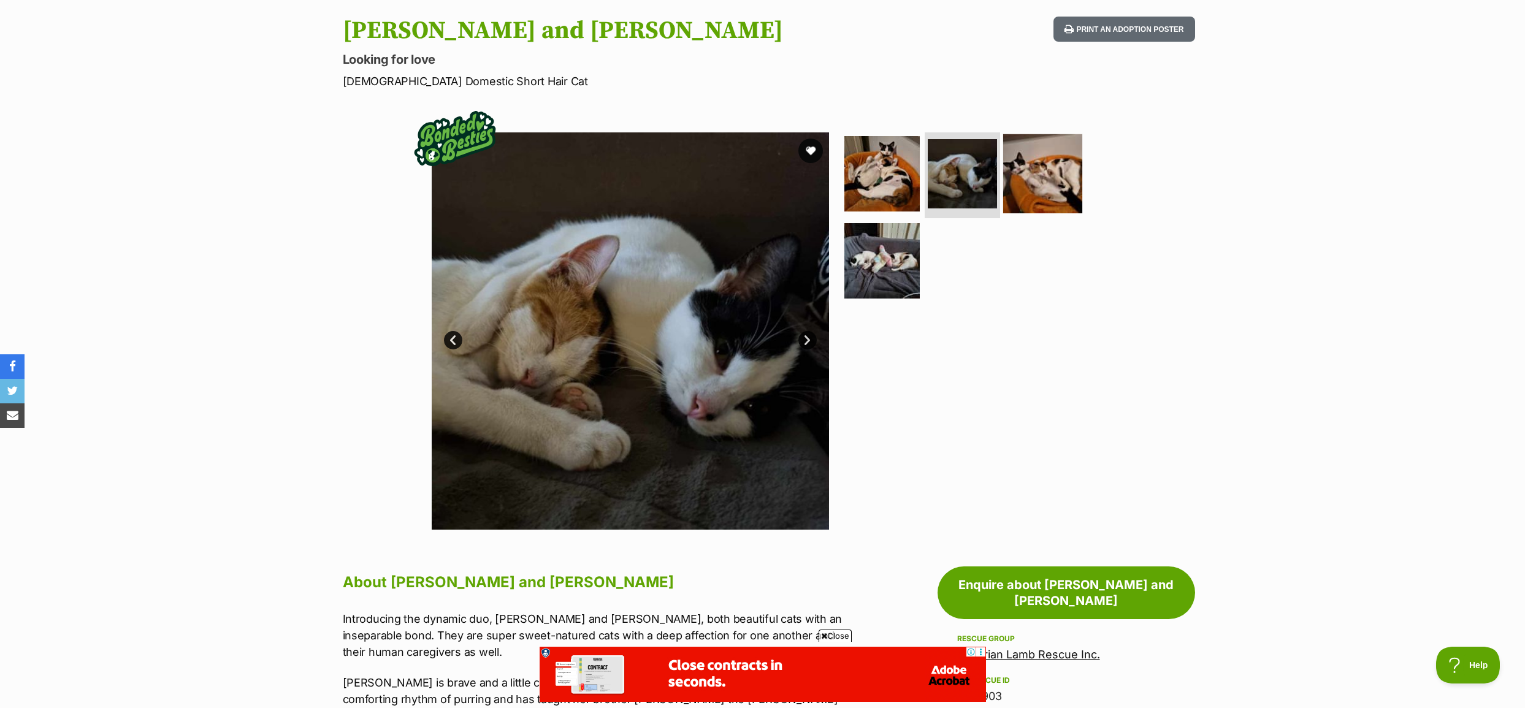
click at [1059, 171] on img at bounding box center [1042, 173] width 79 height 79
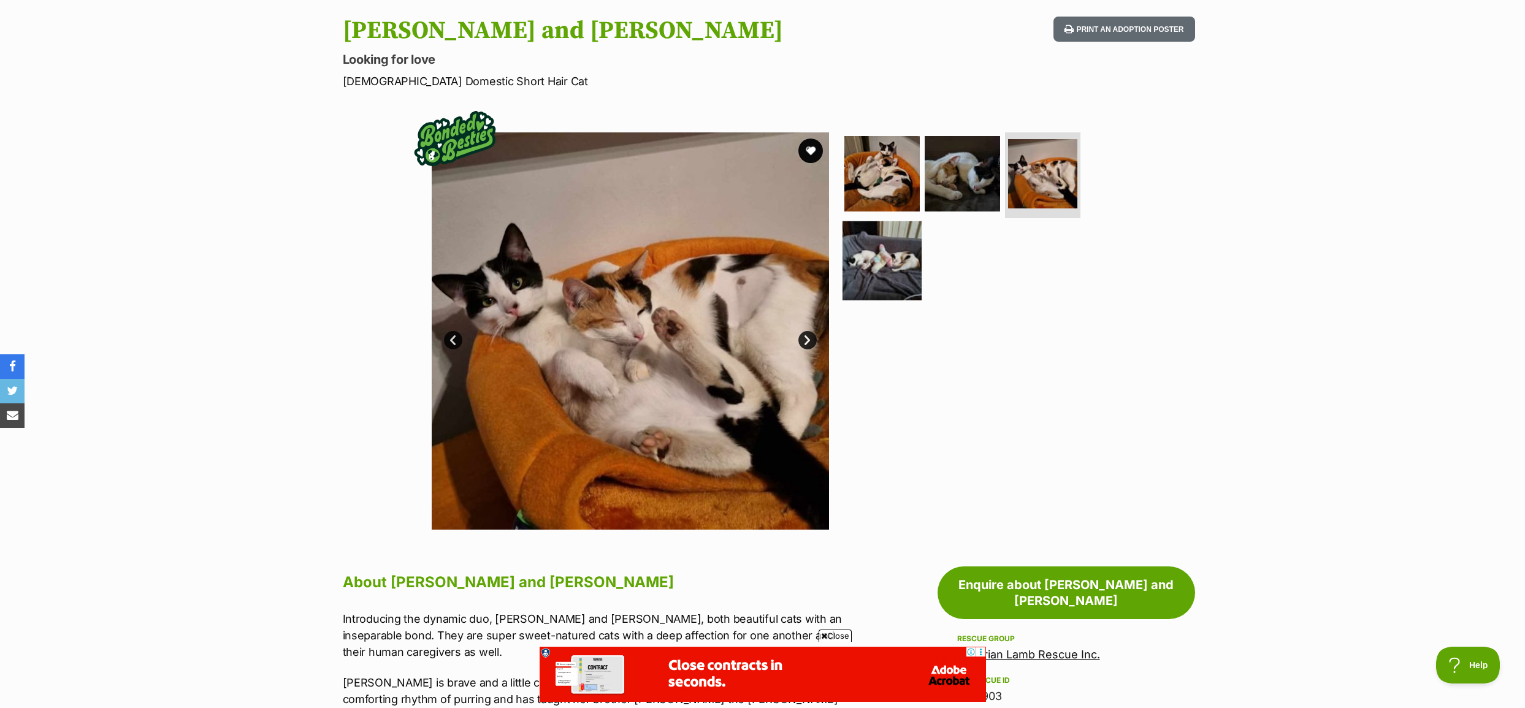
click at [887, 247] on img at bounding box center [882, 260] width 79 height 79
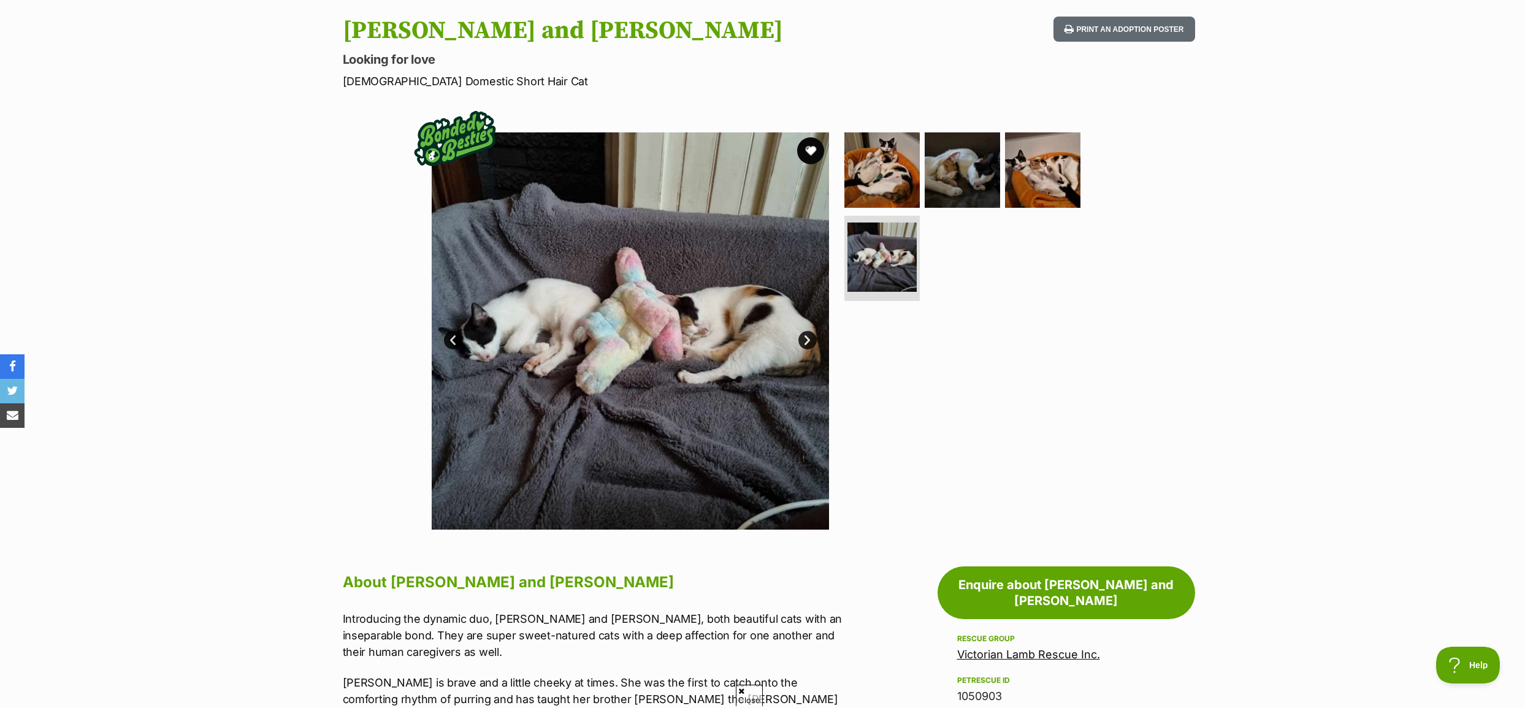
click at [816, 149] on button "favourite" at bounding box center [810, 150] width 27 height 27
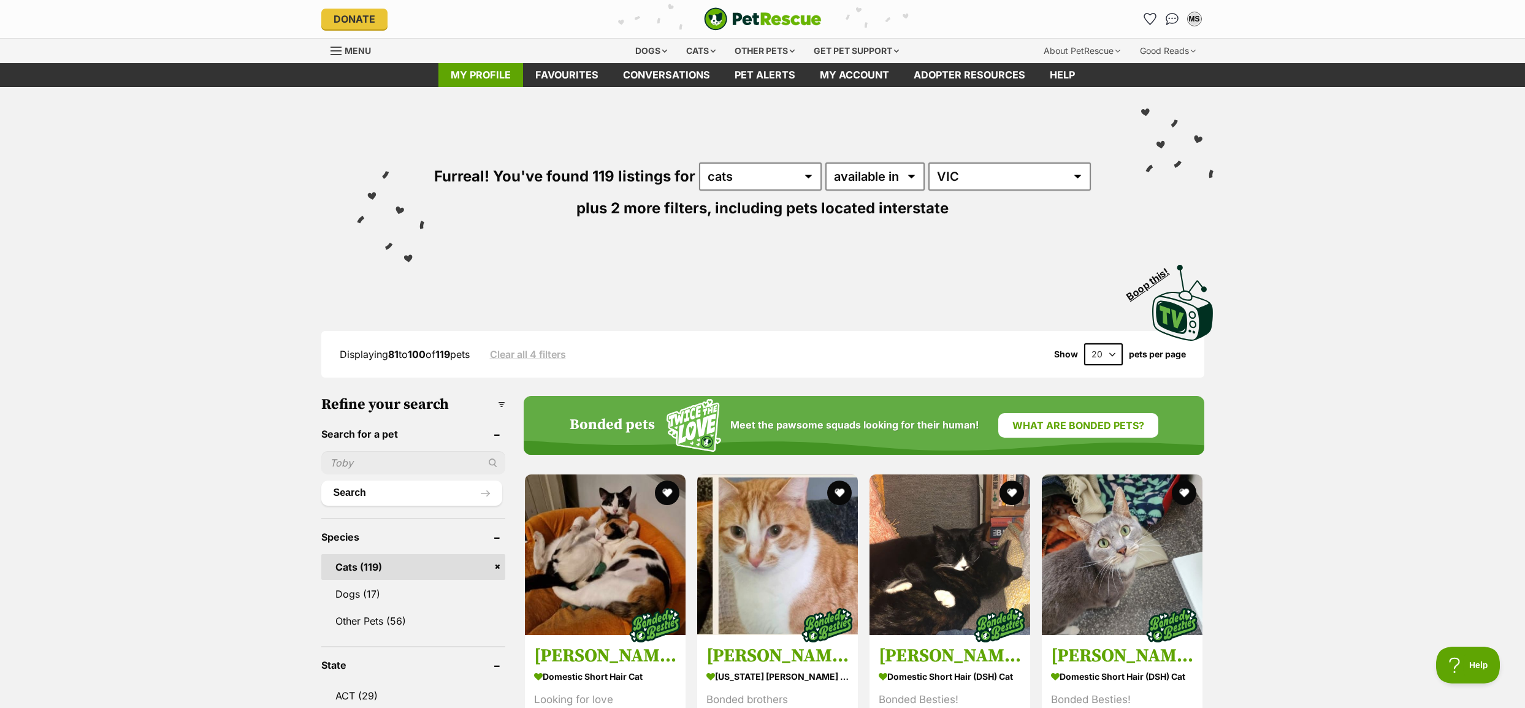
click at [469, 71] on link "My profile" at bounding box center [481, 75] width 85 height 24
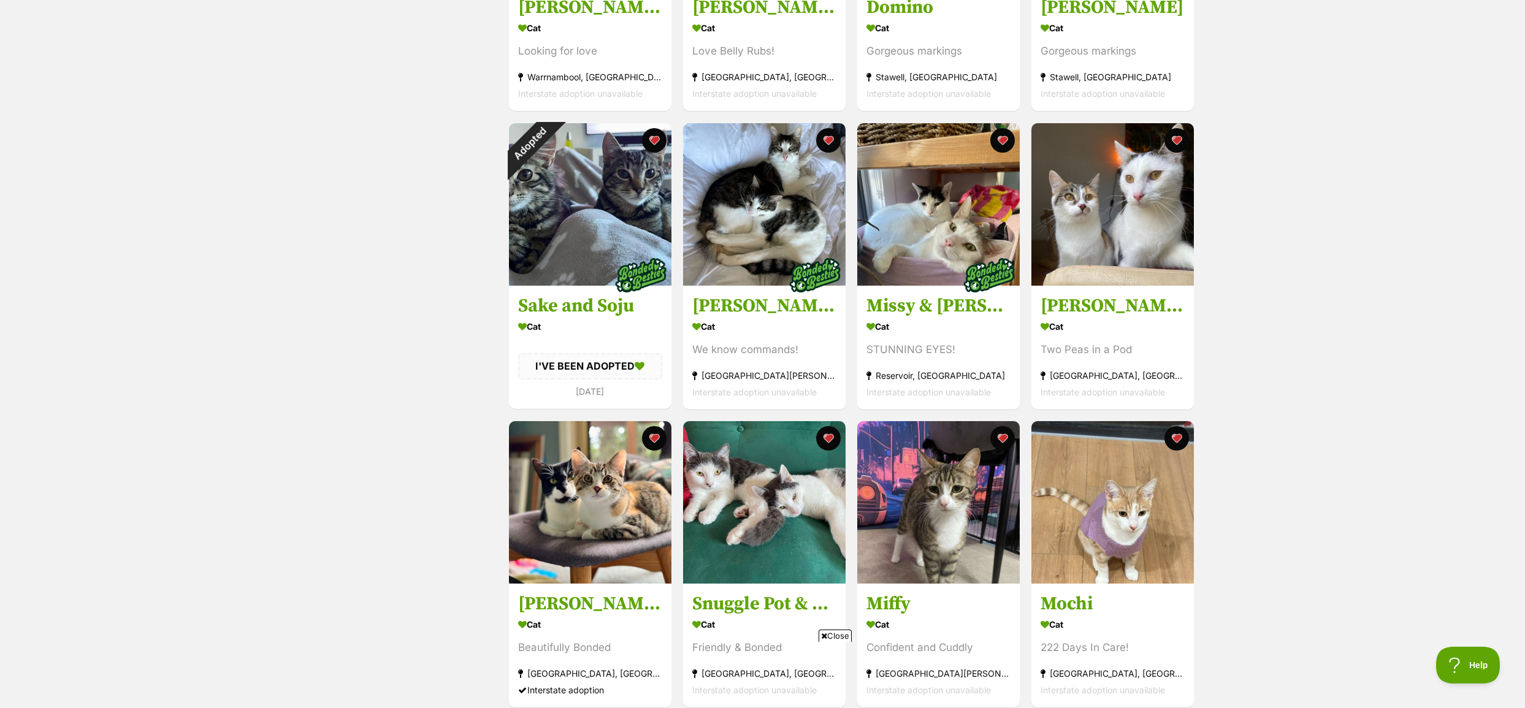
scroll to position [429, 0]
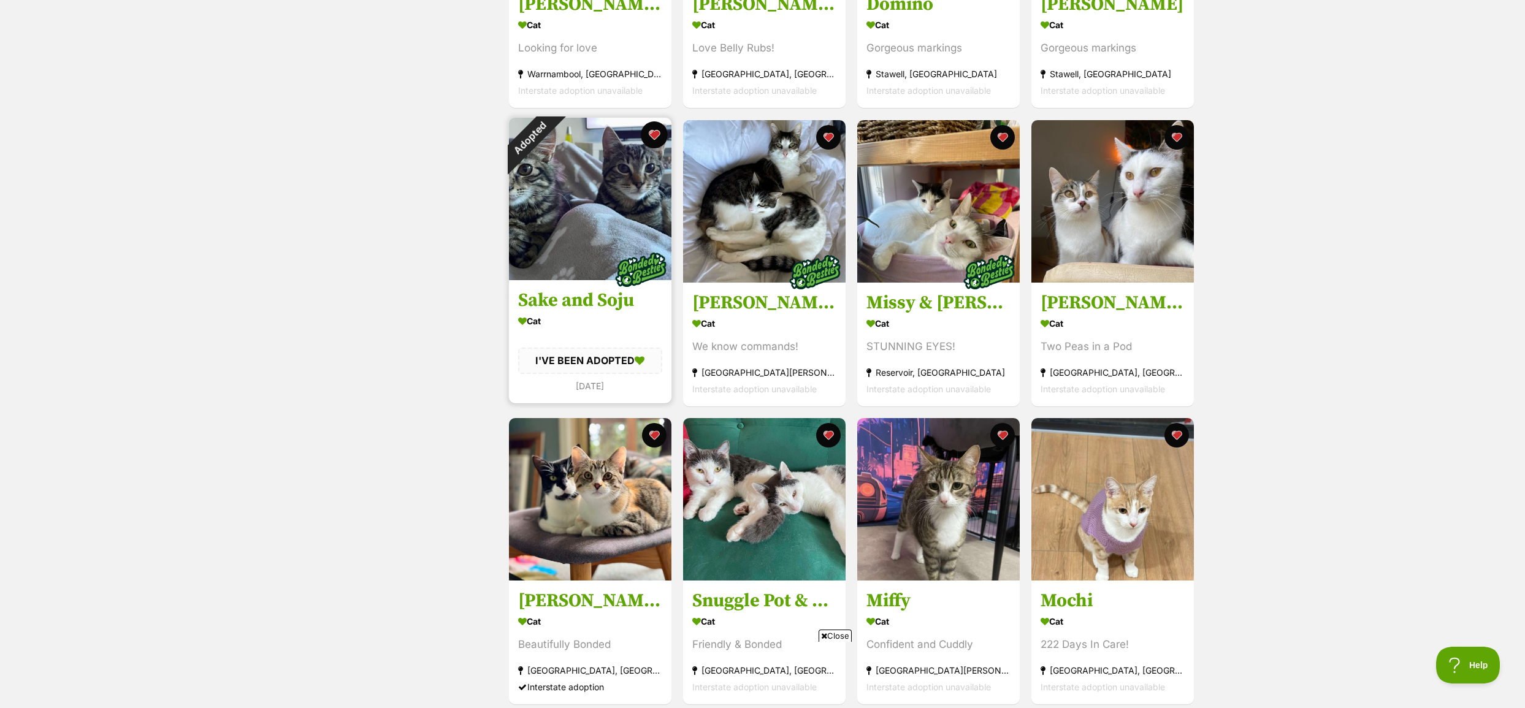
click at [653, 136] on button "favourite" at bounding box center [654, 134] width 27 height 27
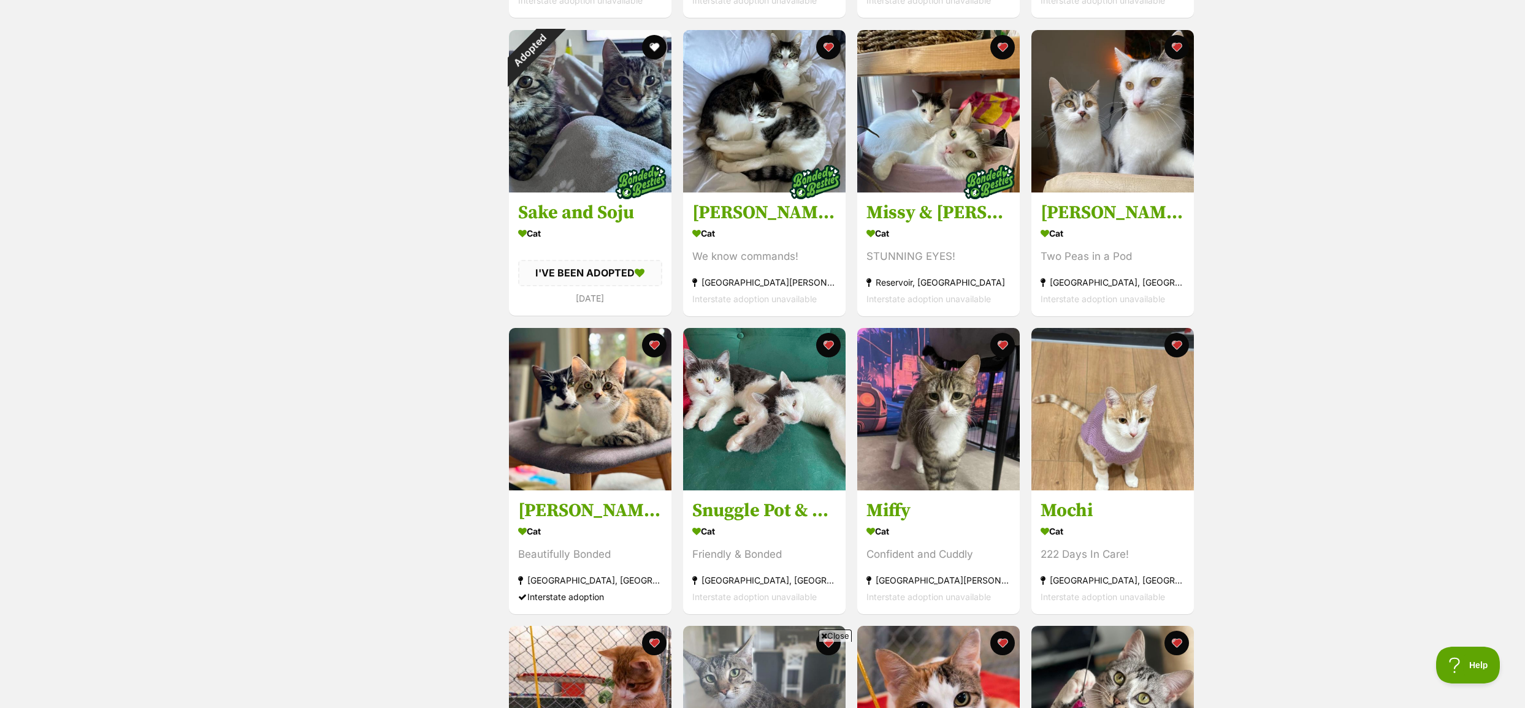
scroll to position [368, 0]
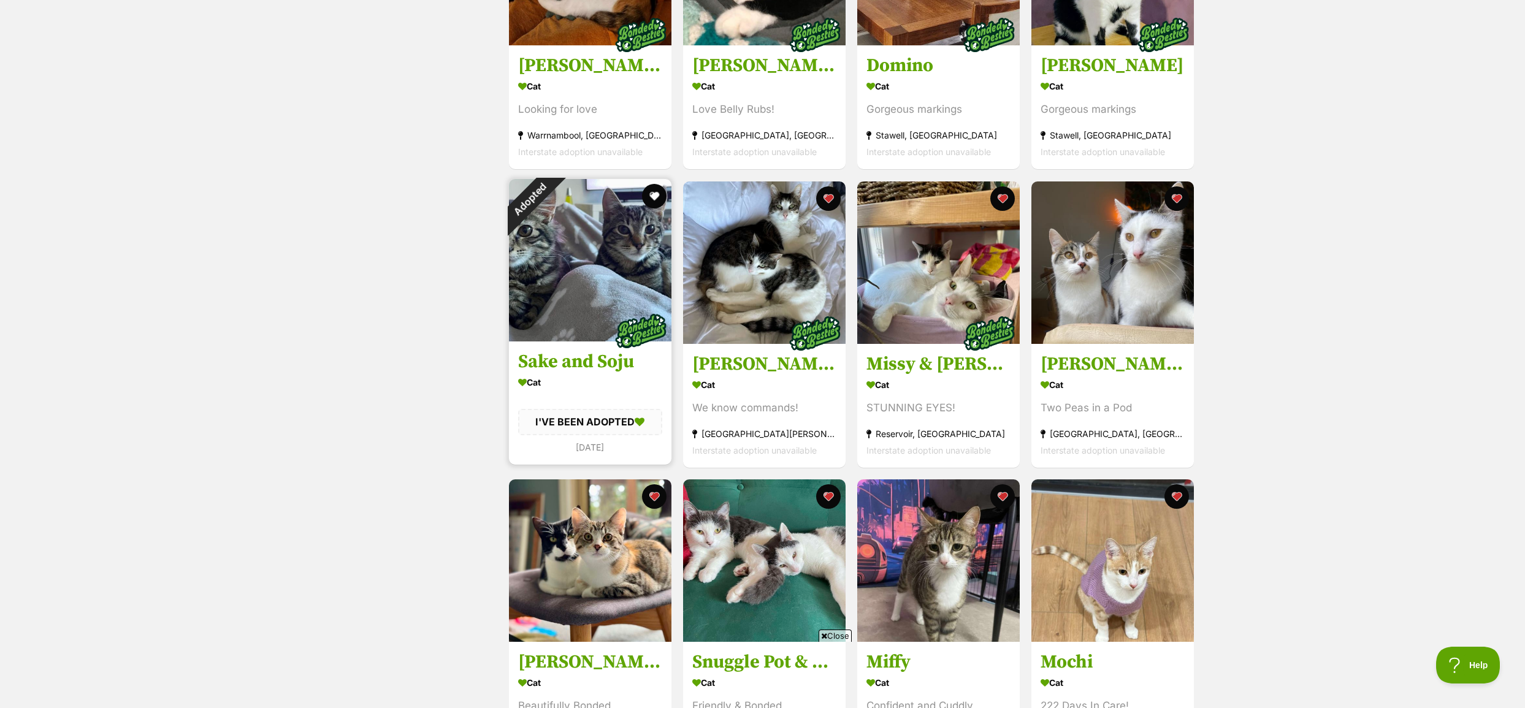
click at [586, 310] on img at bounding box center [590, 260] width 163 height 163
